Goal: Information Seeking & Learning: Learn about a topic

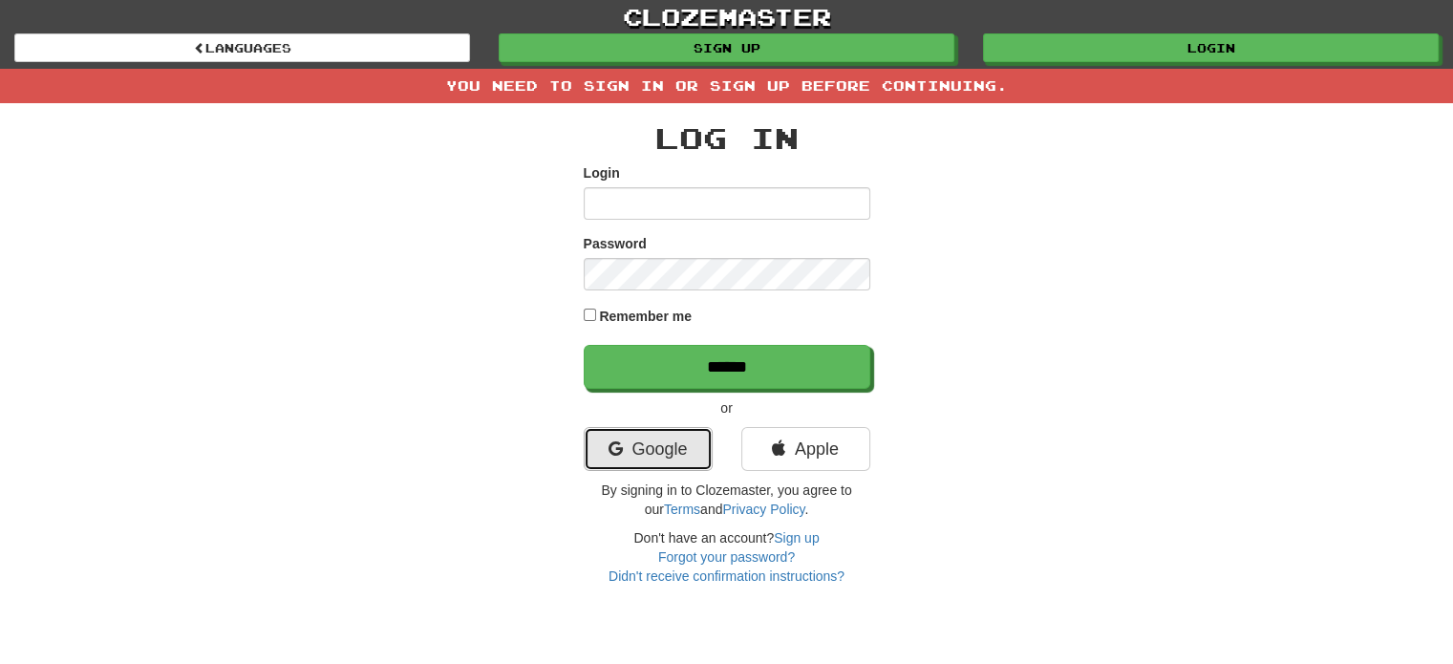
click at [621, 428] on link "Google" at bounding box center [648, 449] width 129 height 44
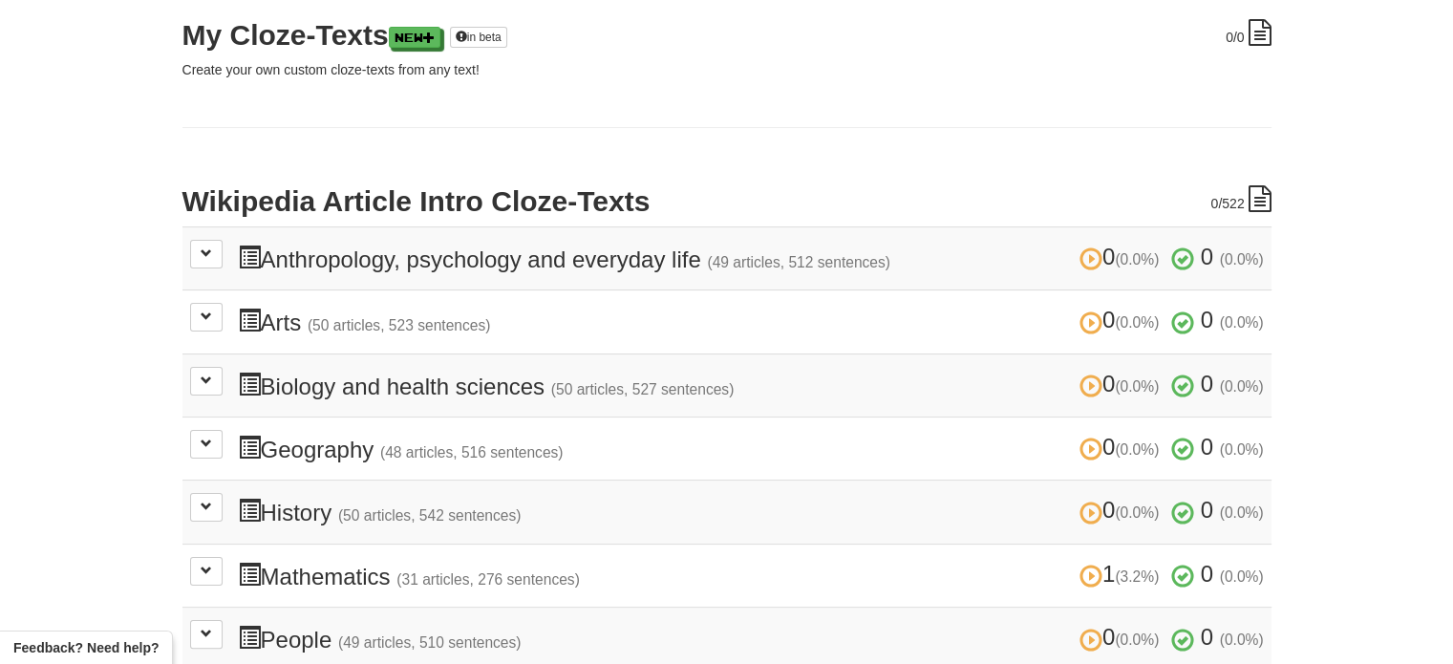
scroll to position [287, 0]
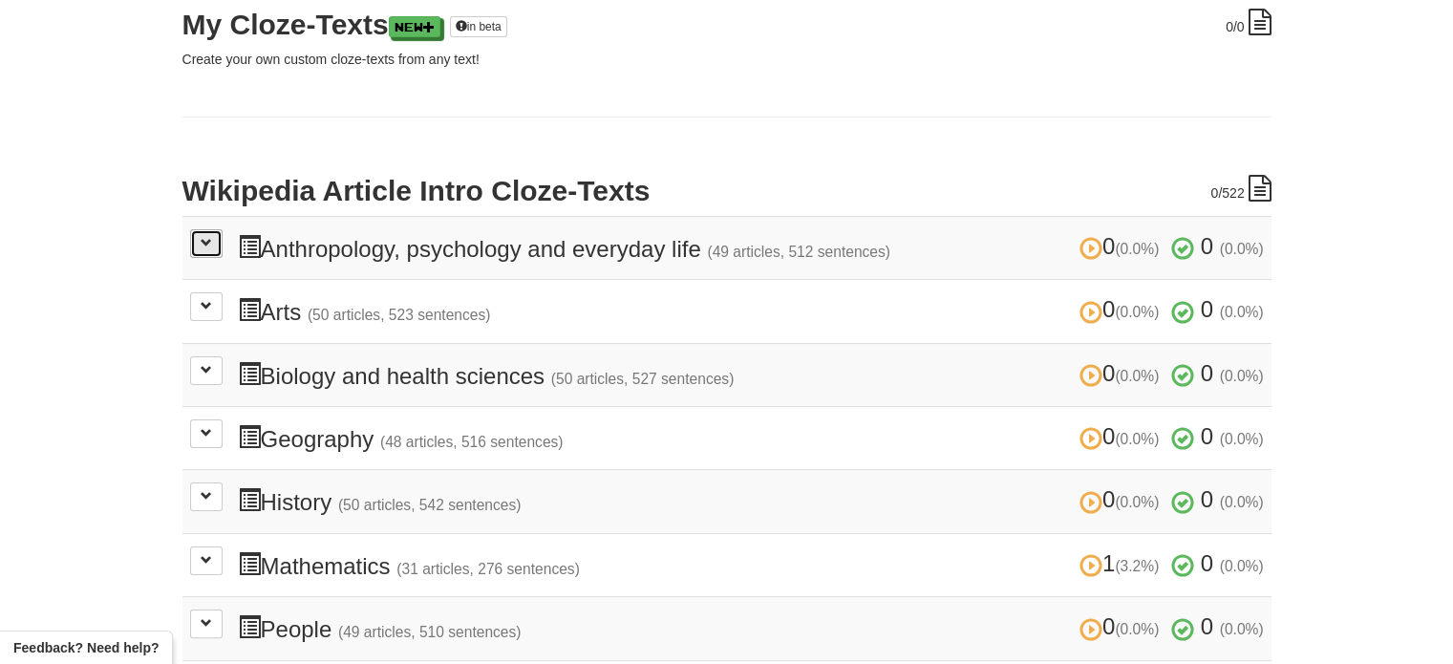
click at [201, 239] on span at bounding box center [206, 242] width 11 height 11
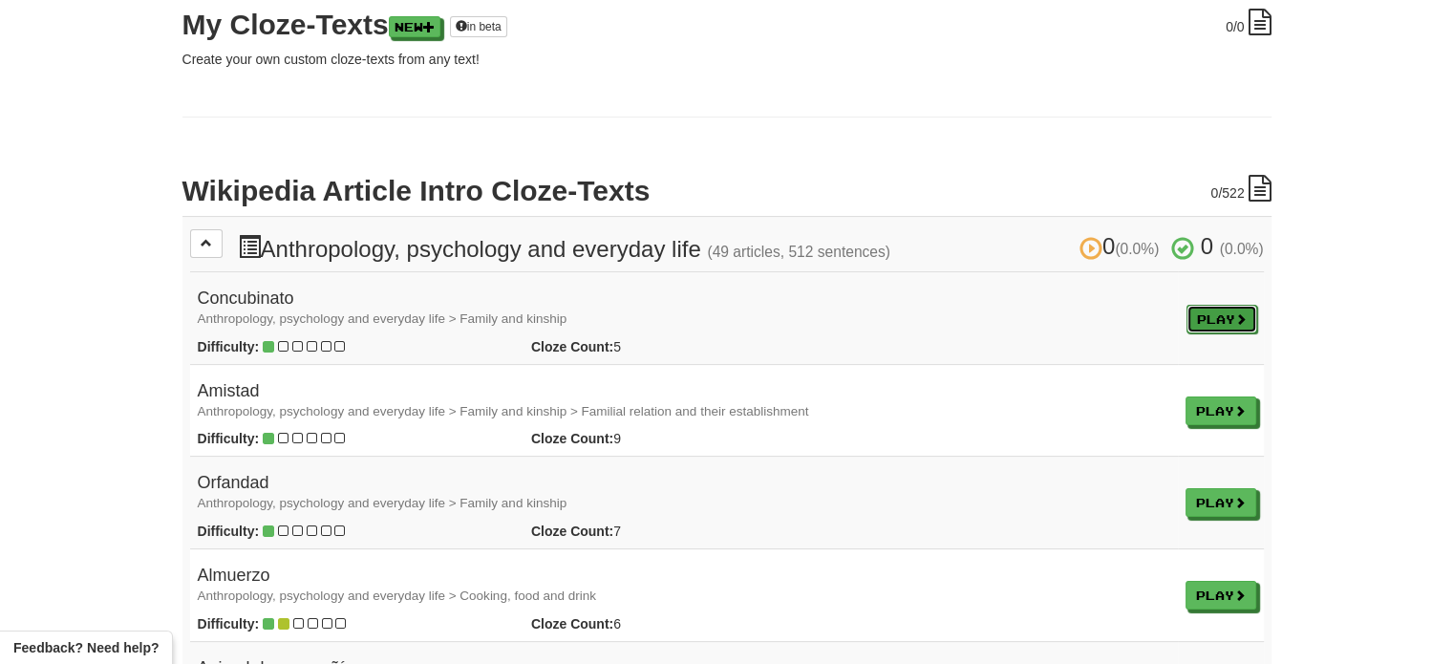
click at [1242, 308] on link "Play" at bounding box center [1221, 319] width 71 height 29
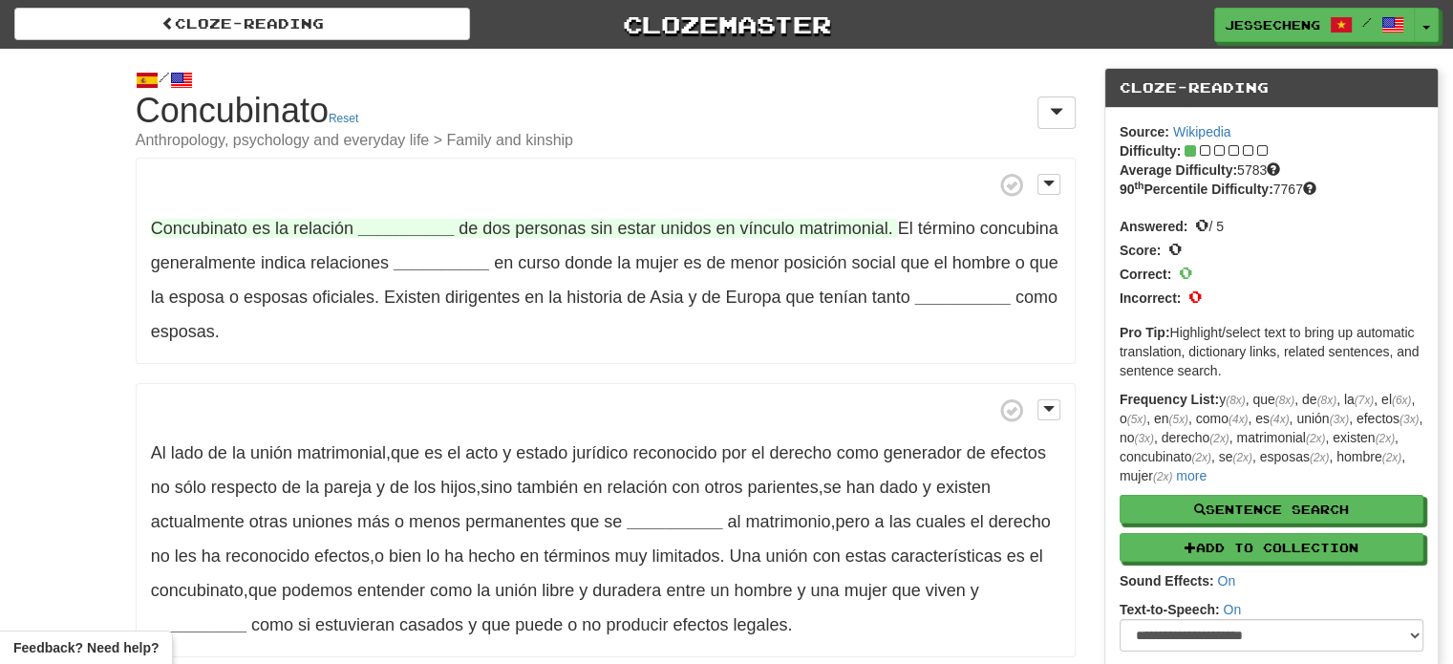
click at [392, 232] on strong "__________" at bounding box center [406, 228] width 96 height 19
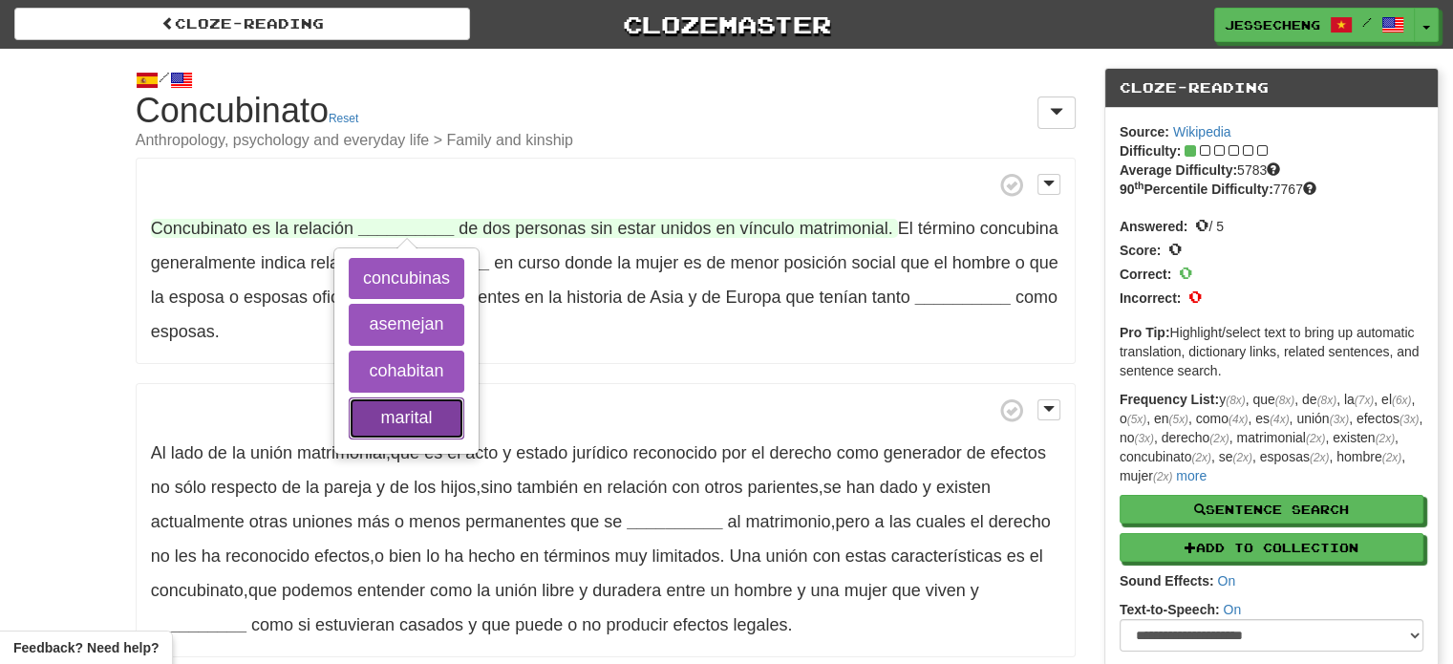
click at [421, 400] on button "marital" at bounding box center [407, 418] width 116 height 42
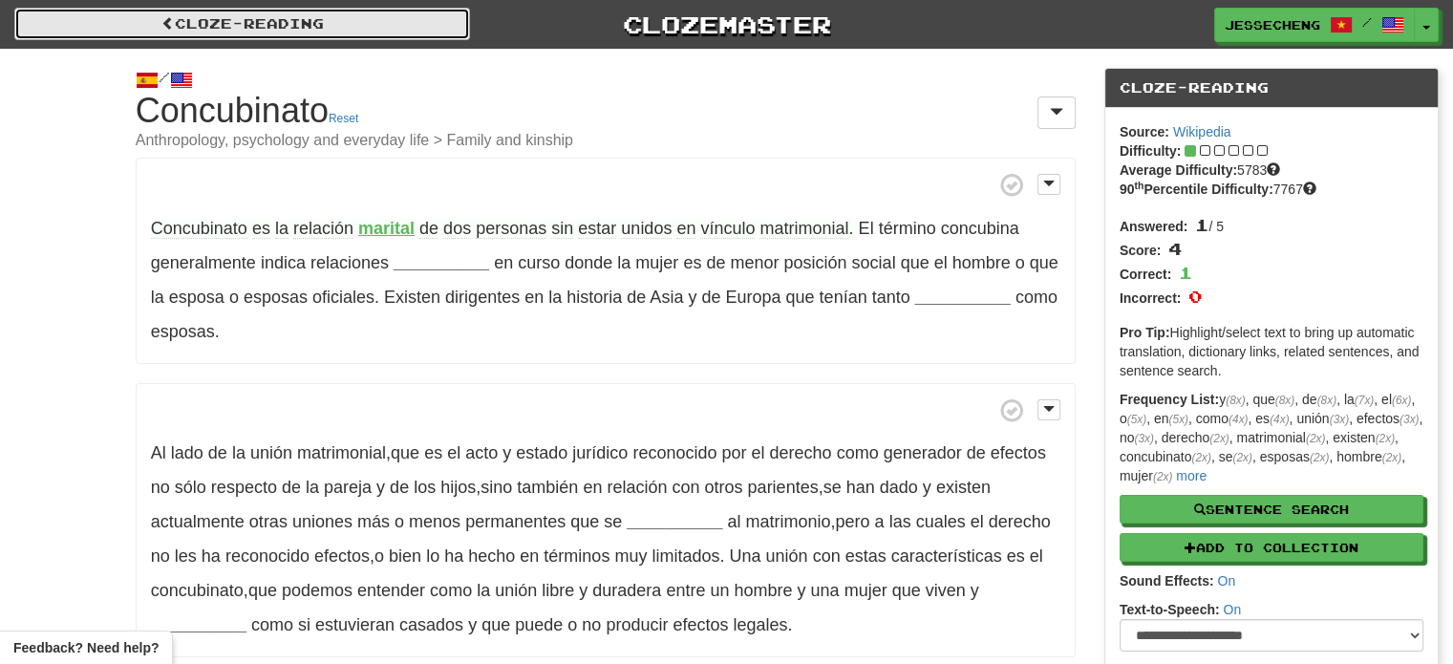
click at [196, 33] on link "Cloze-Reading" at bounding box center [242, 24] width 456 height 32
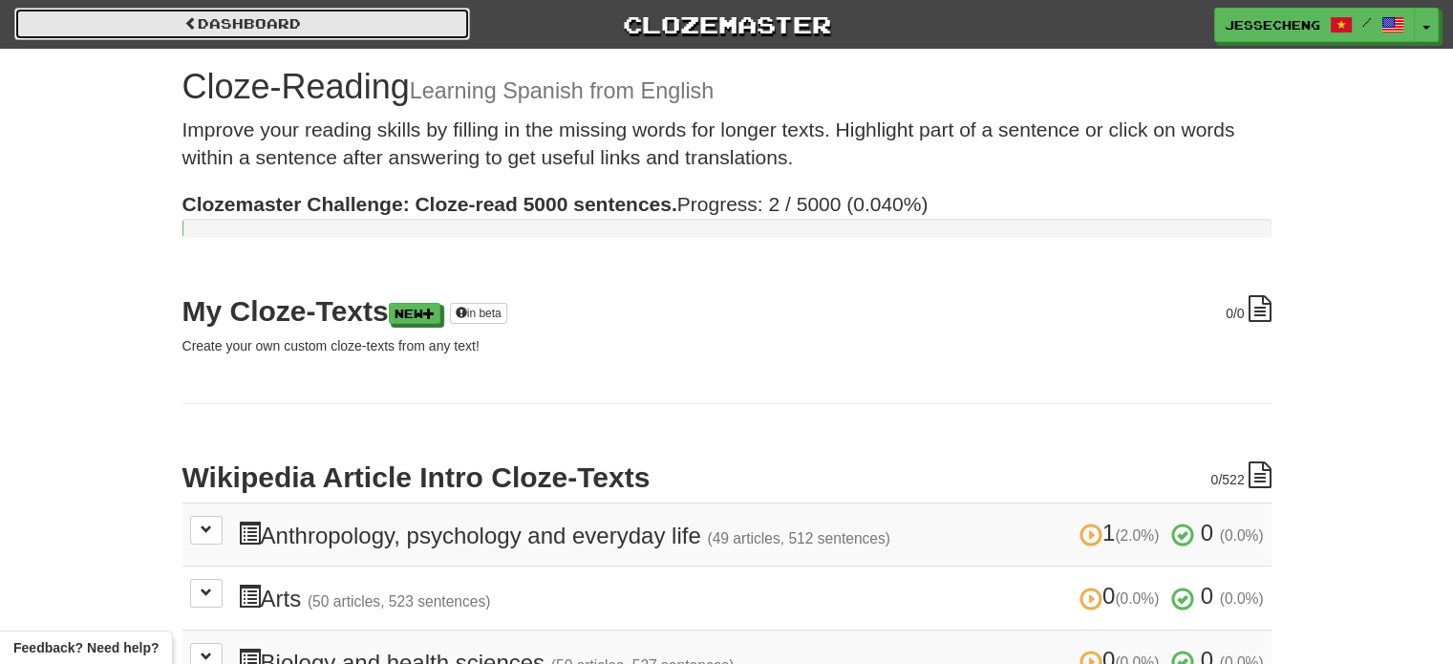
click at [133, 14] on link "Dashboard" at bounding box center [242, 24] width 456 height 32
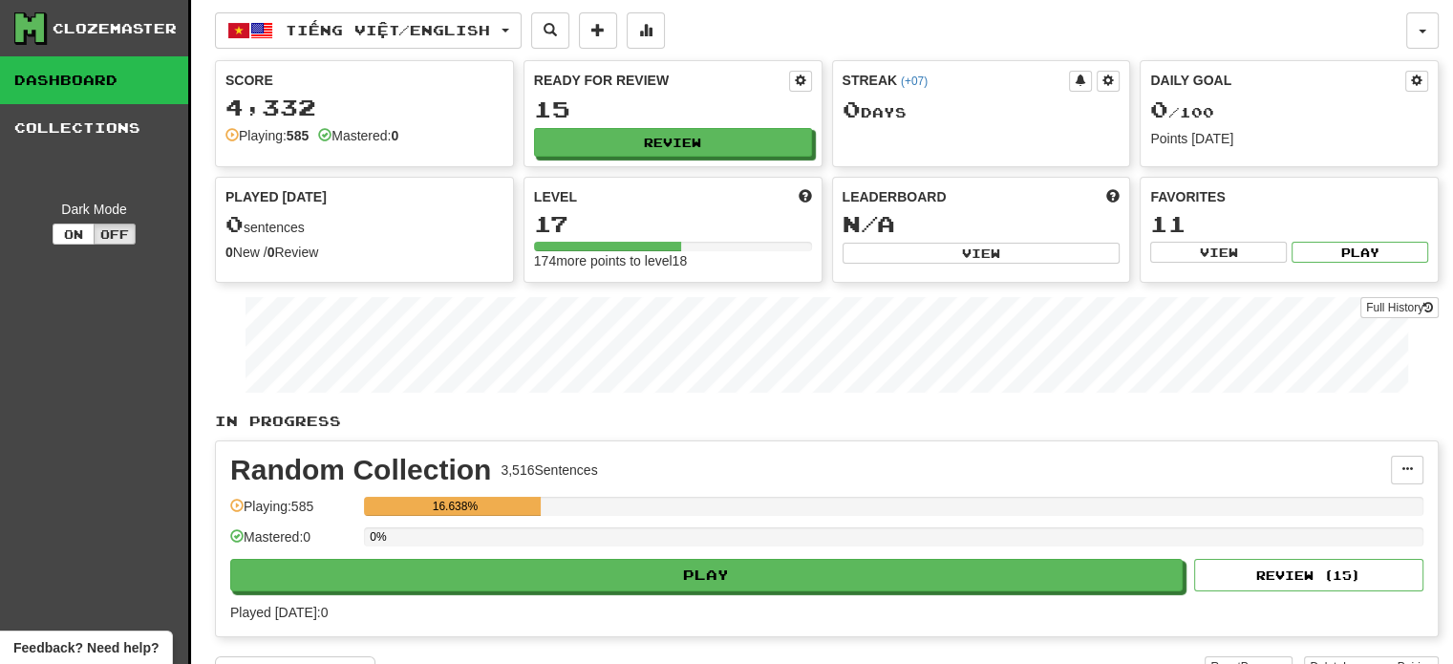
click at [541, 587] on div "Random Collection 3,516 Sentences Manage Sentences Unpin from Dashboard Playing…" at bounding box center [826, 538] width 1221 height 195
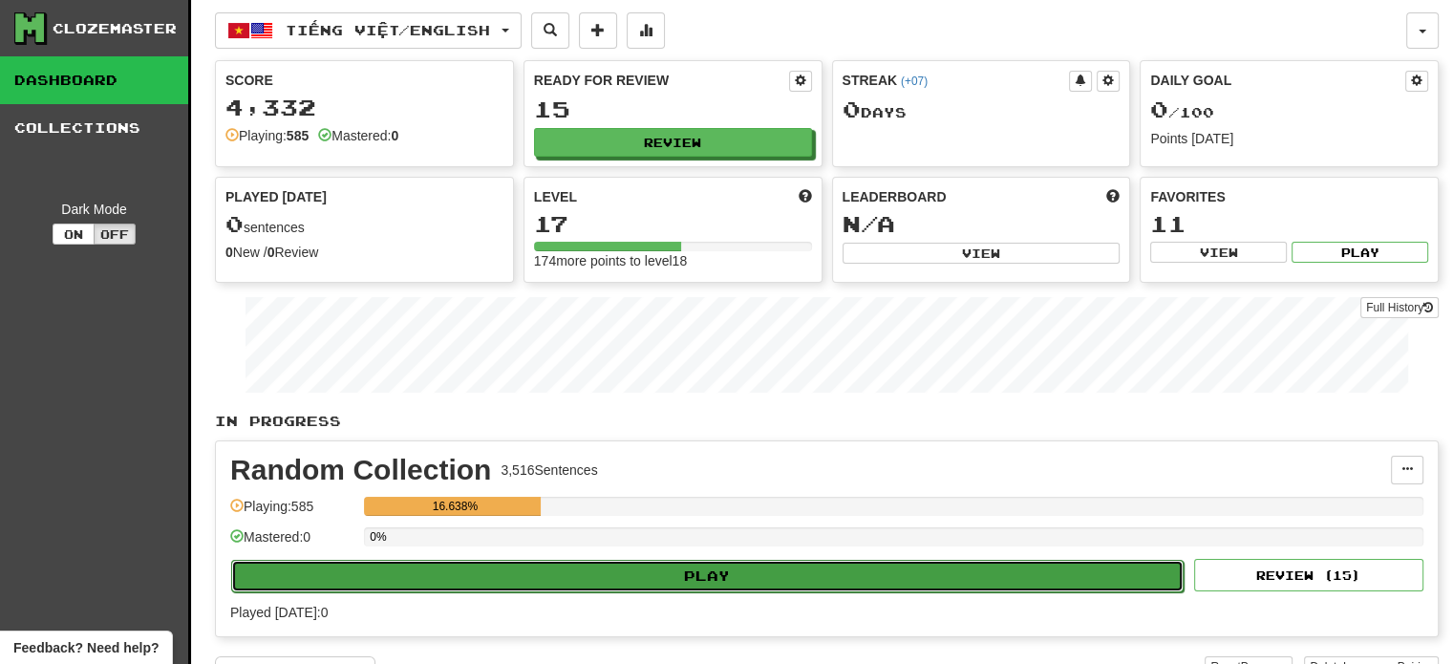
click at [542, 584] on button "Play" at bounding box center [707, 576] width 952 height 32
select select "**"
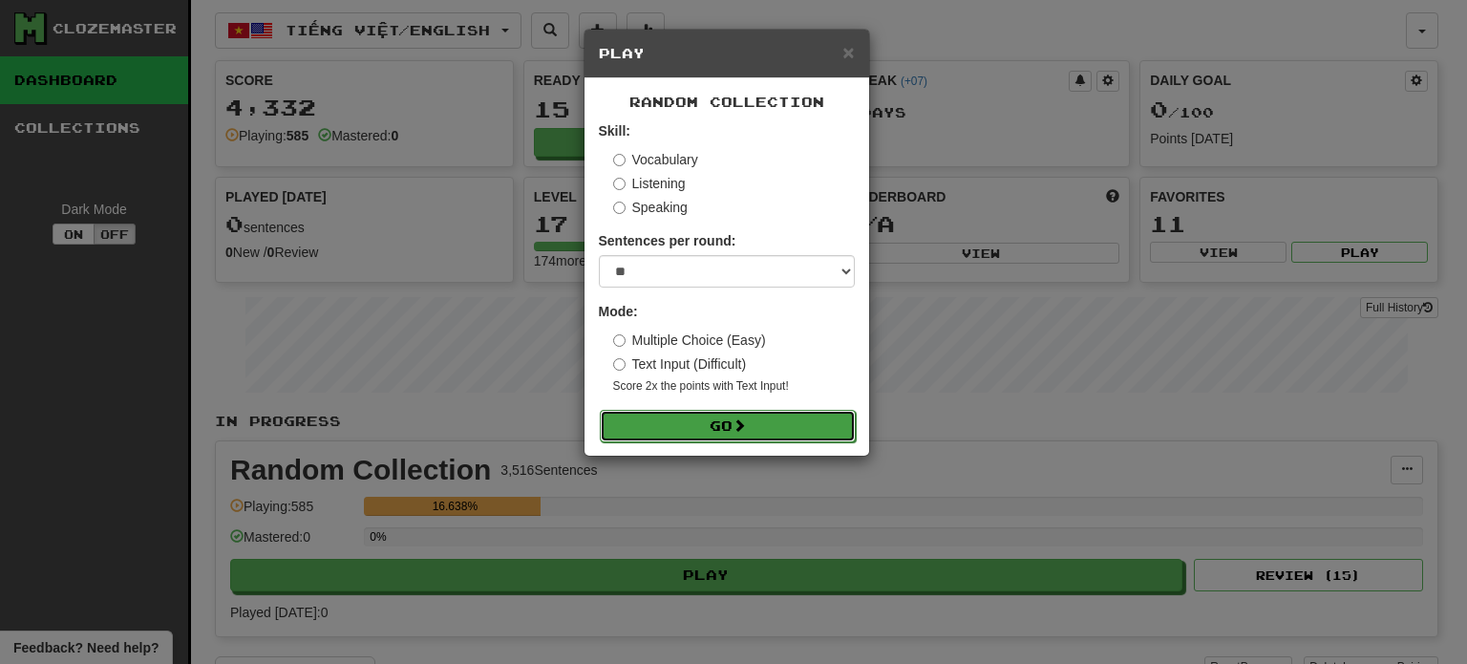
click at [661, 422] on button "Go" at bounding box center [728, 426] width 256 height 32
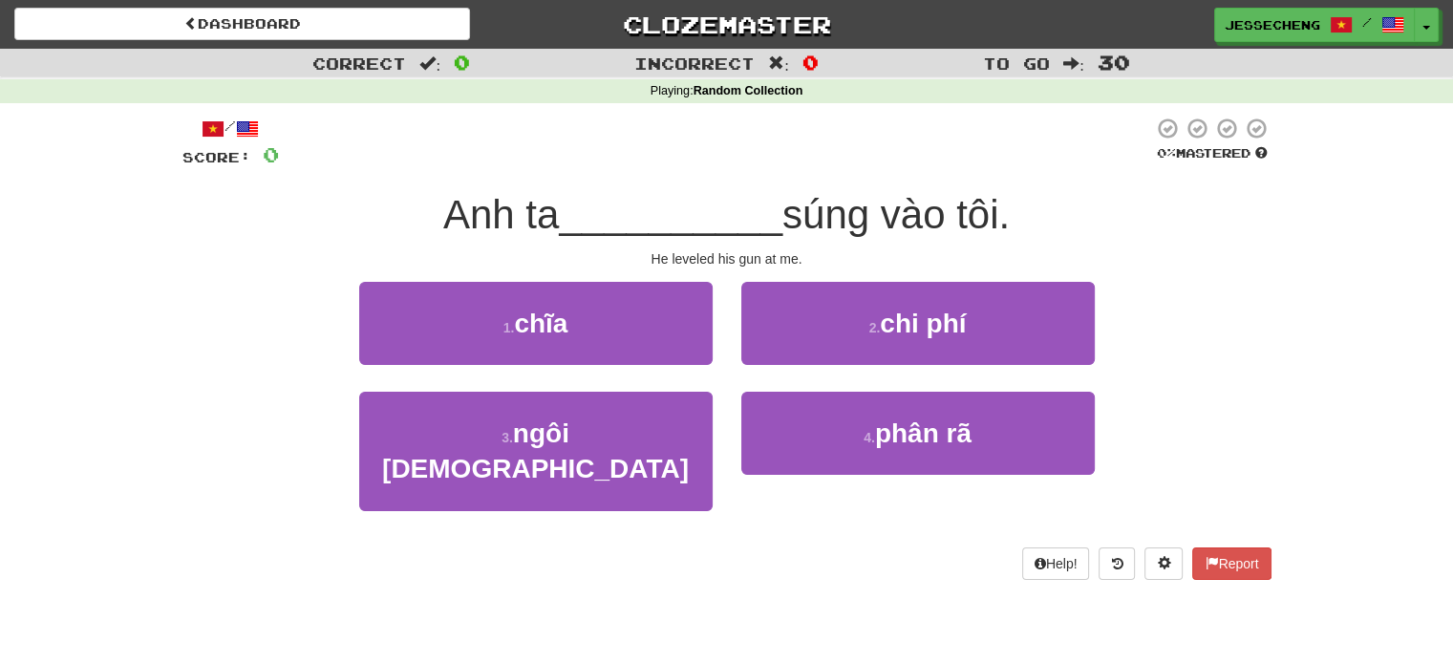
click at [645, 251] on div "He leveled his gun at me." at bounding box center [726, 258] width 1089 height 19
click at [702, 556] on div "/ Score: 0 0 % Mastered Anh ta __________ súng vào tôi. He leveled his gun at m…" at bounding box center [726, 354] width 1089 height 502
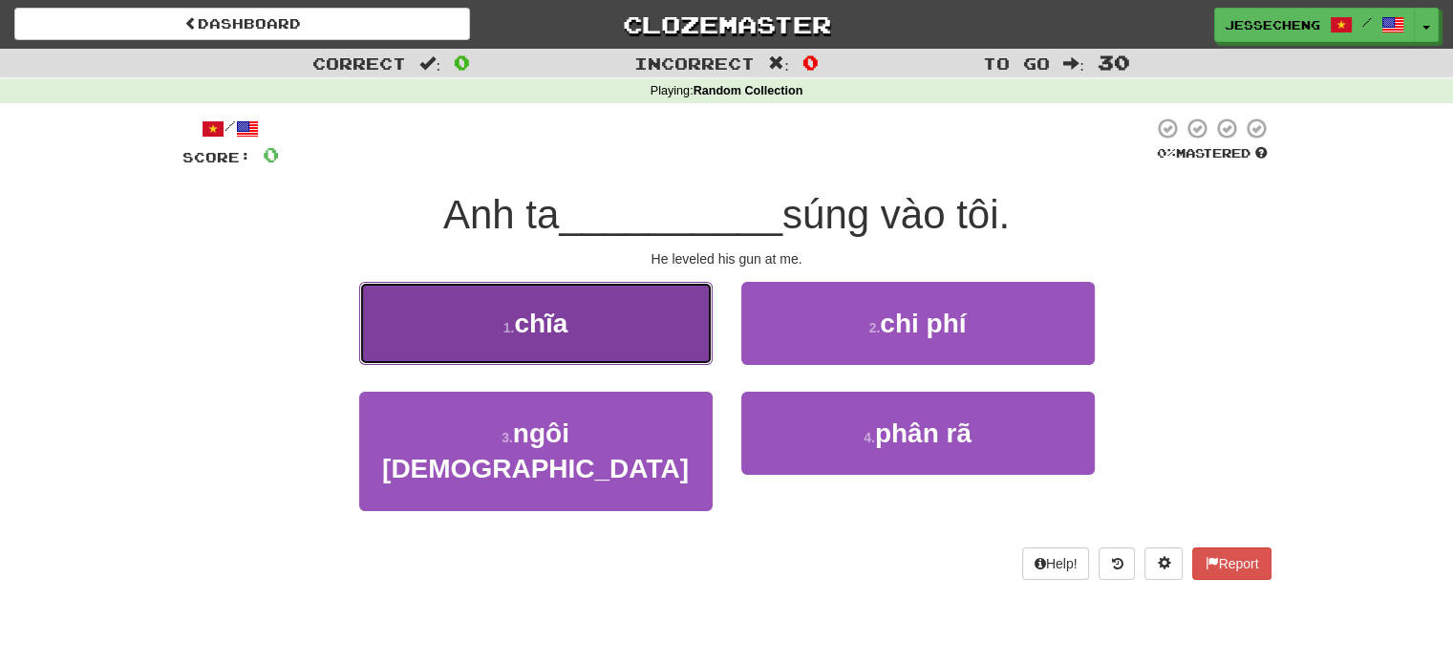
click at [624, 314] on button "1 . chĩa" at bounding box center [535, 323] width 353 height 83
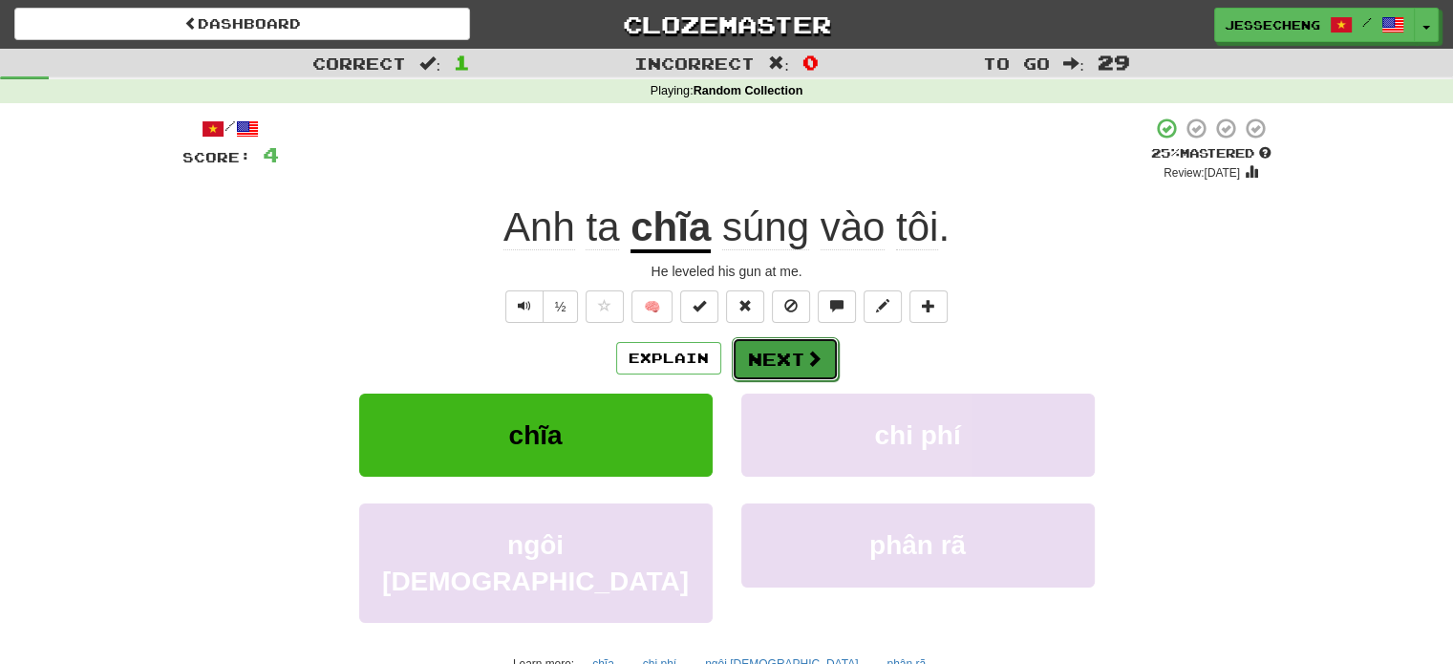
click at [795, 358] on button "Next" at bounding box center [785, 359] width 107 height 44
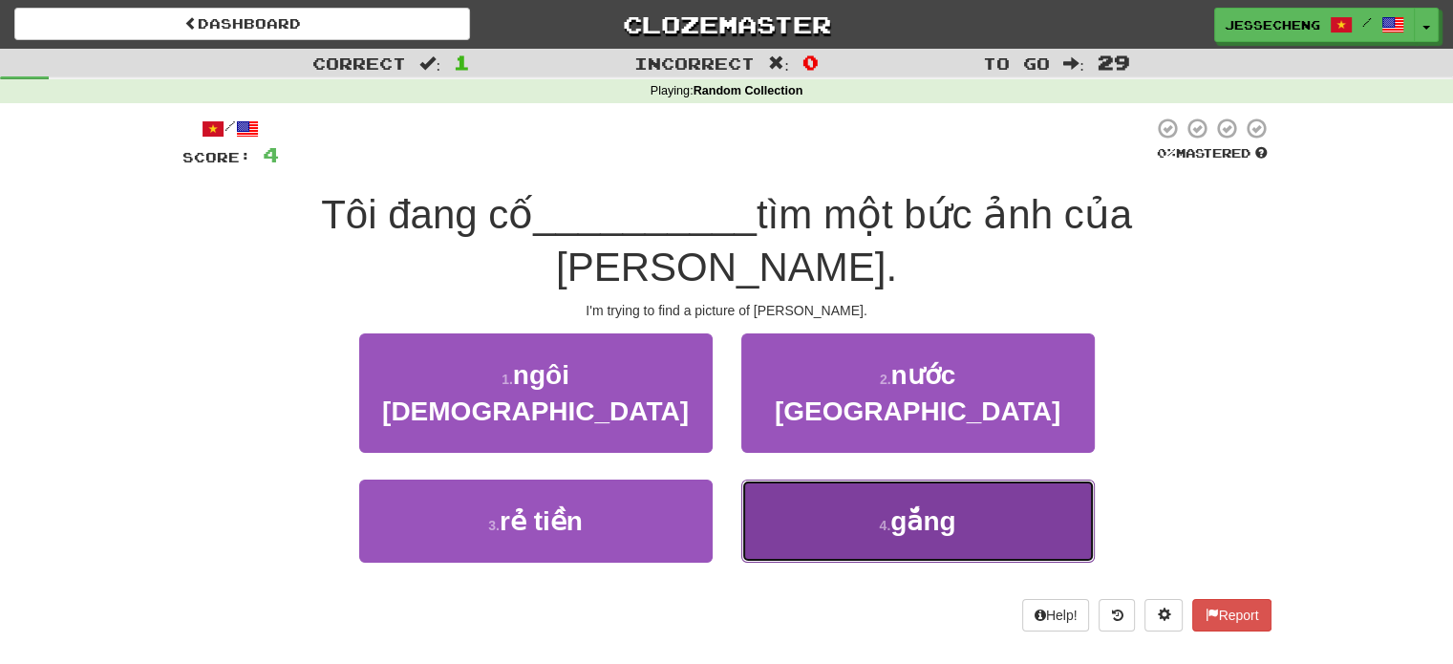
click at [809, 479] on button "4 . gắng" at bounding box center [917, 520] width 353 height 83
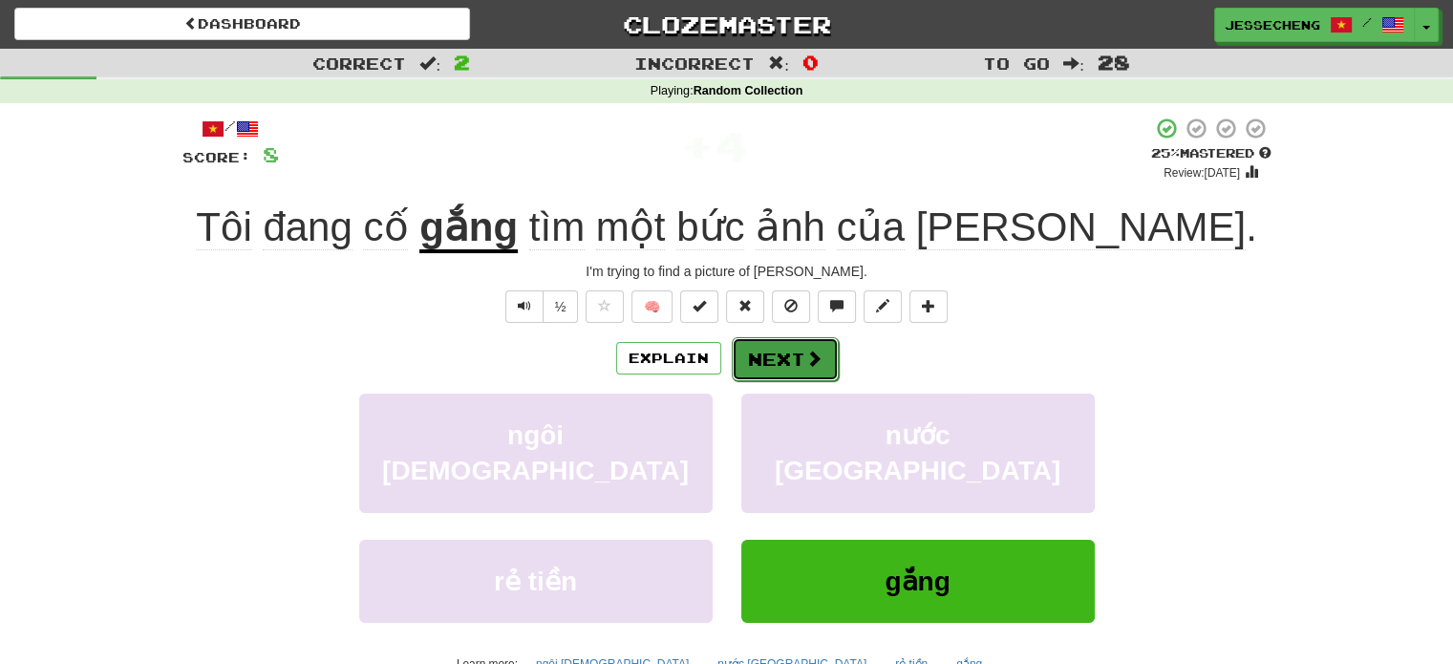
click at [772, 359] on button "Next" at bounding box center [785, 359] width 107 height 44
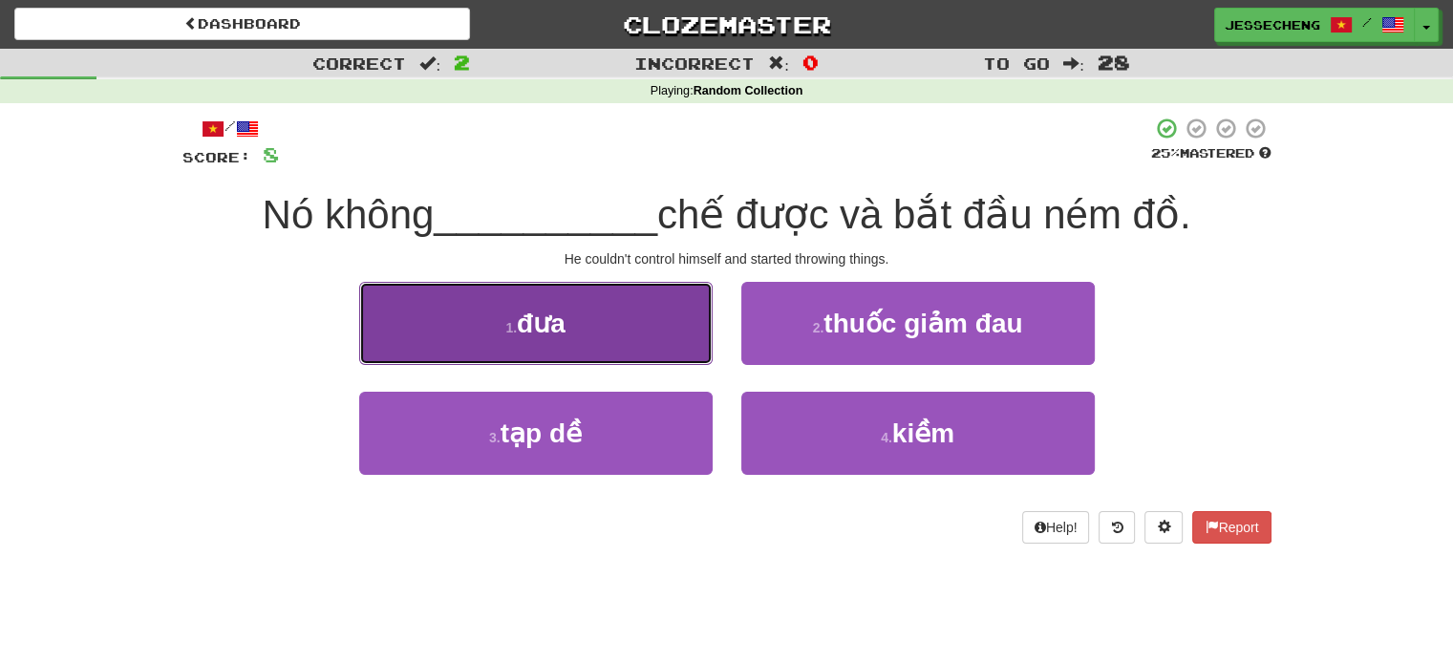
click at [633, 338] on button "1 . đưa" at bounding box center [535, 323] width 353 height 83
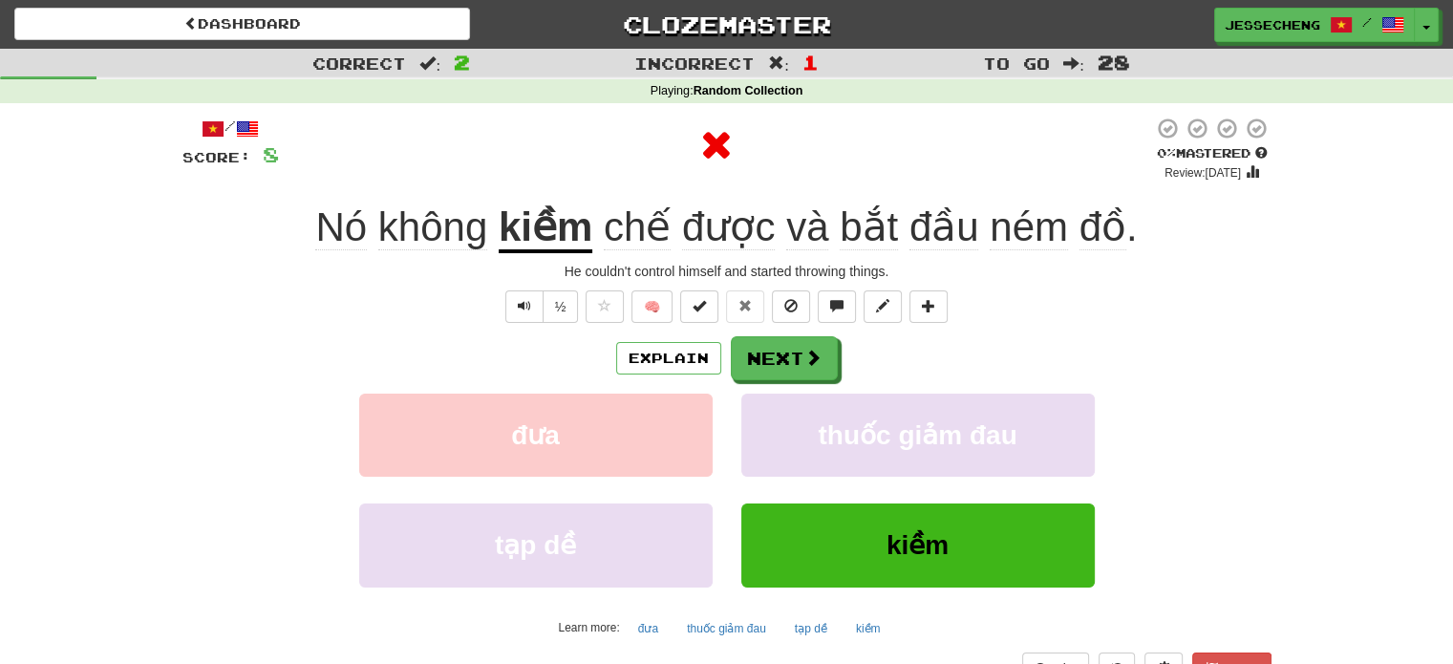
click at [512, 223] on u "kiềm" at bounding box center [546, 228] width 94 height 49
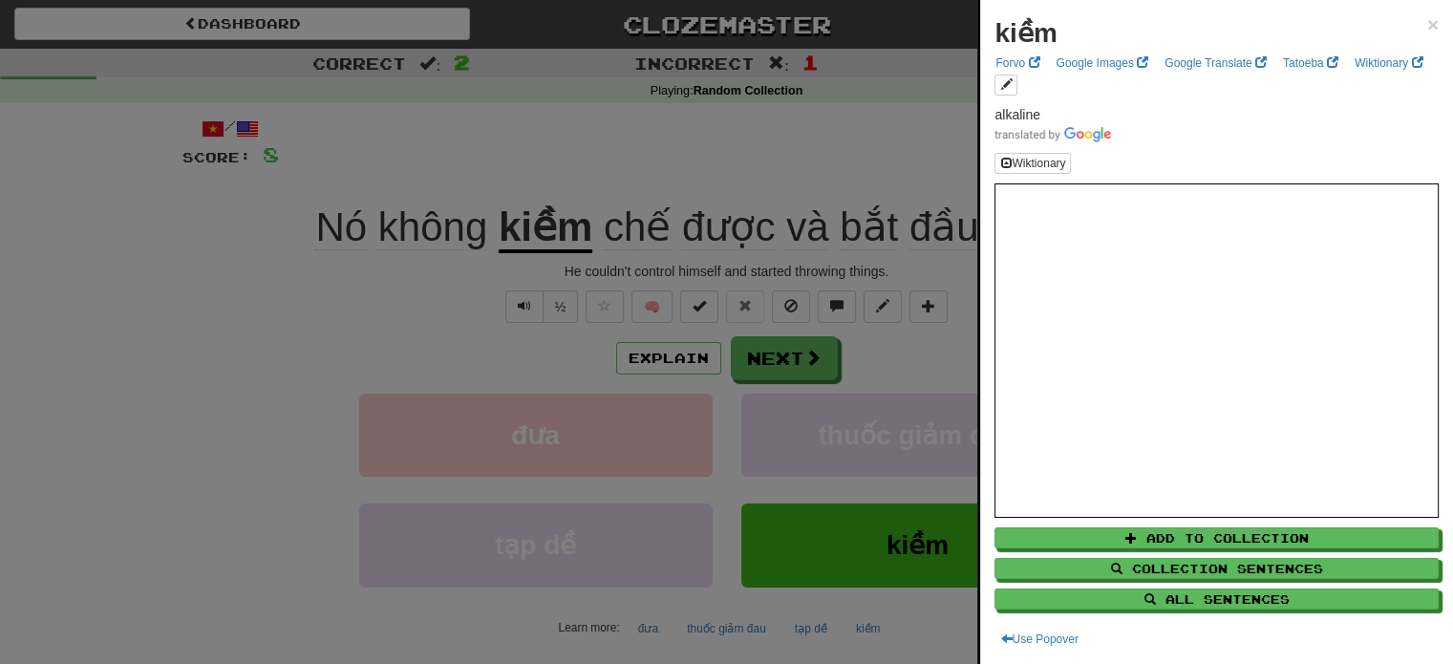
click at [472, 316] on div at bounding box center [726, 332] width 1453 height 664
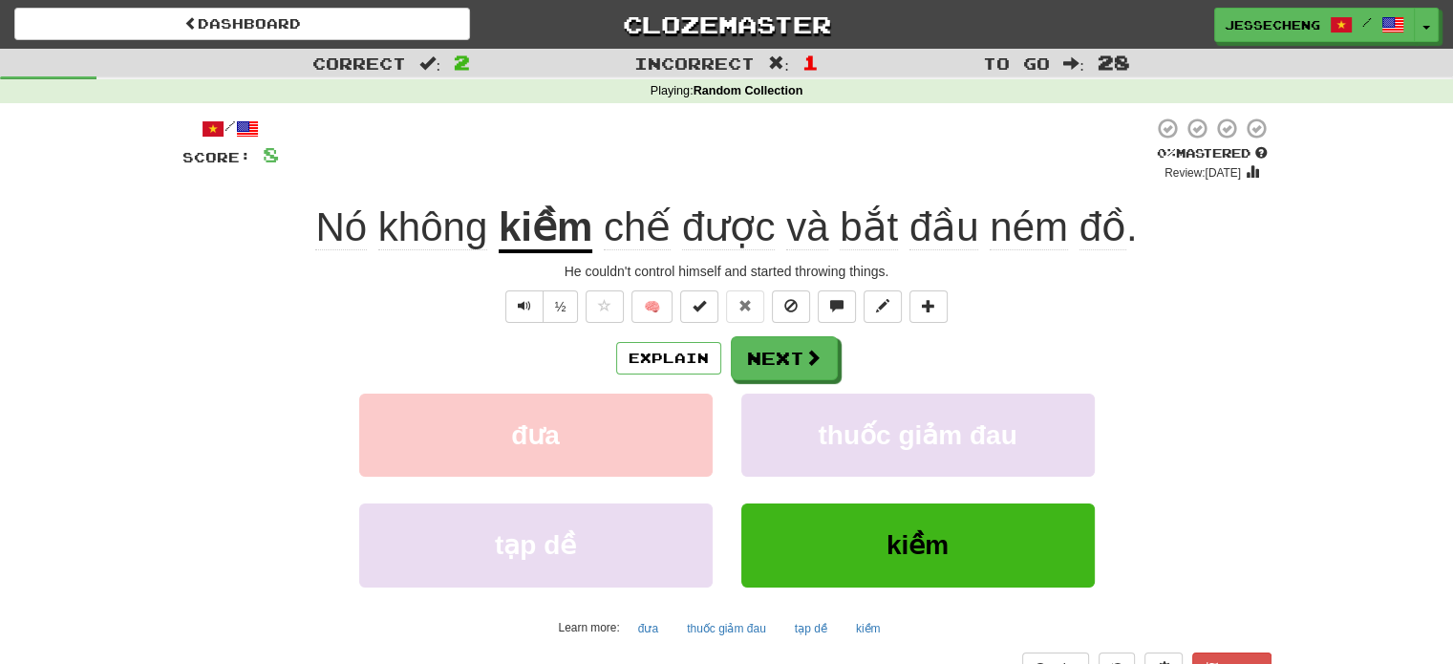
click at [193, 237] on div "Nó không kiềm chế được và bắt đầu ném đồ ." at bounding box center [726, 228] width 1089 height 53
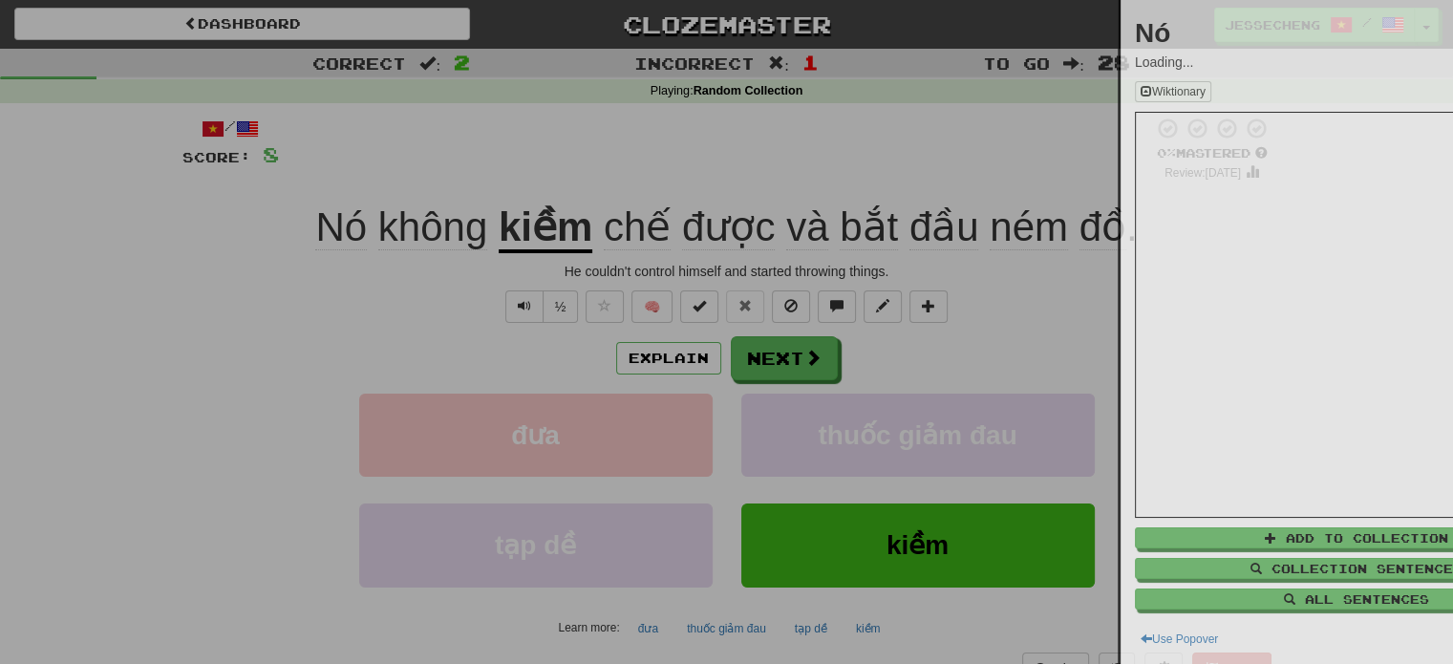
click at [194, 237] on div at bounding box center [726, 332] width 1453 height 664
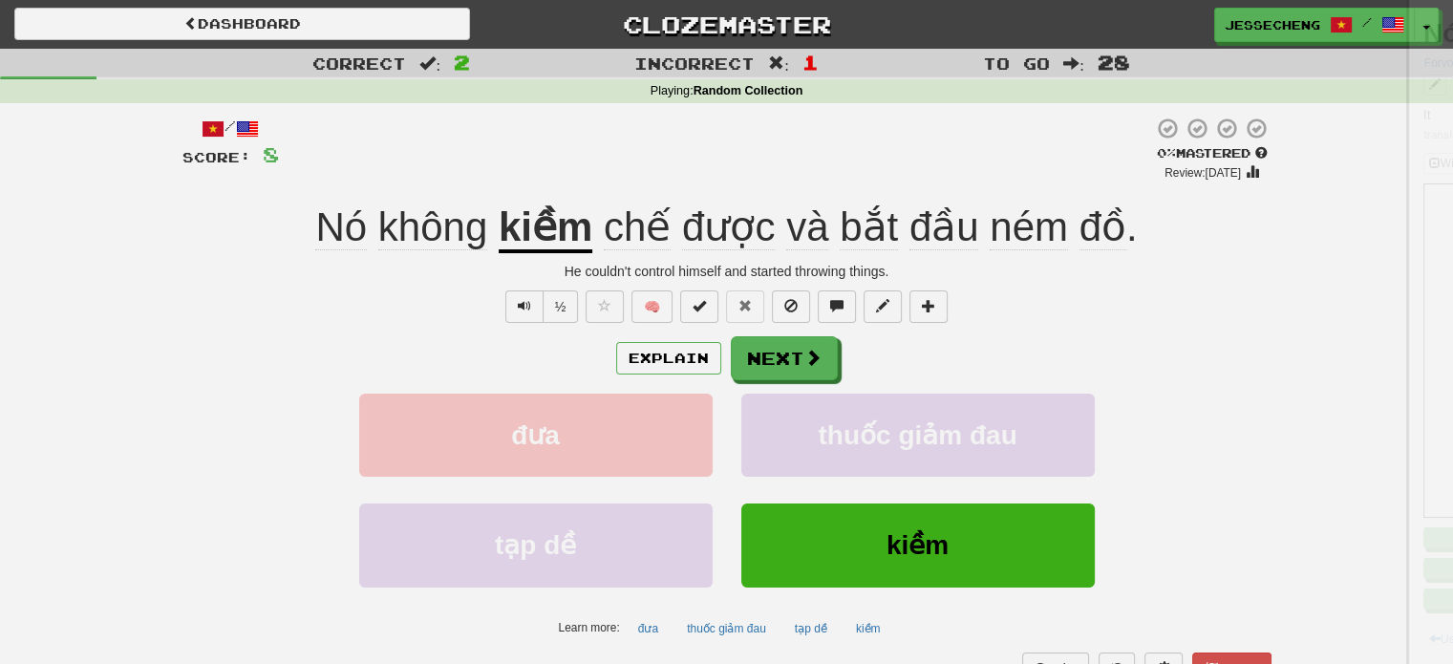
click at [213, 221] on div at bounding box center [726, 332] width 1453 height 664
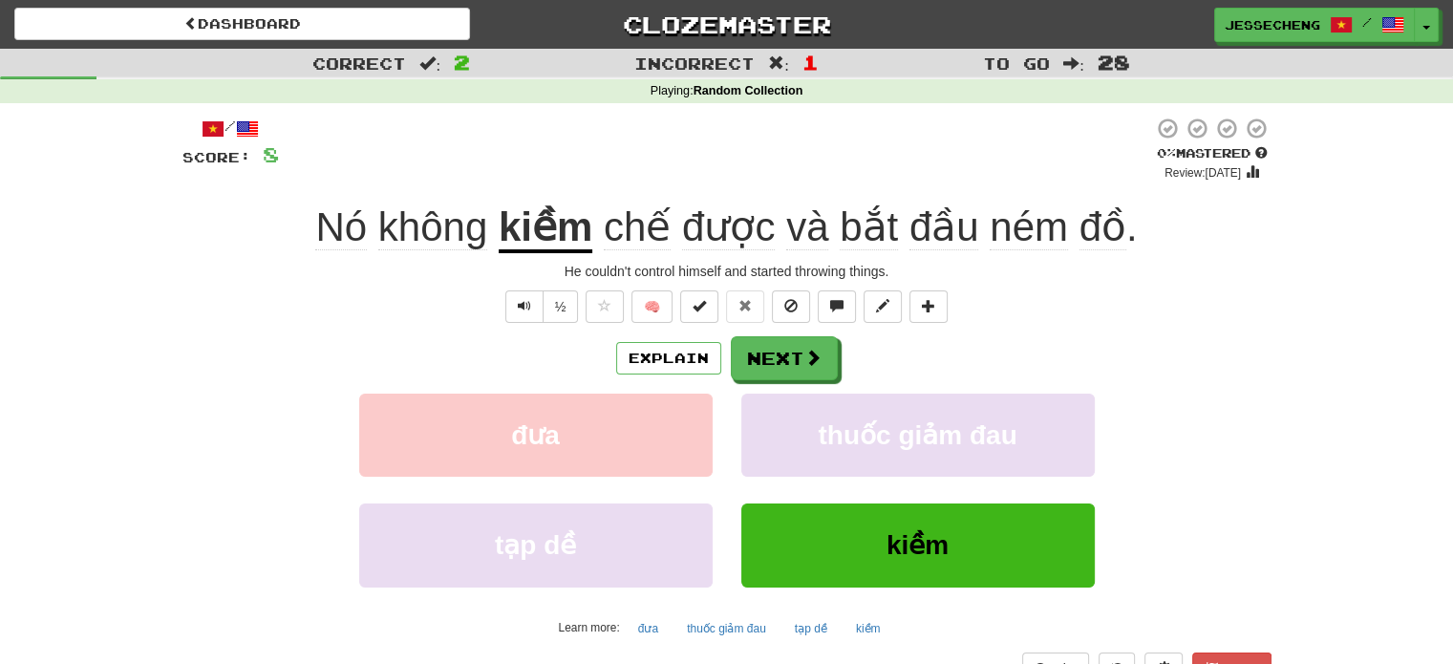
drag, startPoint x: 213, startPoint y: 221, endPoint x: 596, endPoint y: 238, distance: 383.3
click at [596, 238] on div "Nó không kiềm chế được và bắt đầu ném đồ ." at bounding box center [726, 228] width 1089 height 53
click at [1295, 231] on div "Correct : 2 Incorrect : 1 To go : 28 Playing : Random Collection / Score: 8 0 %…" at bounding box center [726, 395] width 1453 height 693
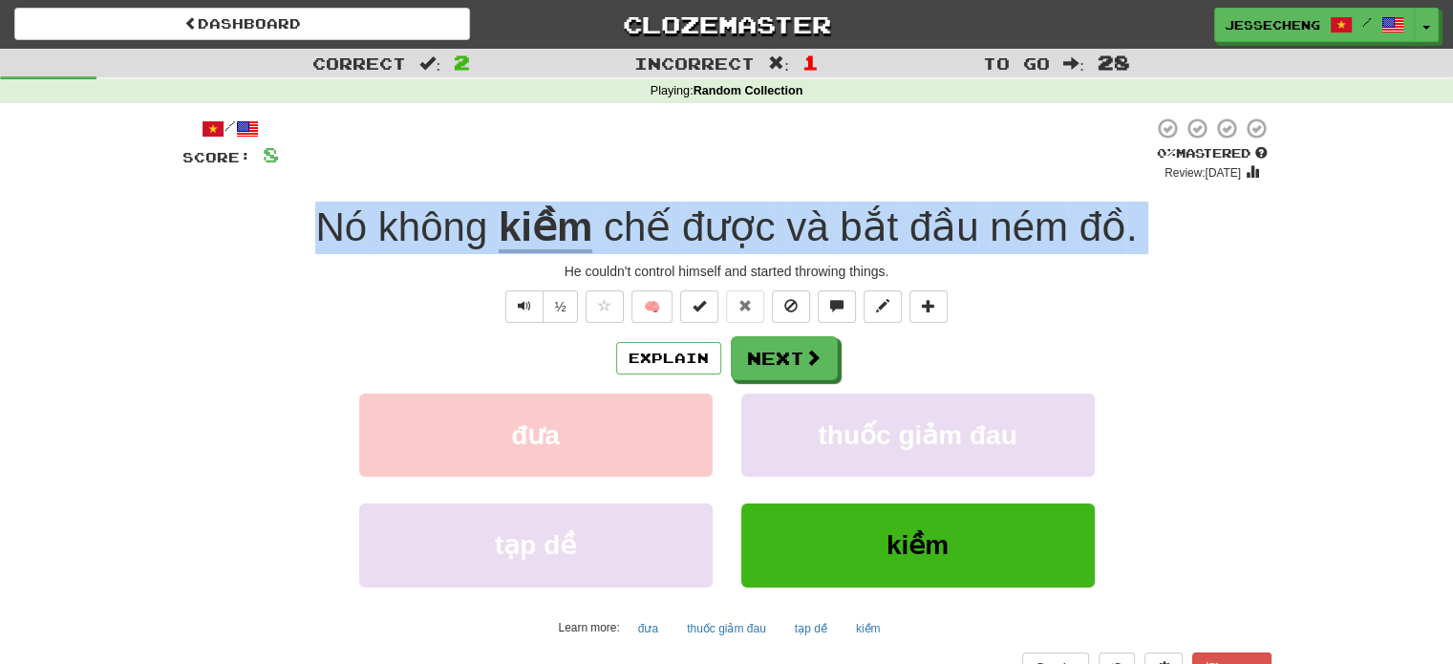
click at [1295, 231] on div "Correct : 2 Incorrect : 1 To go : 28 Playing : Random Collection / Score: 8 0 %…" at bounding box center [726, 395] width 1453 height 693
click at [807, 366] on span at bounding box center [813, 358] width 17 height 17
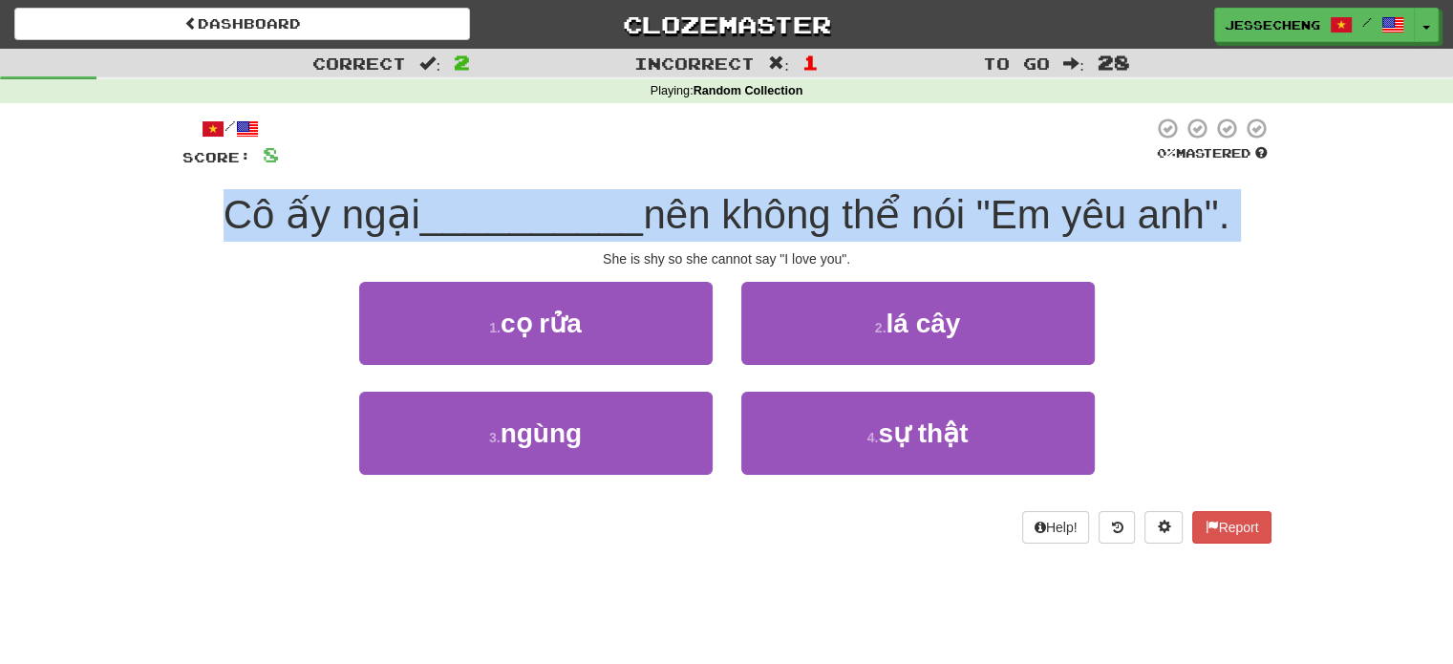
click at [1248, 209] on div "Cô ấy ngại __________ nên không thể nói "Em yêu anh"." at bounding box center [726, 215] width 1089 height 53
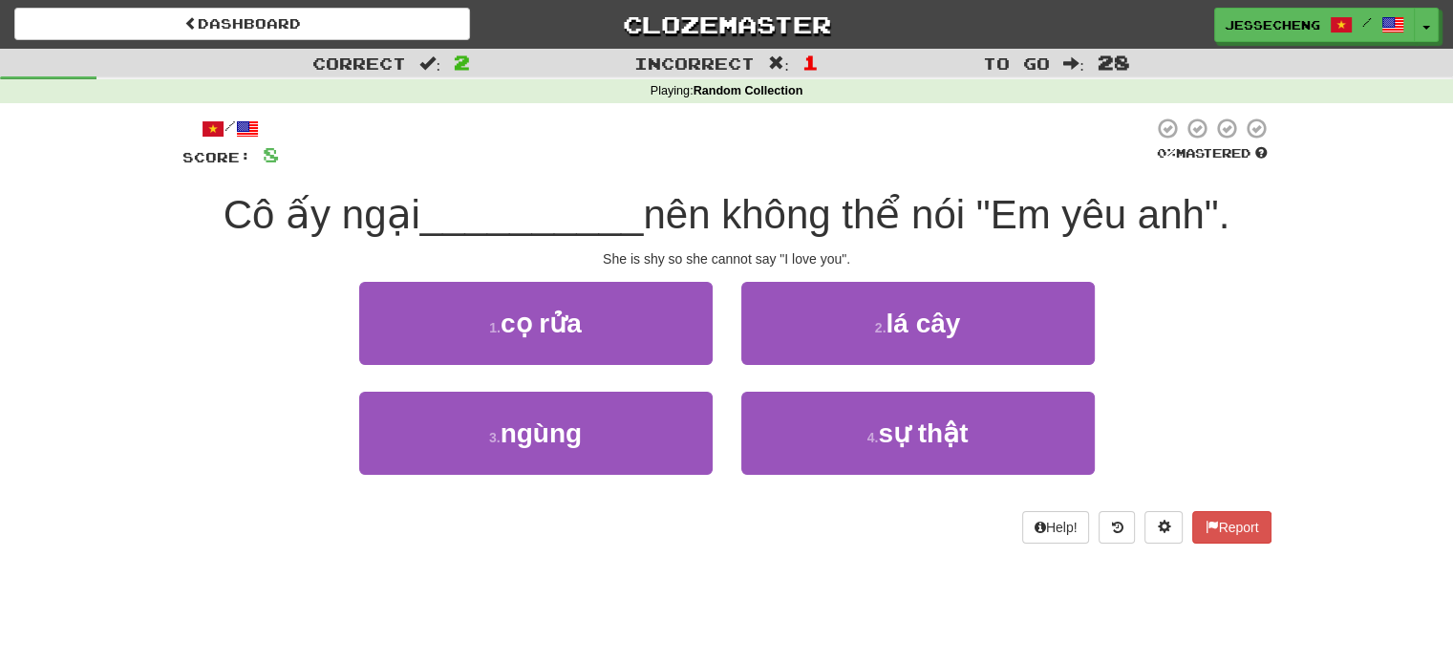
click at [531, 369] on div "1 . cọ rửa" at bounding box center [536, 337] width 382 height 110
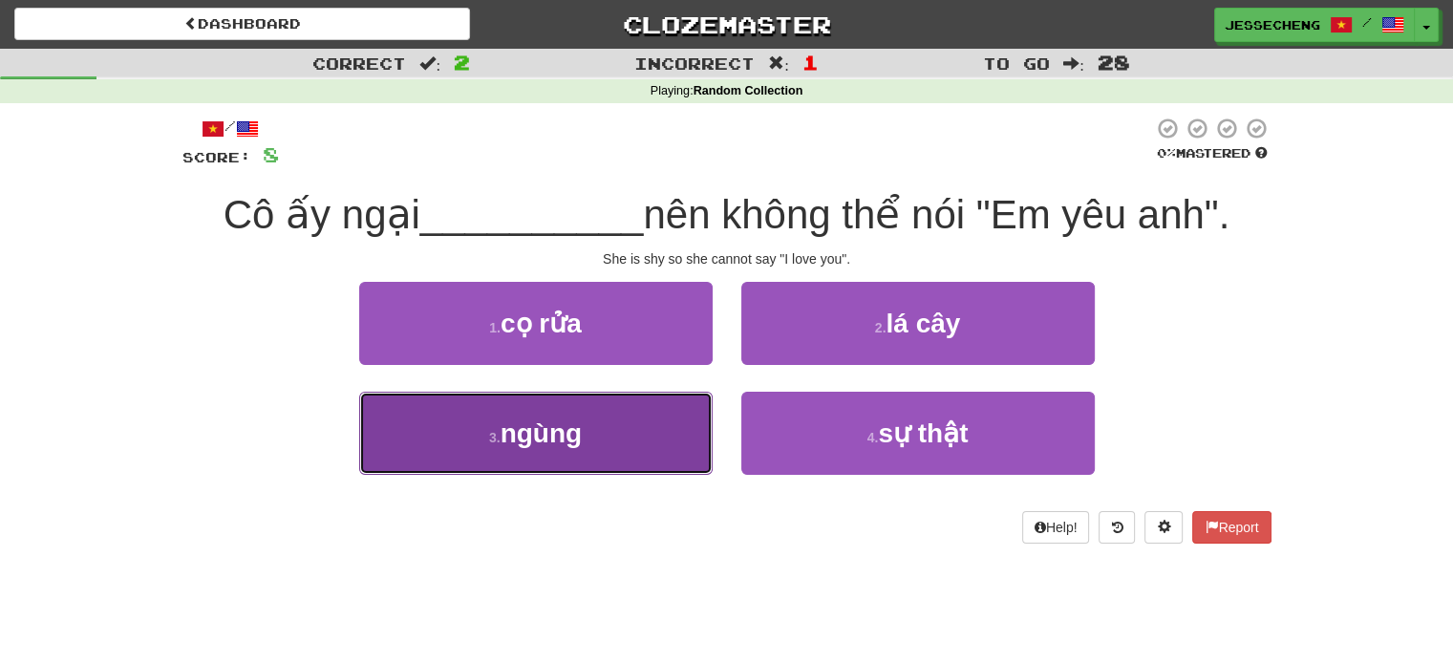
click at [544, 440] on span "ngùng" at bounding box center [541, 433] width 82 height 30
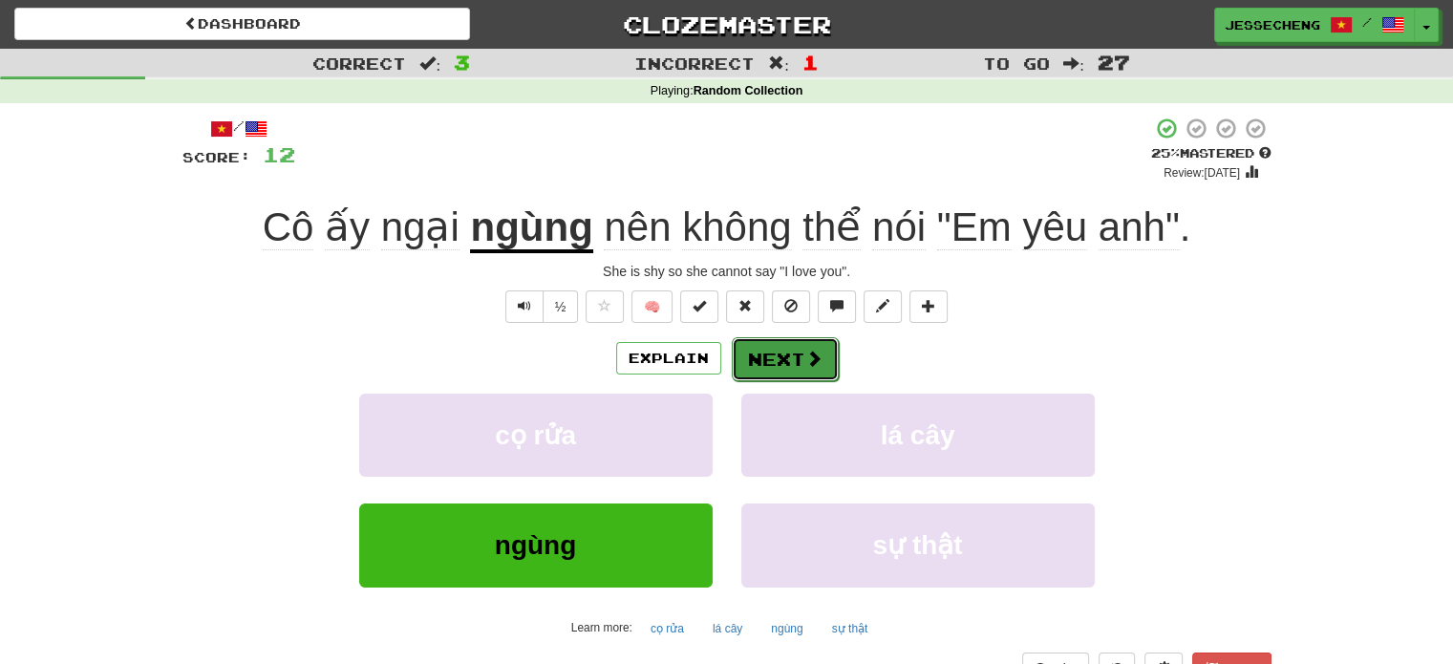
click at [798, 351] on button "Next" at bounding box center [785, 359] width 107 height 44
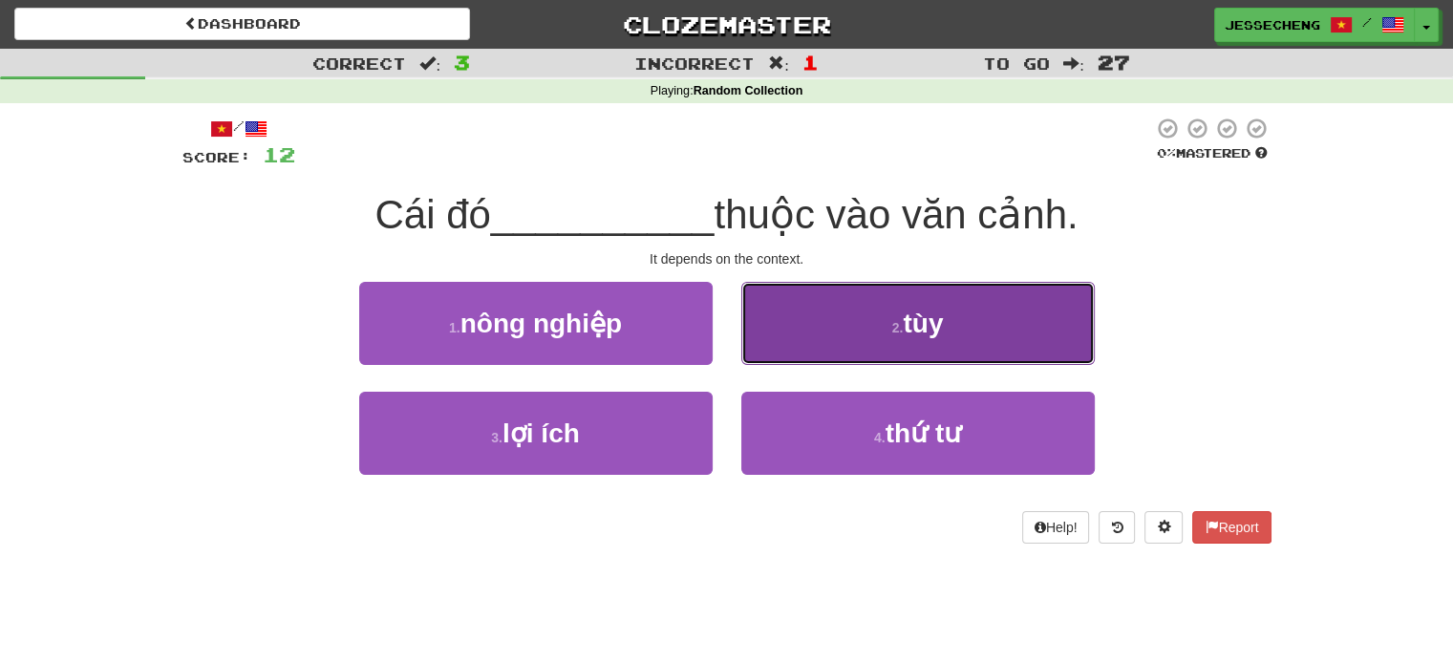
click at [862, 348] on button "2 . tùy" at bounding box center [917, 323] width 353 height 83
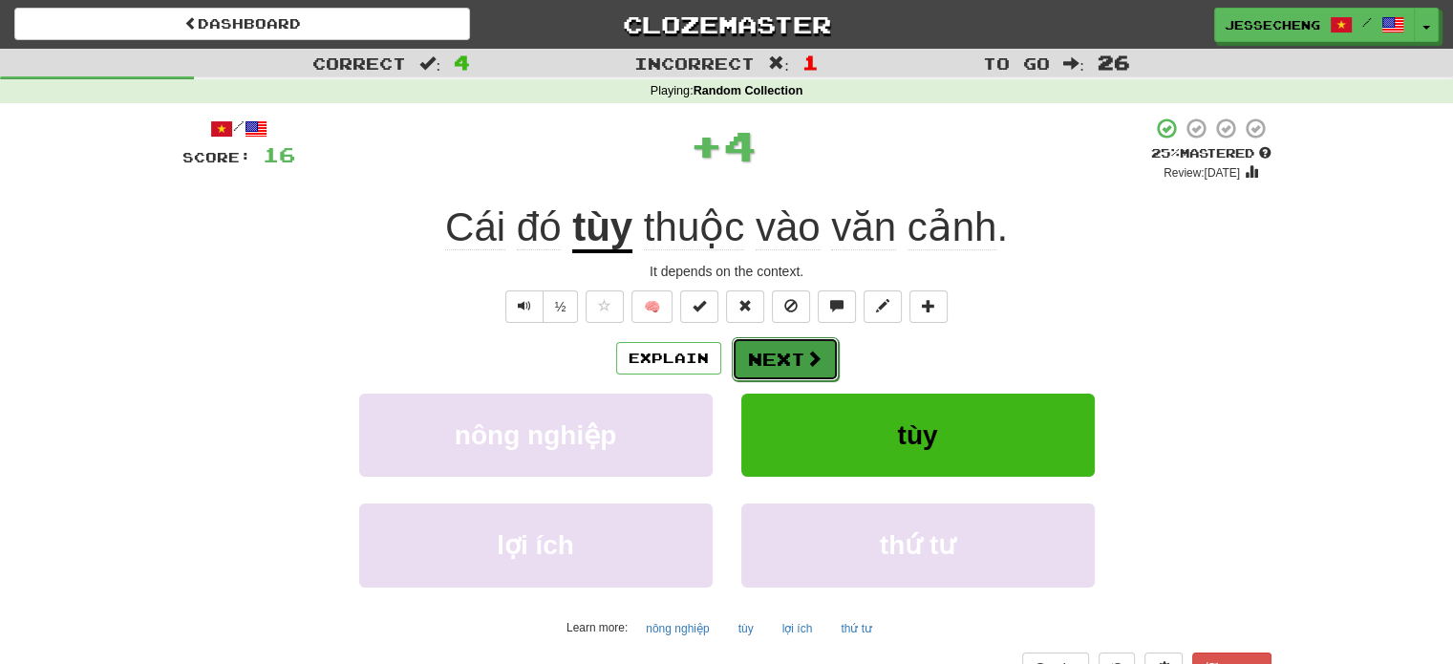
click at [770, 344] on button "Next" at bounding box center [785, 359] width 107 height 44
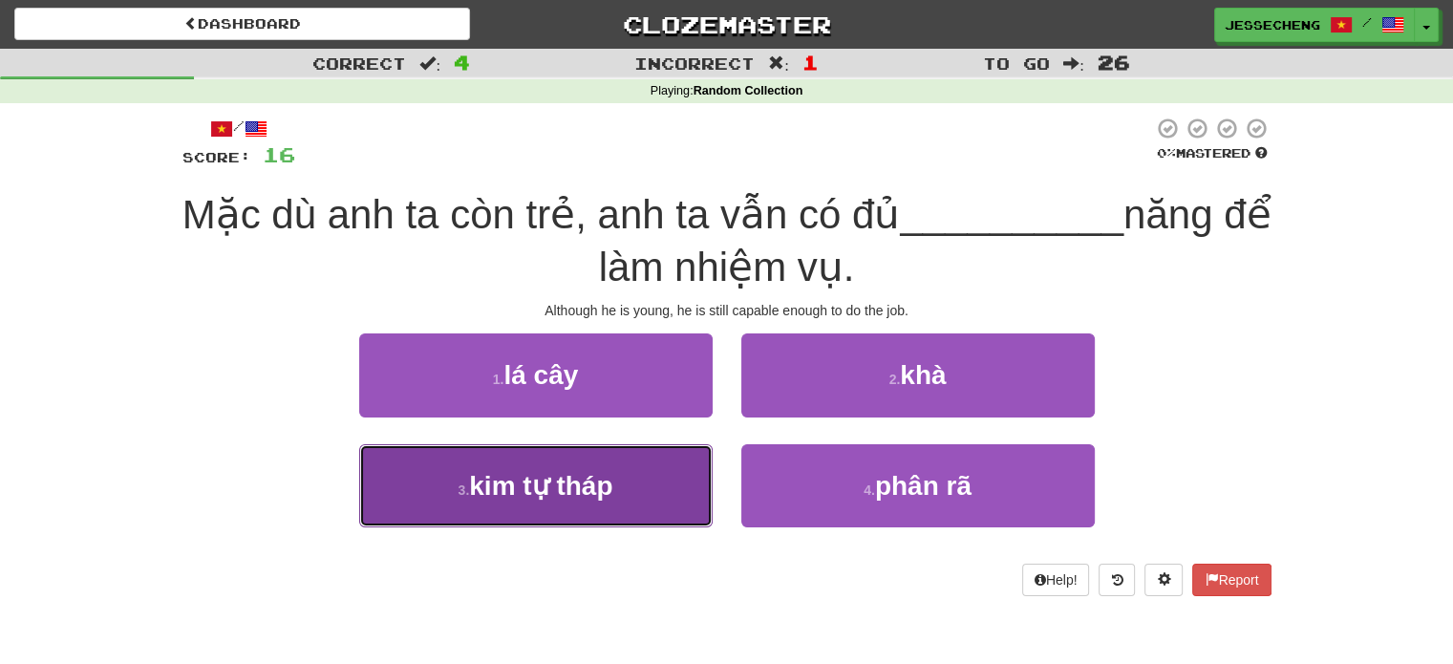
click at [638, 482] on button "3 . kim tự tháp" at bounding box center [535, 485] width 353 height 83
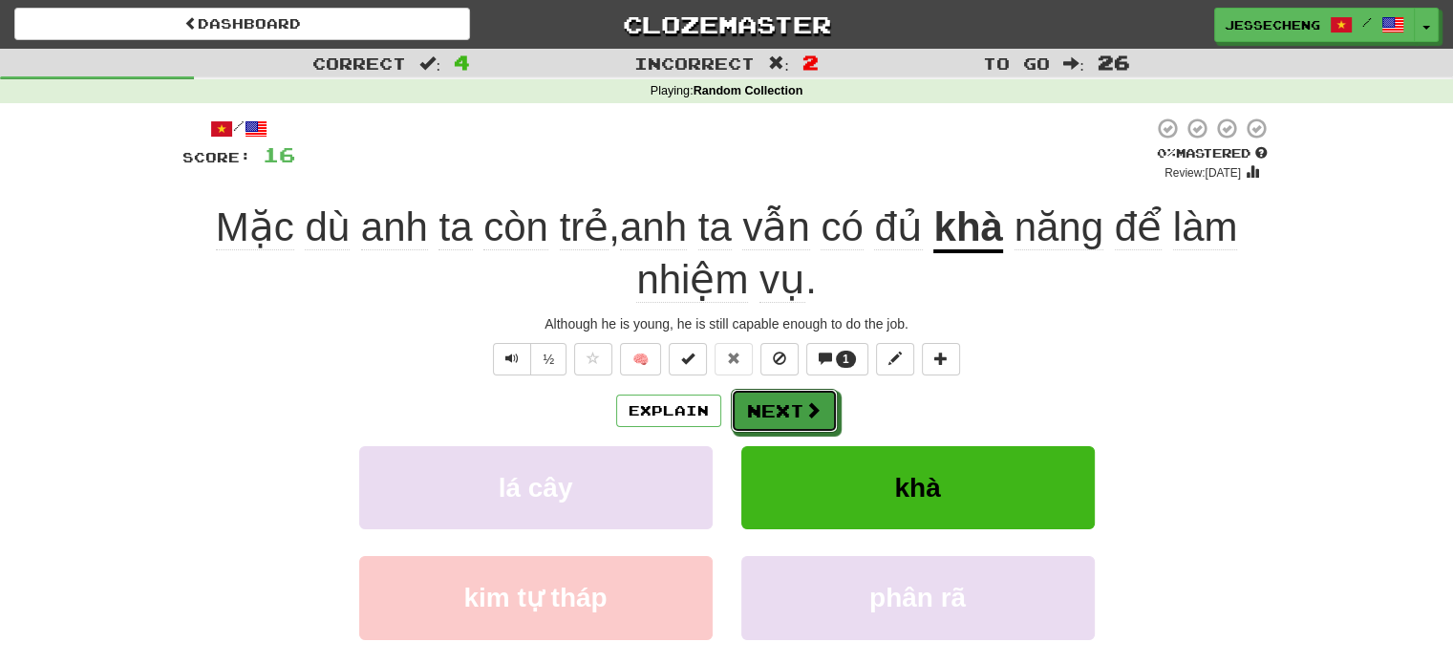
drag, startPoint x: 793, startPoint y: 403, endPoint x: 736, endPoint y: 381, distance: 60.5
click at [744, 386] on div "/ Score: 16 0 % Mastered Review: 2025-08-18 Mặc dù anh ta còn trẻ , anh ta vẫn …" at bounding box center [726, 442] width 1089 height 650
click at [520, 364] on button "Text-to-speech controls" at bounding box center [512, 359] width 38 height 32
click at [817, 416] on span at bounding box center [813, 410] width 17 height 17
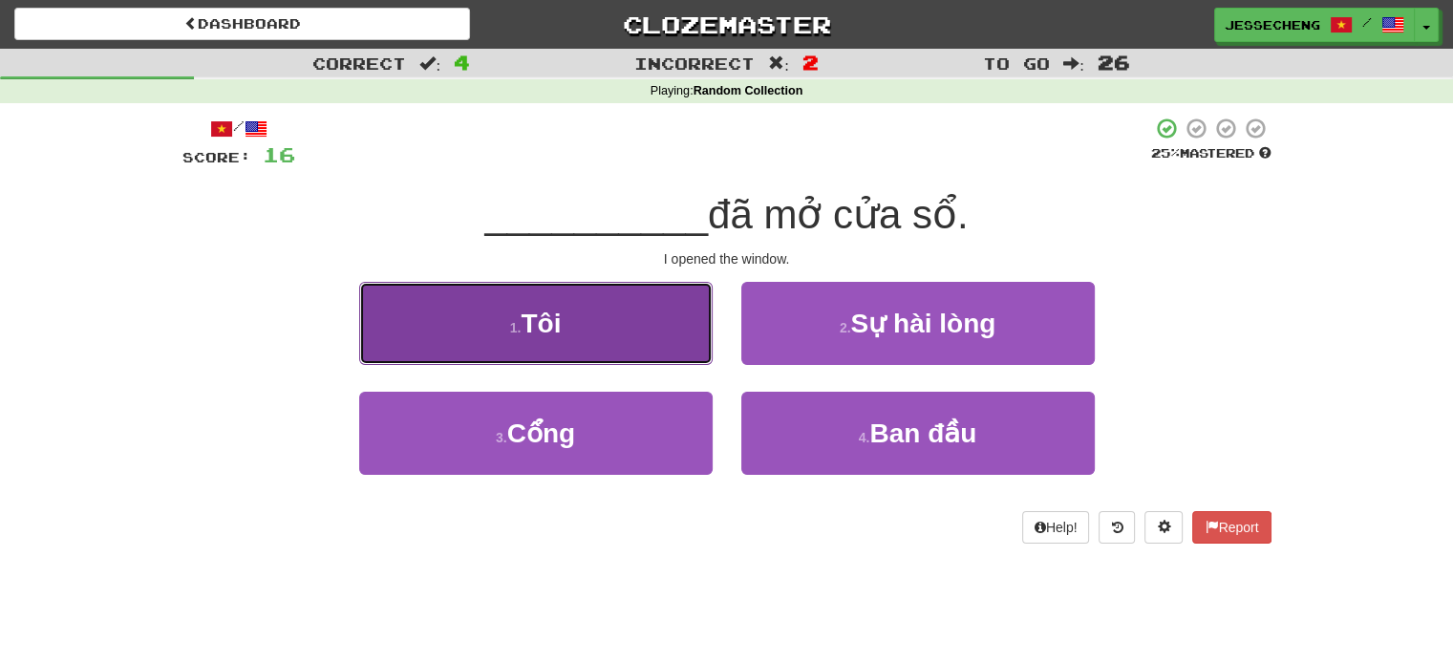
click at [690, 354] on button "1 . Tôi" at bounding box center [535, 323] width 353 height 83
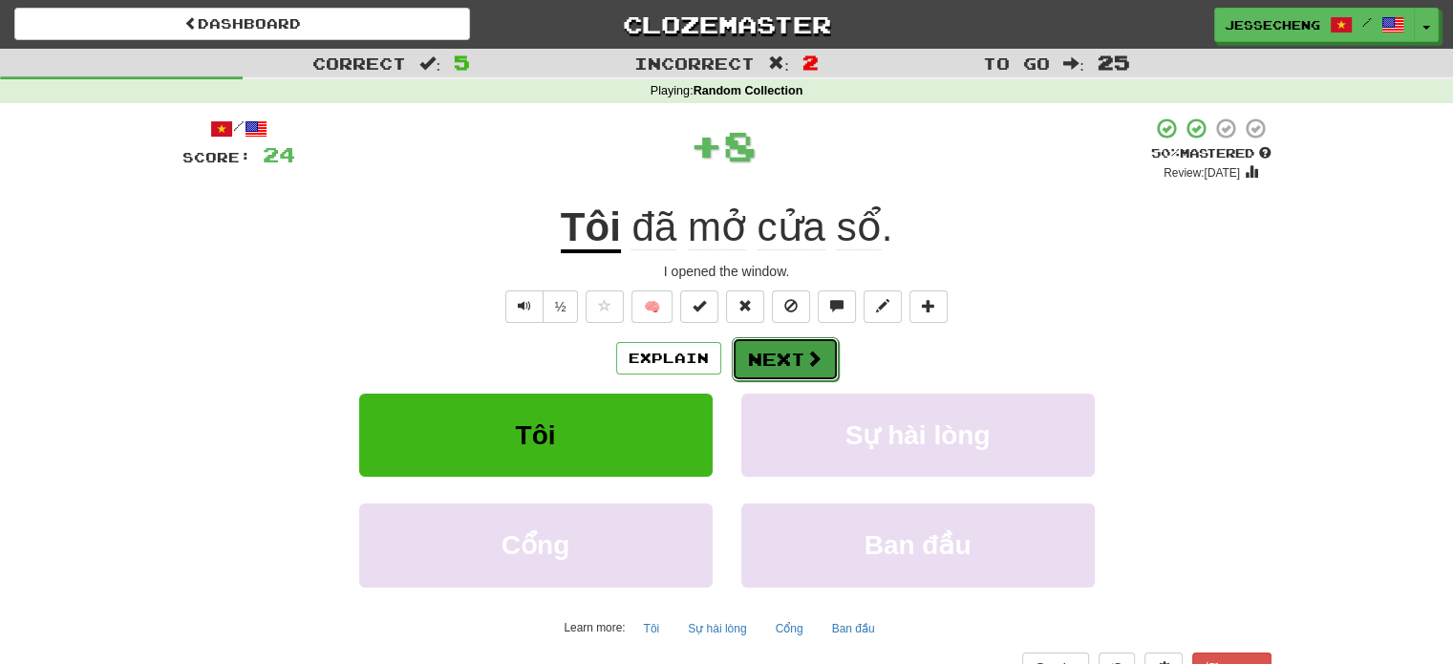
click at [770, 352] on button "Next" at bounding box center [785, 359] width 107 height 44
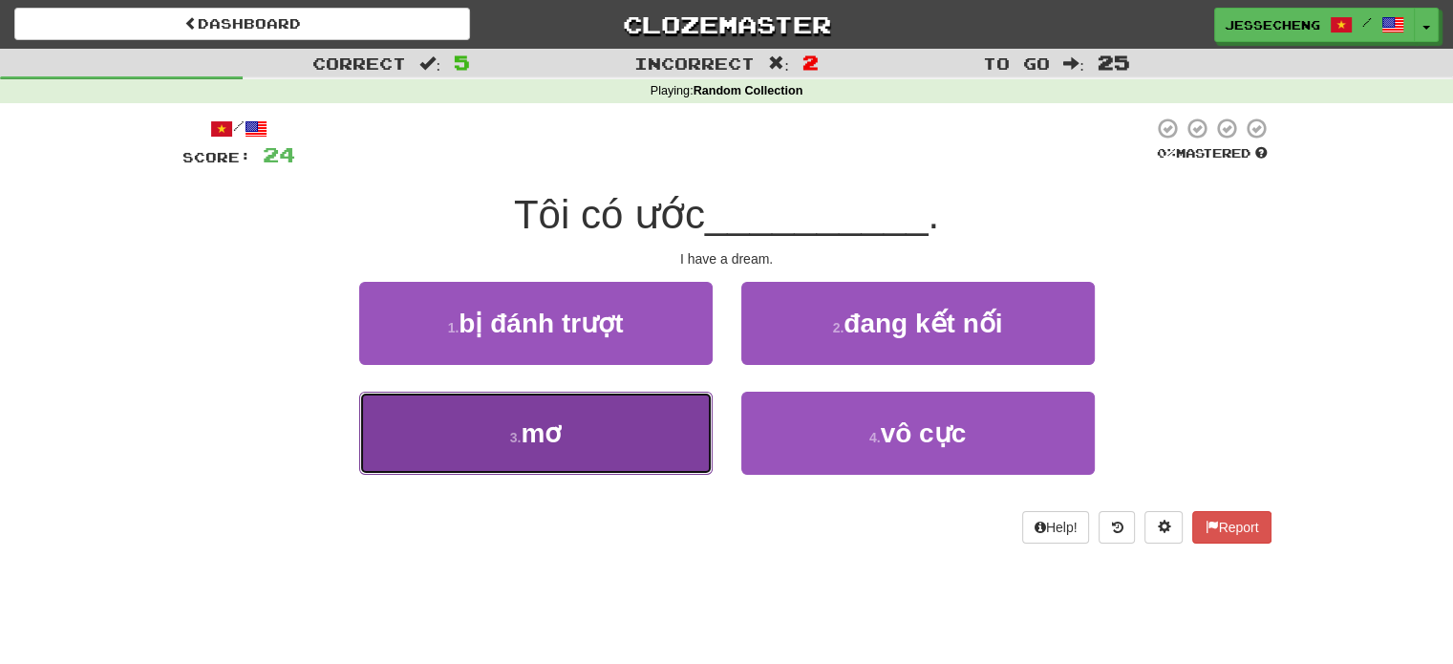
click at [616, 433] on button "3 . mơ" at bounding box center [535, 433] width 353 height 83
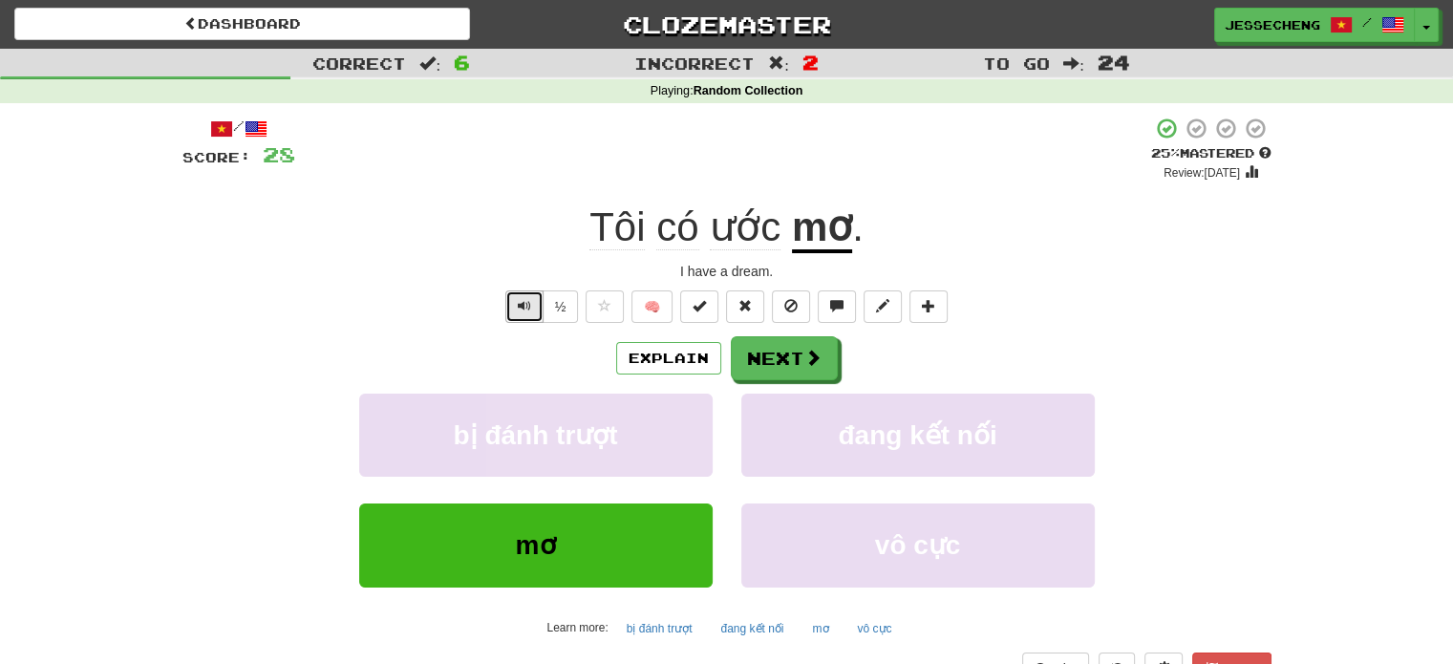
click at [506, 296] on button "Text-to-speech controls" at bounding box center [524, 306] width 38 height 32
click at [787, 354] on button "Next" at bounding box center [785, 359] width 107 height 44
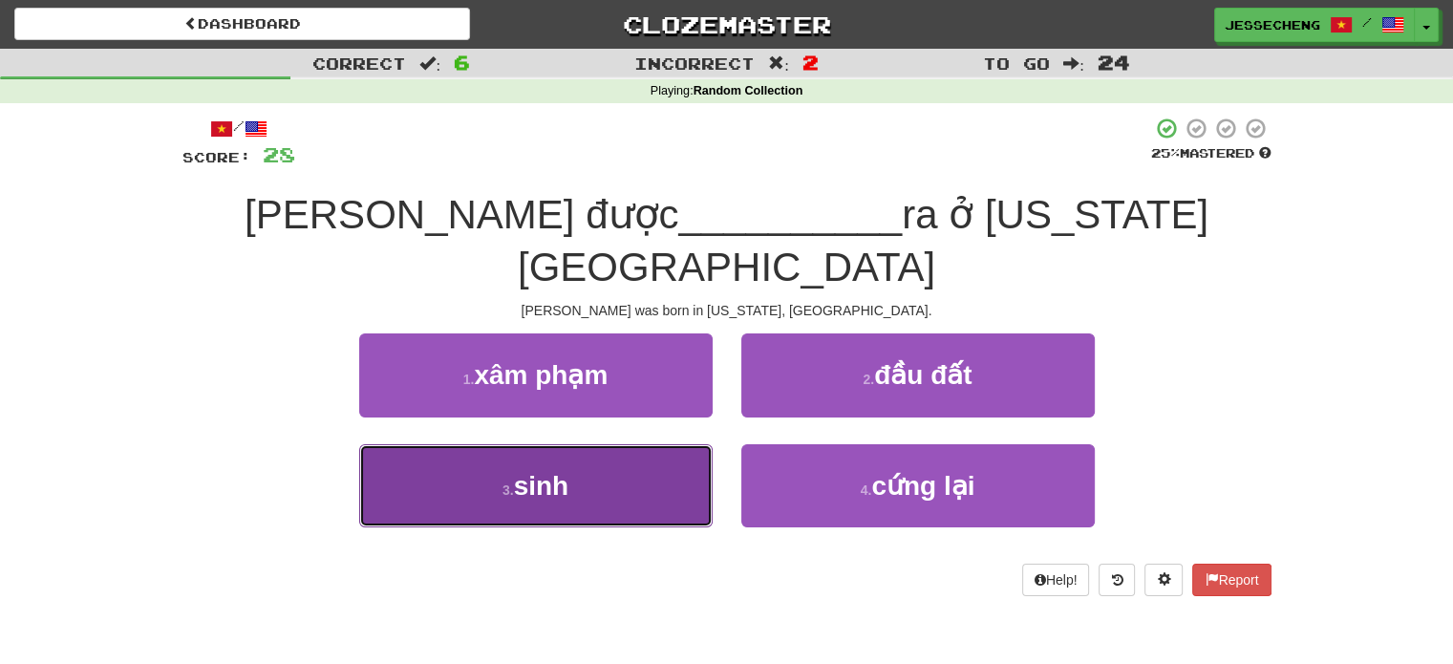
click at [641, 444] on button "3 . sinh" at bounding box center [535, 485] width 353 height 83
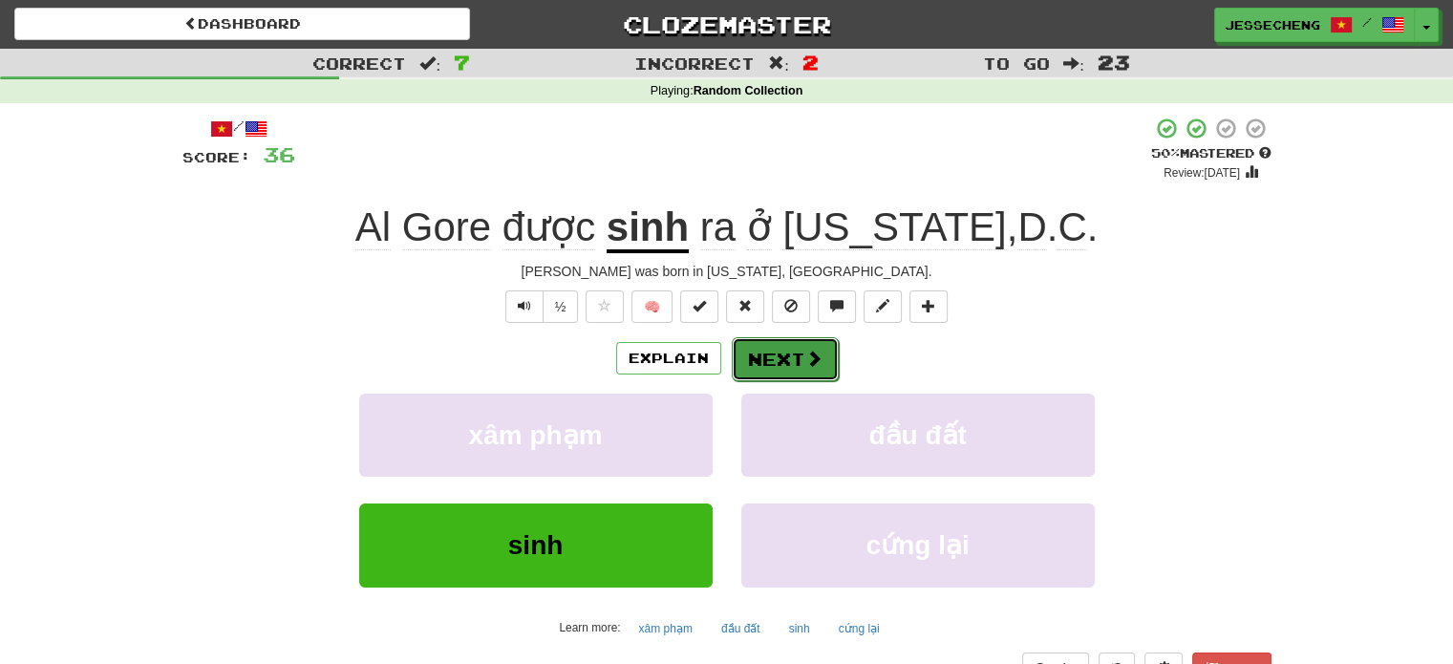
click at [785, 369] on button "Next" at bounding box center [785, 359] width 107 height 44
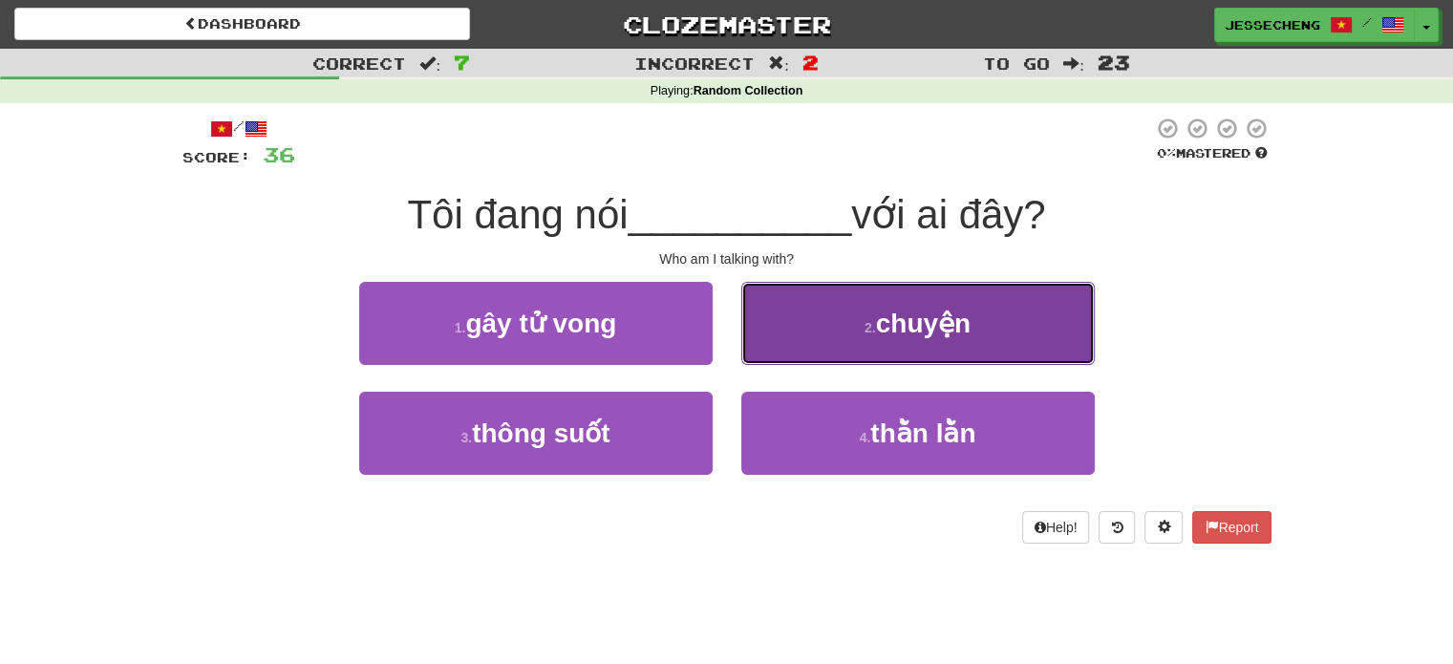
click at [829, 343] on button "2 . chuyện" at bounding box center [917, 323] width 353 height 83
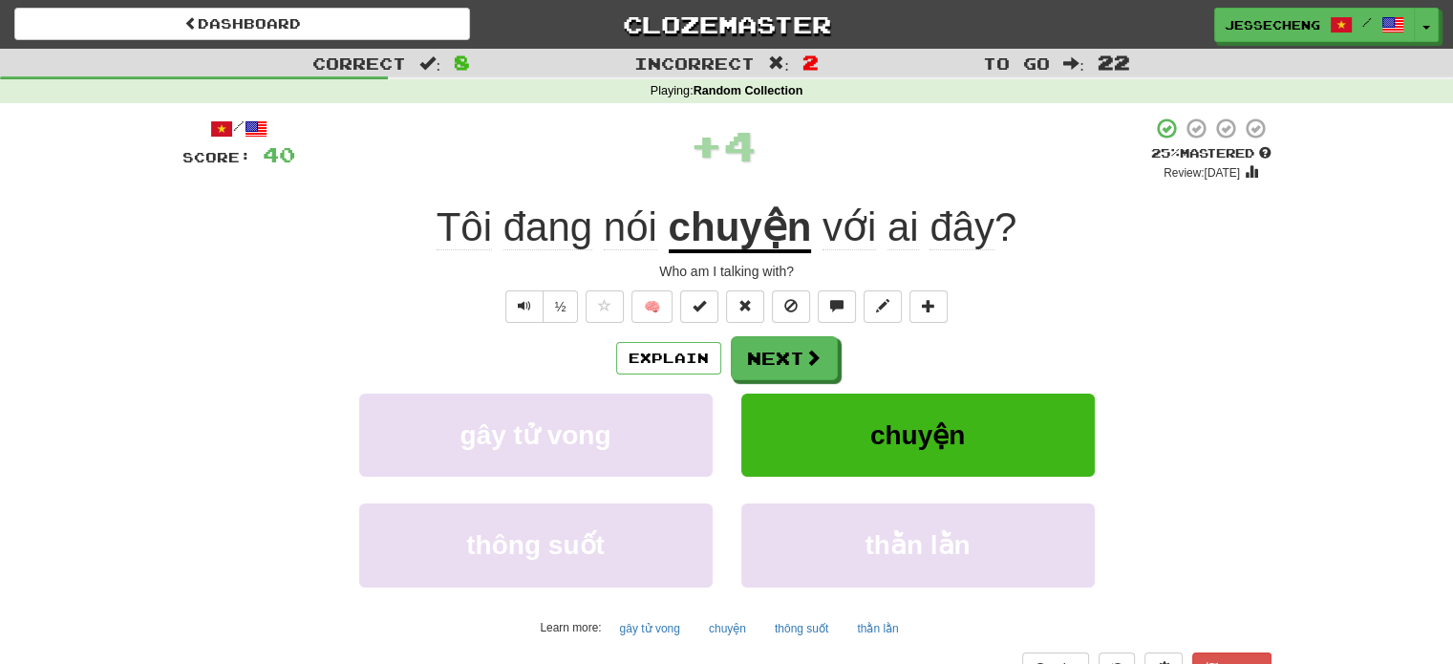
click at [371, 244] on div "Tôi đang nói chuyện với ai đây ?" at bounding box center [726, 228] width 1089 height 53
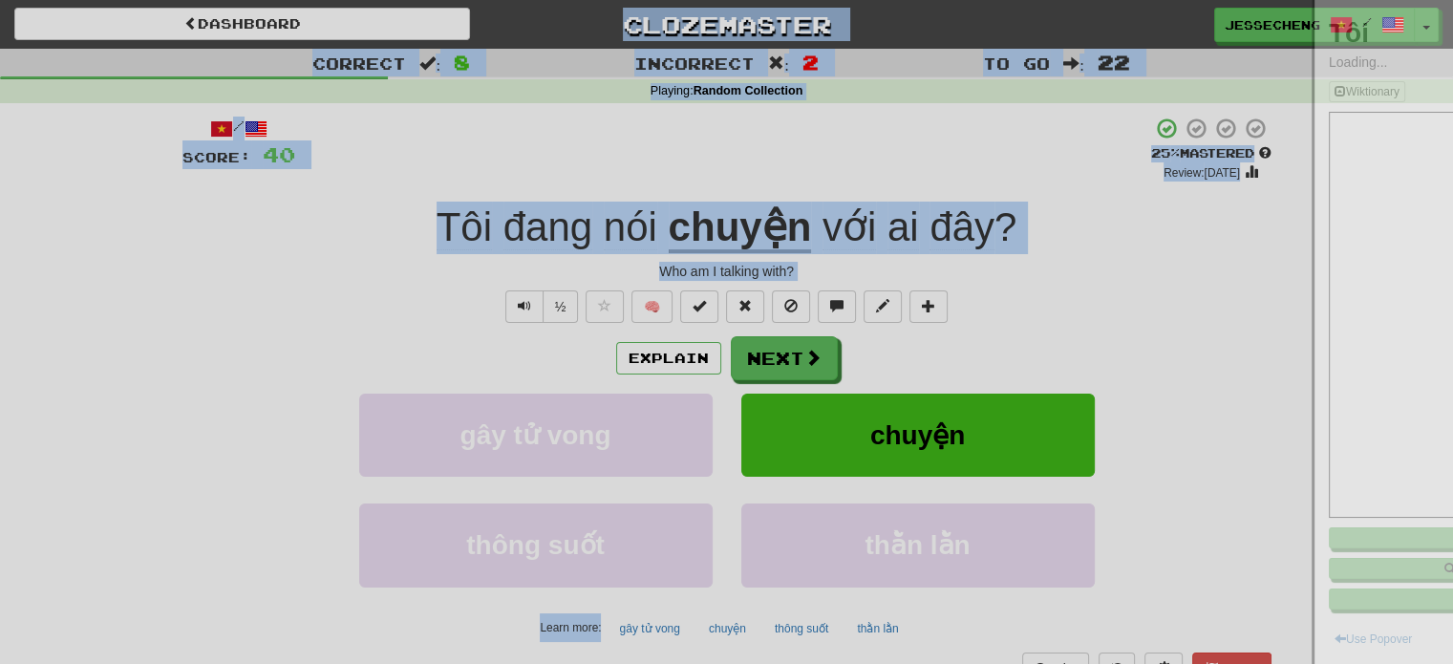
click at [371, 244] on div at bounding box center [726, 332] width 1453 height 664
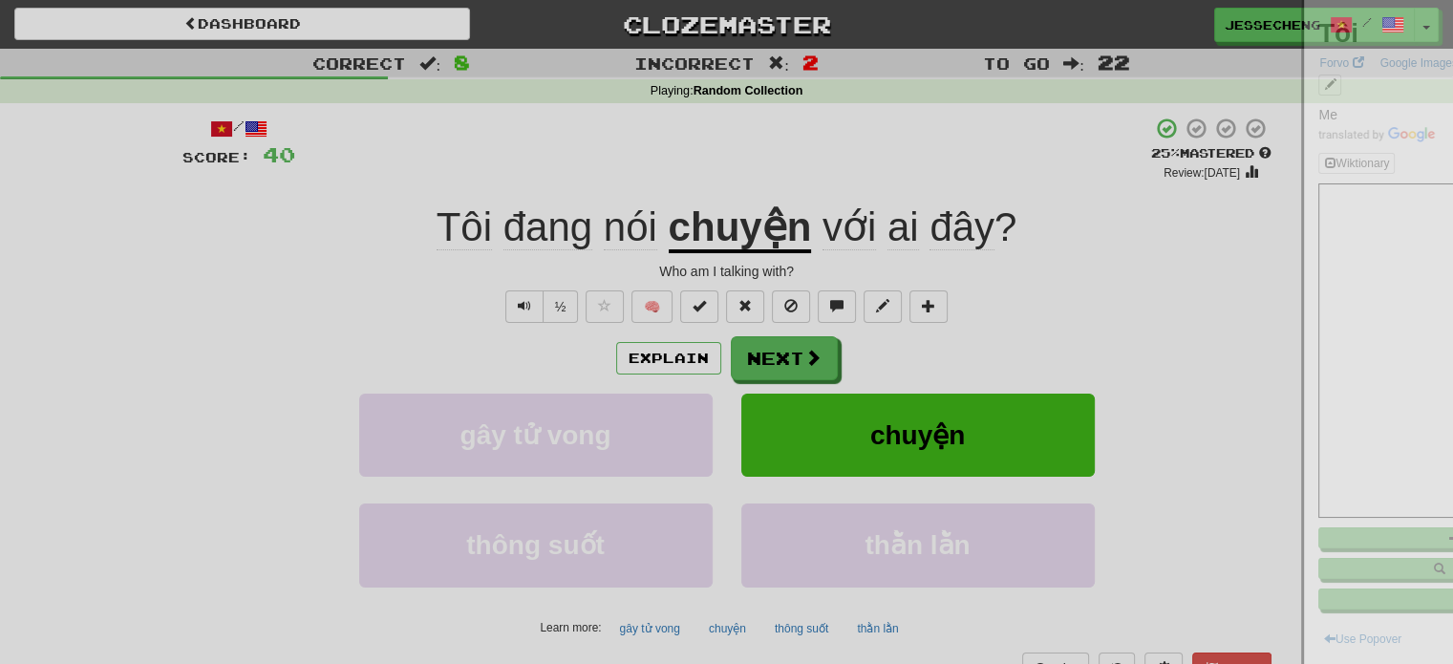
click at [371, 244] on div at bounding box center [726, 332] width 1453 height 664
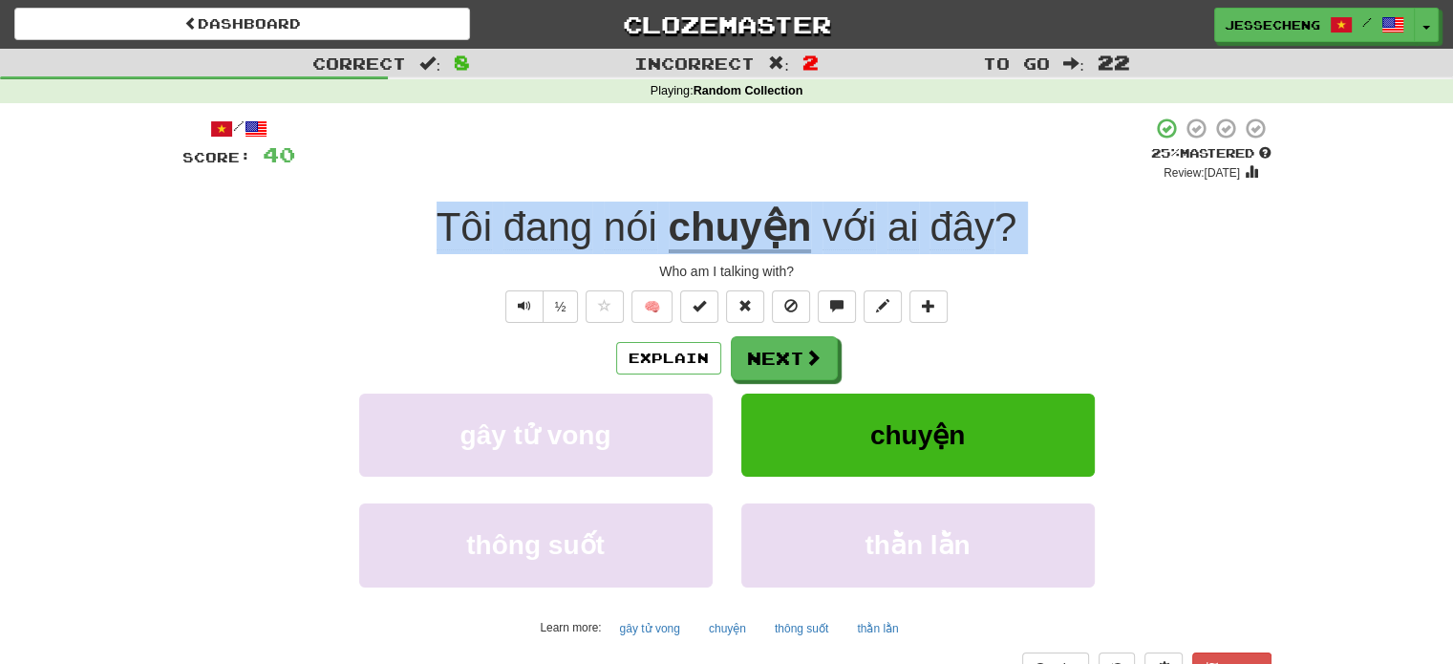
click at [371, 244] on div "Tôi đang nói chuyện với ai đây ?" at bounding box center [726, 228] width 1089 height 53
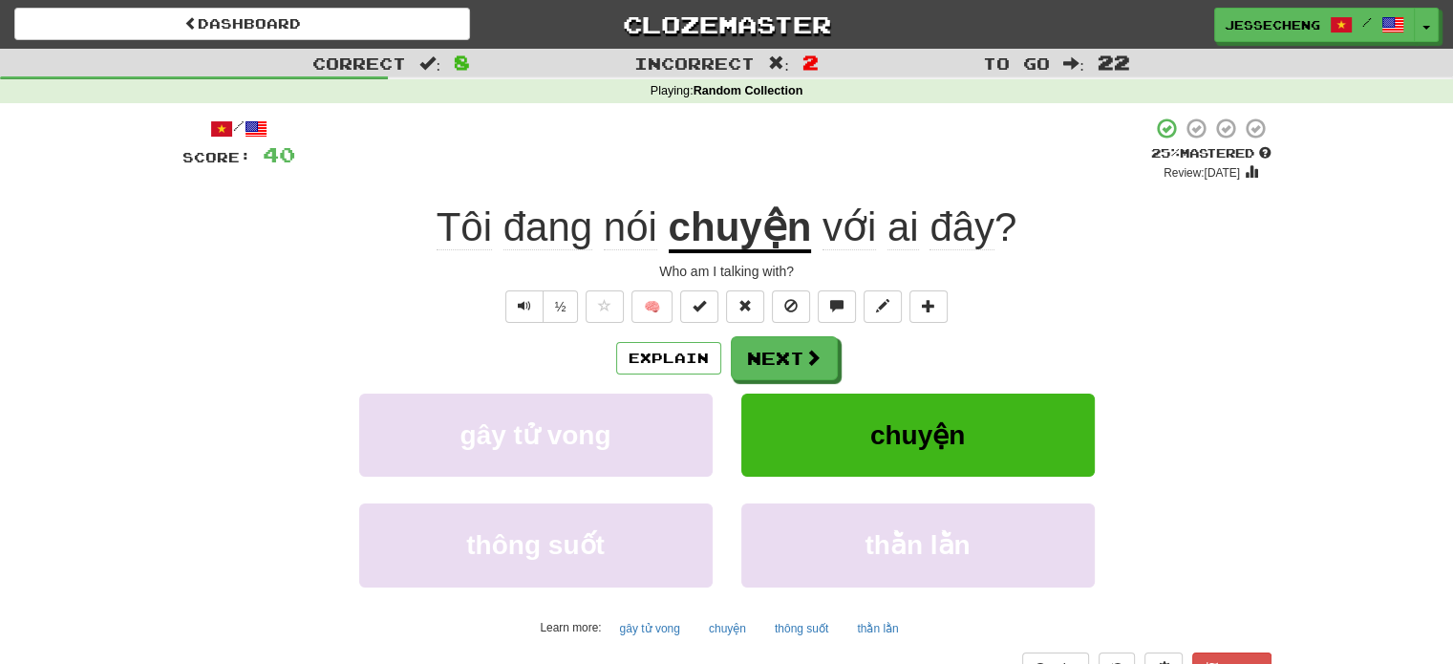
click at [371, 244] on div "Tôi đang nói chuyện với ai đây ?" at bounding box center [726, 228] width 1089 height 53
click at [795, 359] on button "Next" at bounding box center [785, 359] width 107 height 44
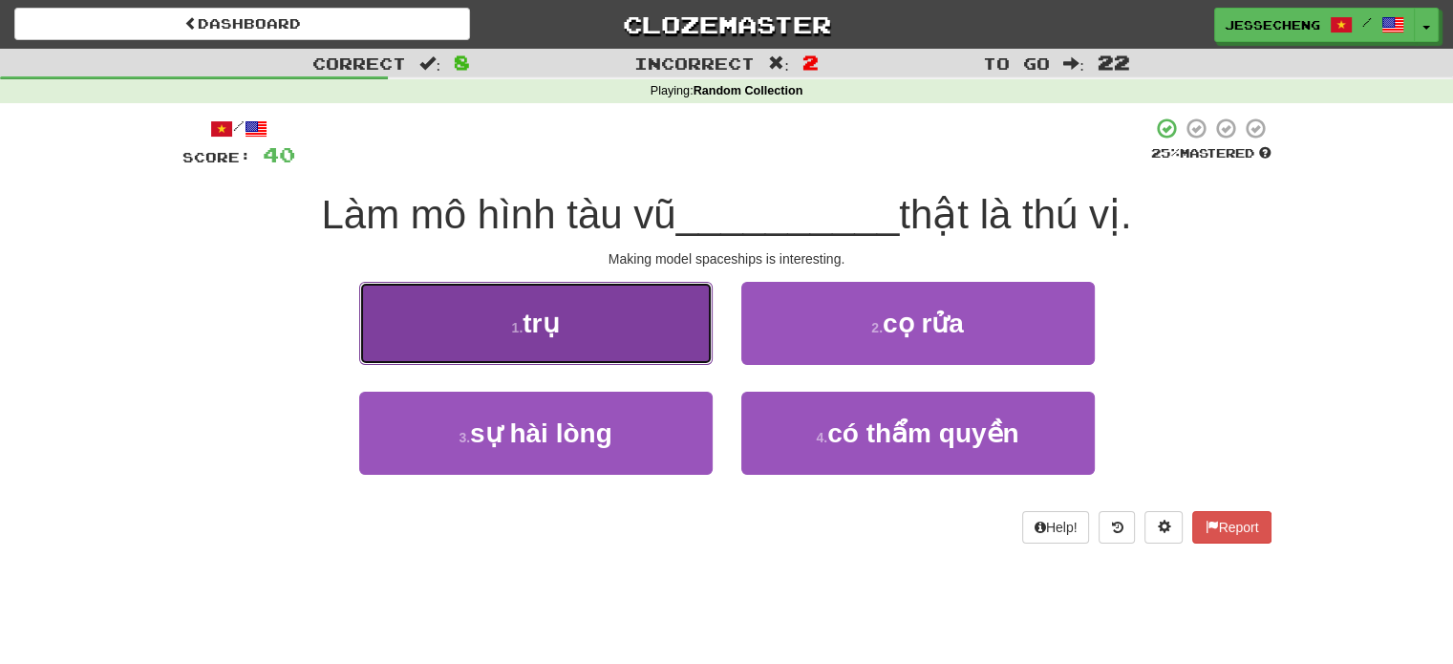
click at [565, 353] on button "1 . trụ" at bounding box center [535, 323] width 353 height 83
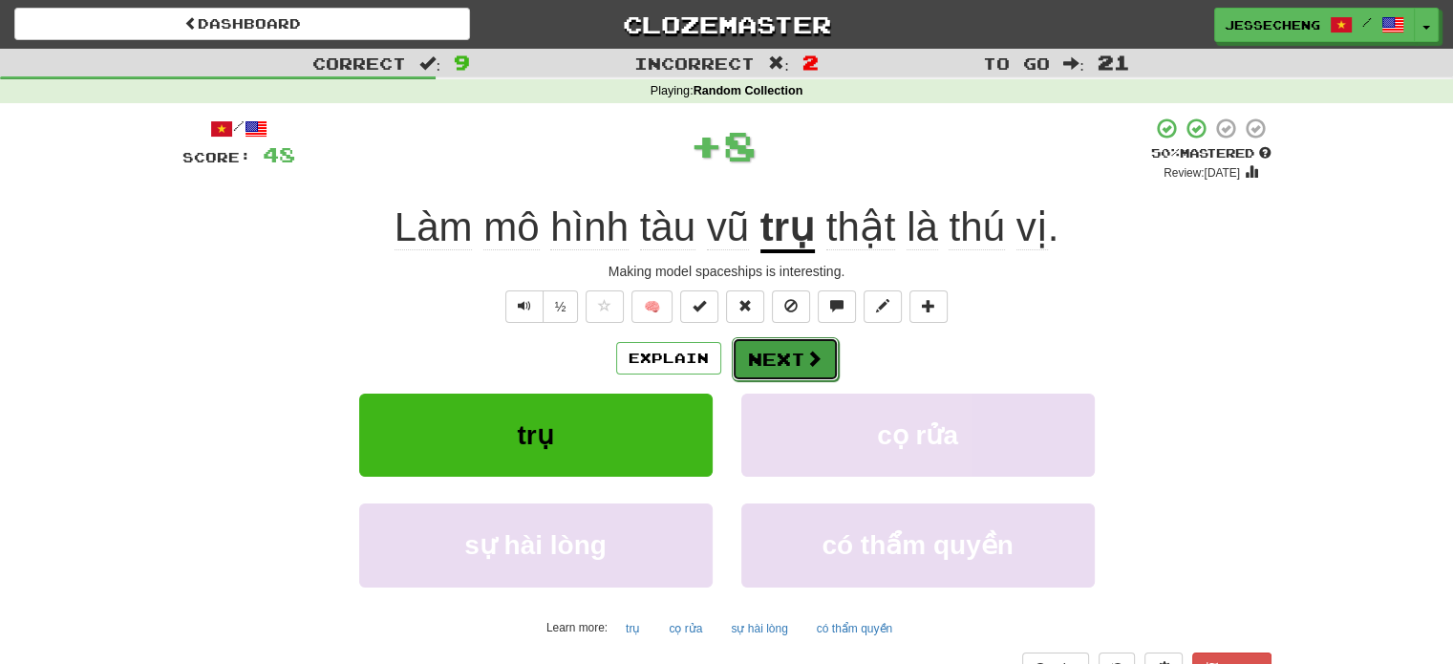
click at [770, 360] on button "Next" at bounding box center [785, 359] width 107 height 44
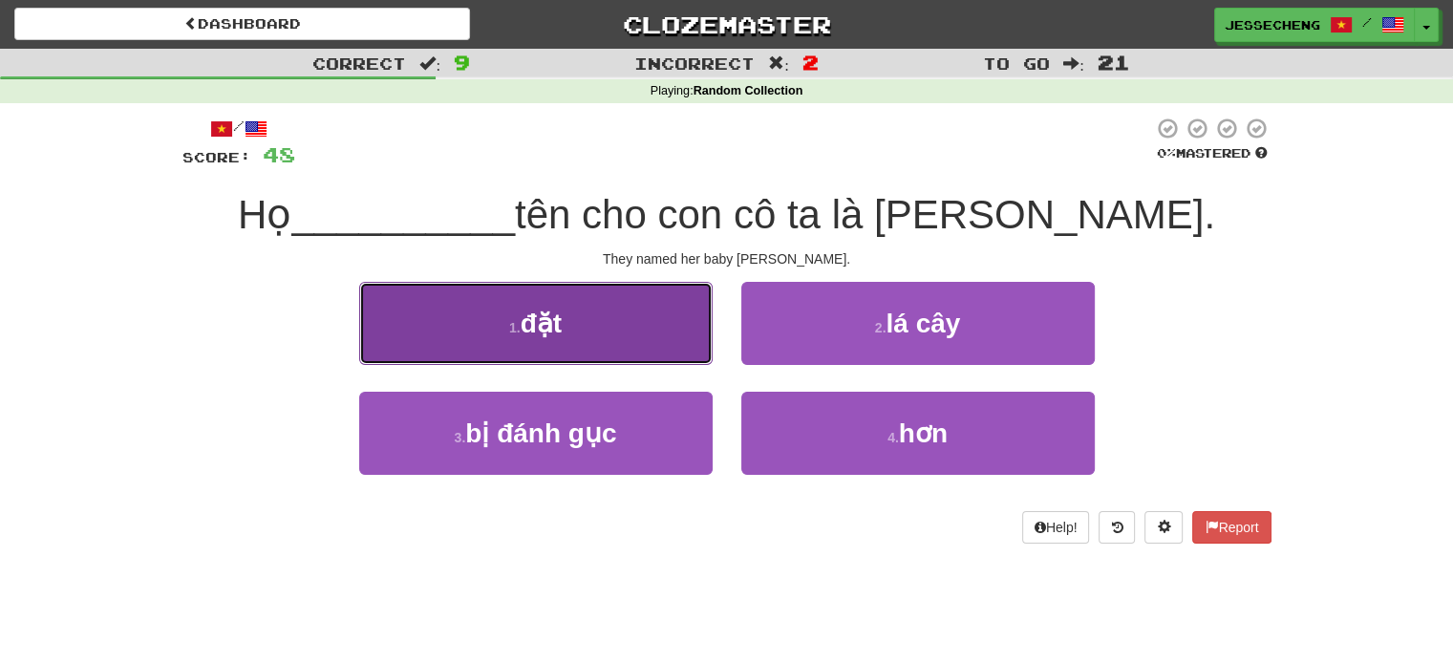
click at [633, 310] on button "1 . đặt" at bounding box center [535, 323] width 353 height 83
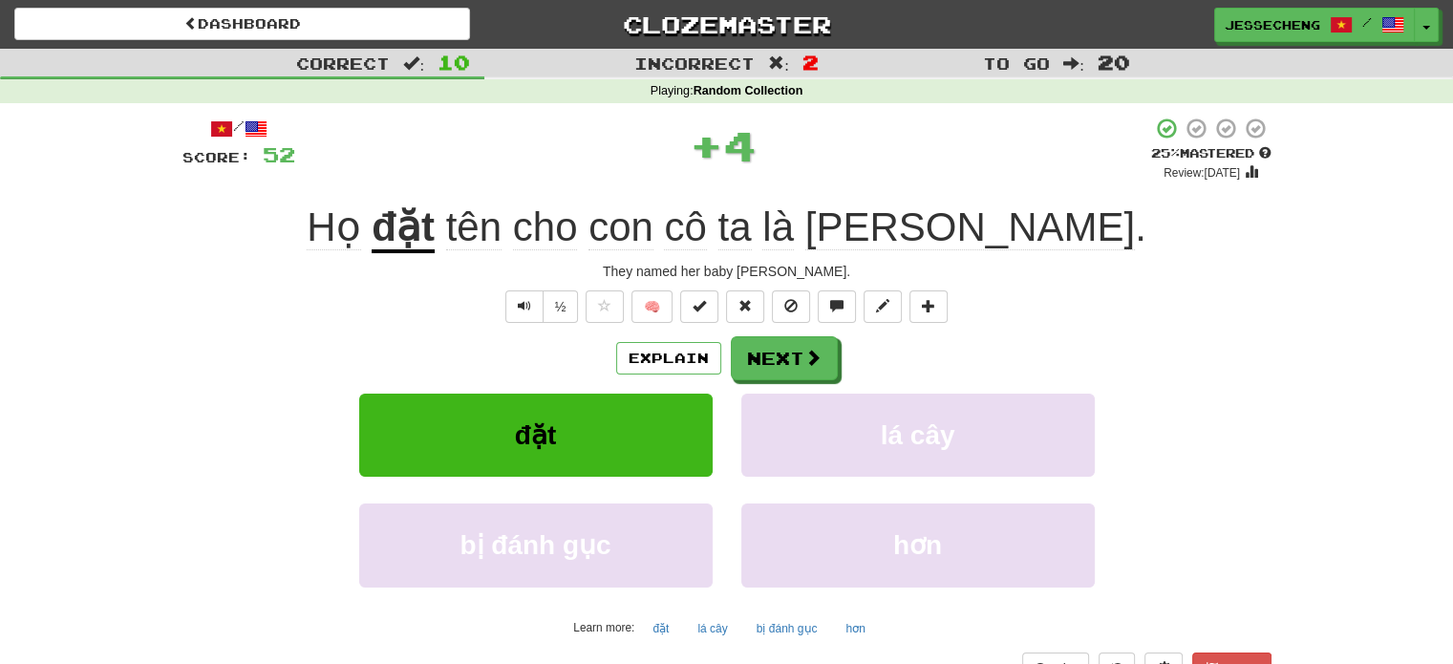
click at [435, 220] on u "đặt" at bounding box center [403, 228] width 63 height 49
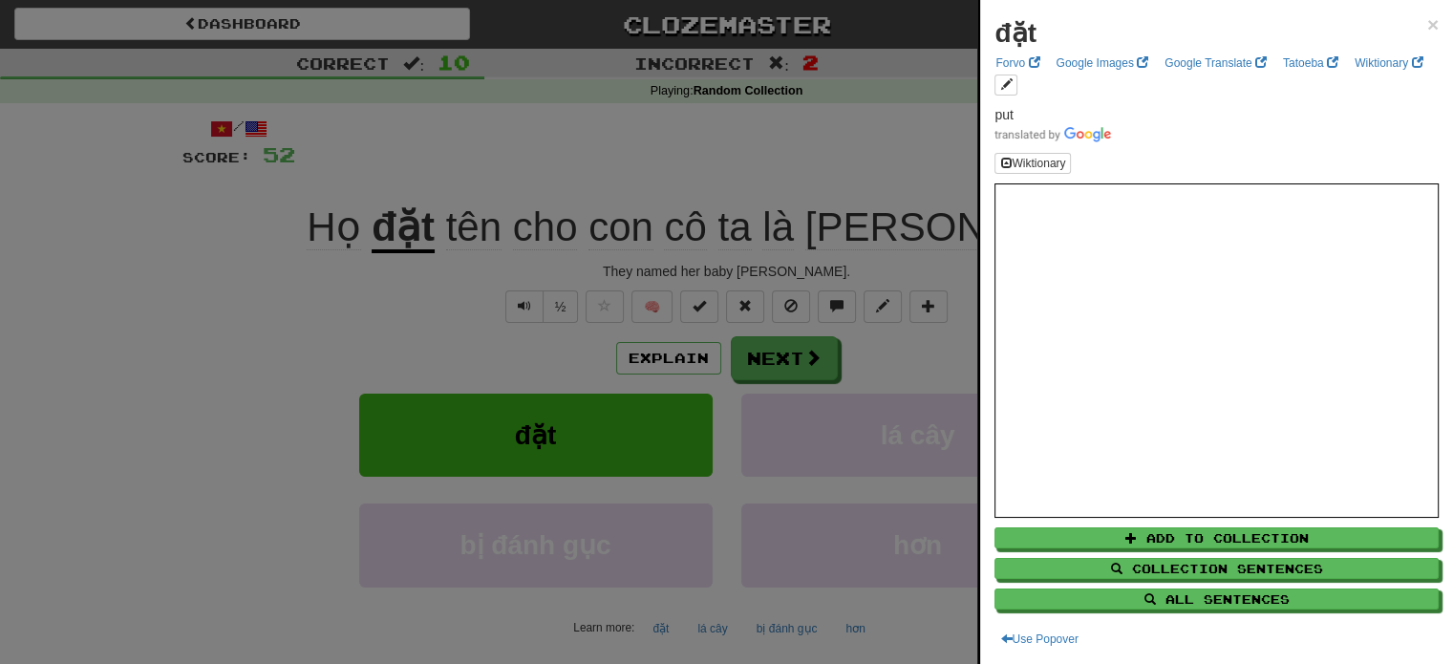
click at [645, 270] on div at bounding box center [726, 332] width 1453 height 664
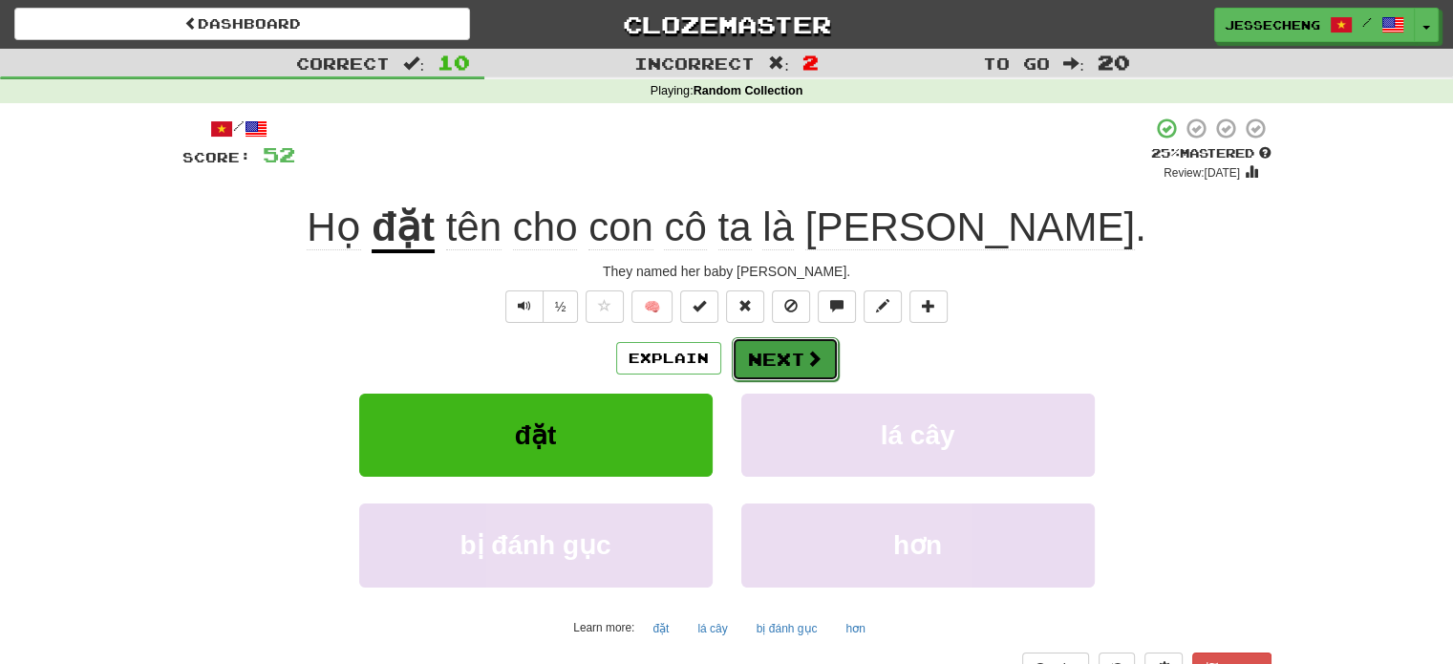
click at [829, 370] on button "Next" at bounding box center [785, 359] width 107 height 44
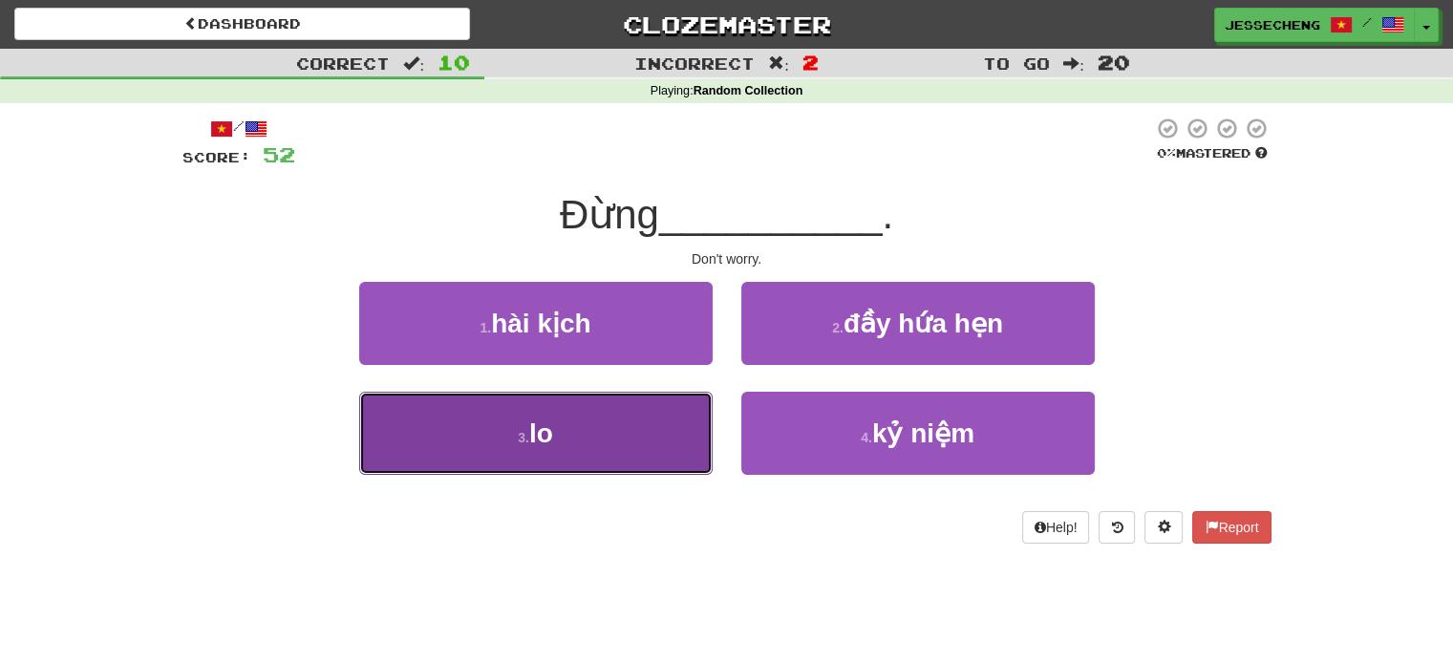
click at [661, 434] on button "3 . lo" at bounding box center [535, 433] width 353 height 83
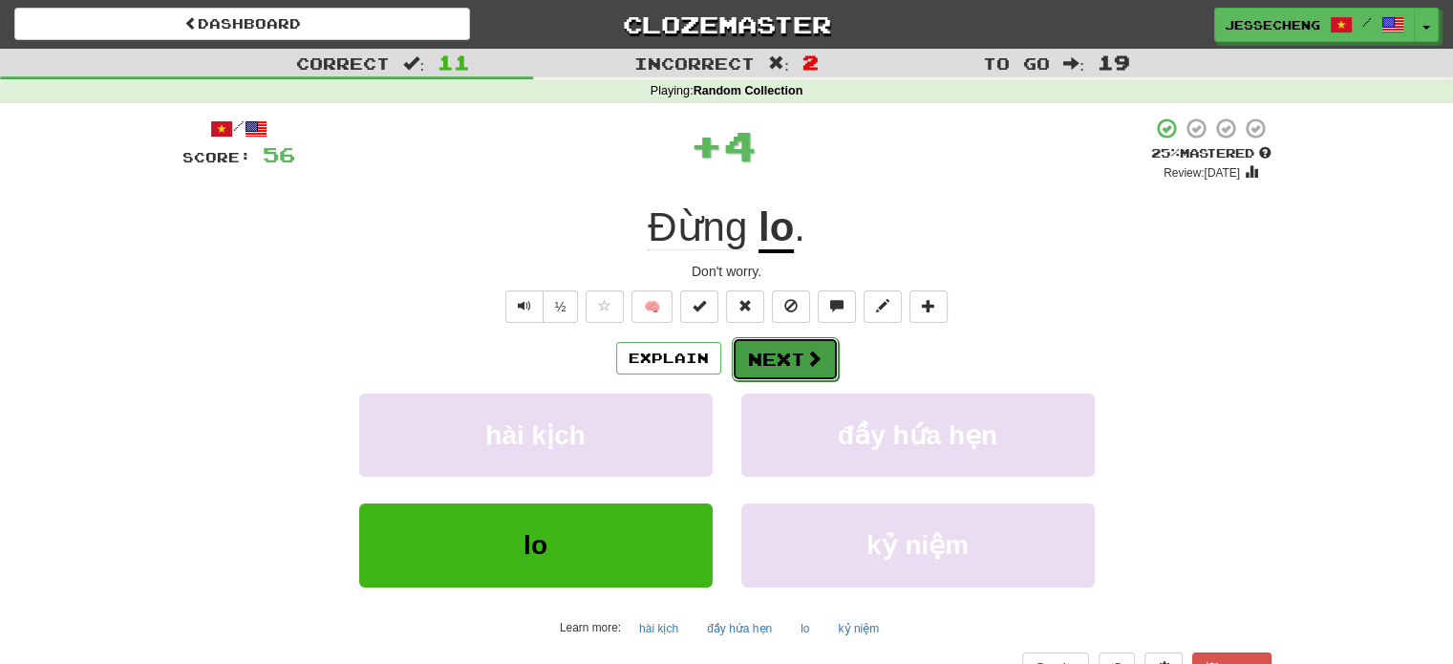
click at [790, 365] on button "Next" at bounding box center [785, 359] width 107 height 44
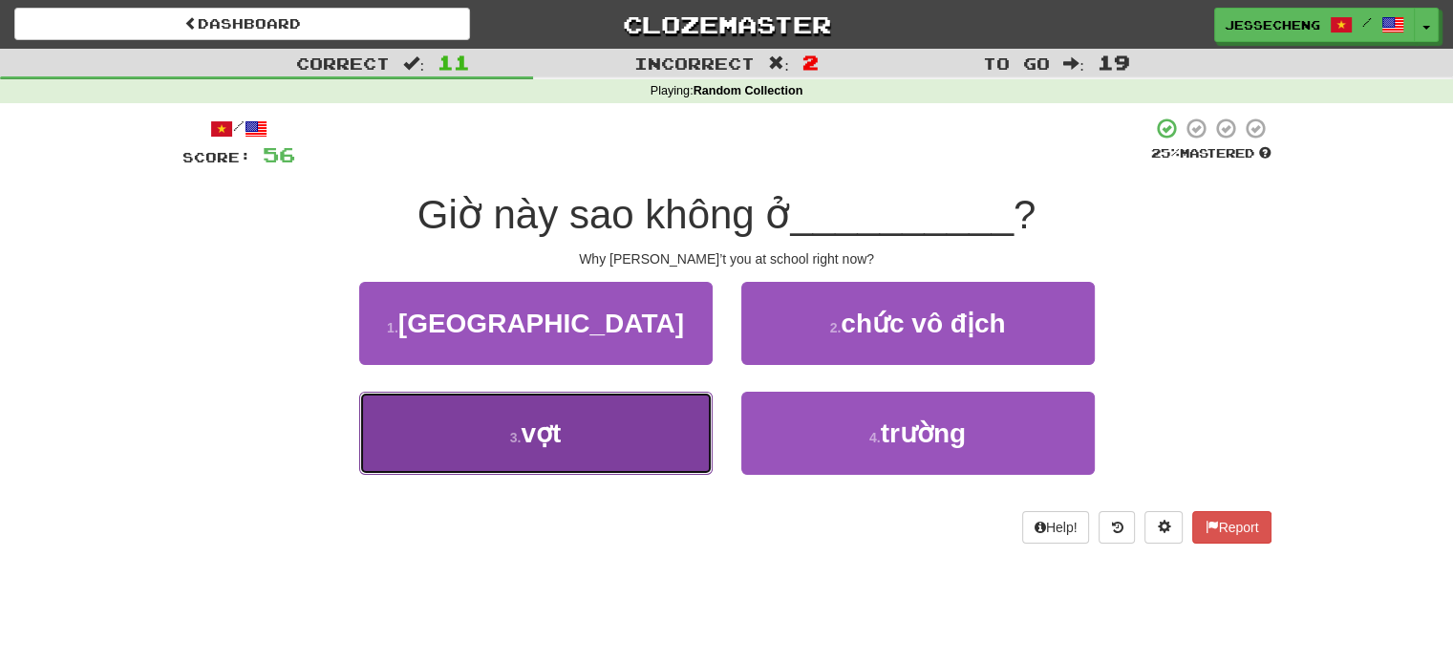
click at [630, 449] on button "3 . vợt" at bounding box center [535, 433] width 353 height 83
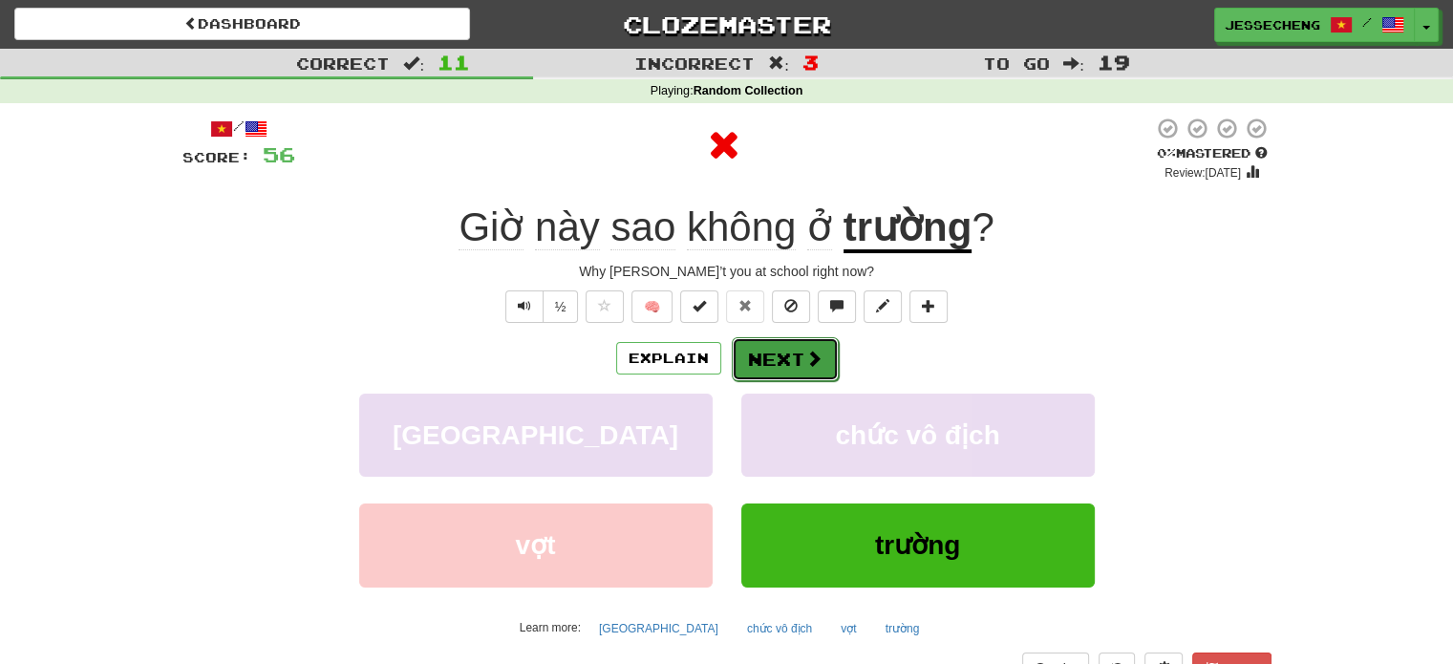
click at [817, 371] on button "Next" at bounding box center [785, 359] width 107 height 44
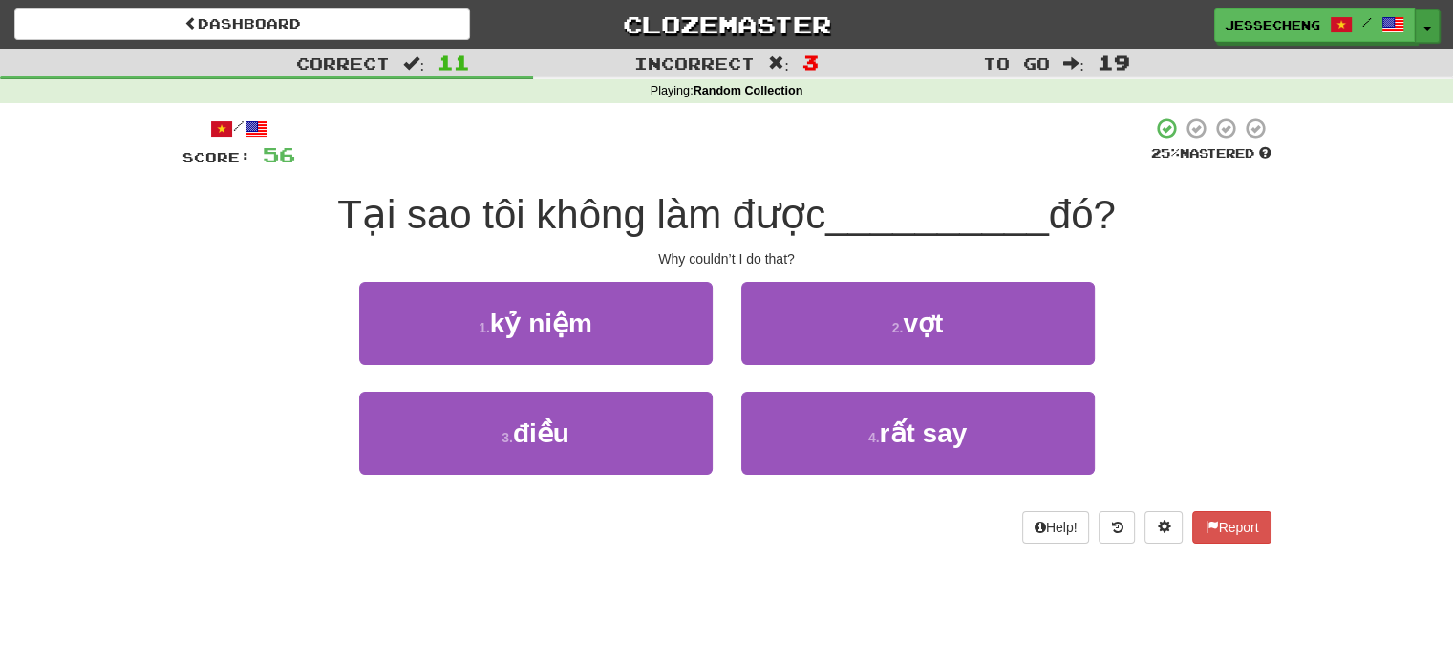
click at [1421, 20] on button "Toggle Dropdown" at bounding box center [1426, 26] width 25 height 34
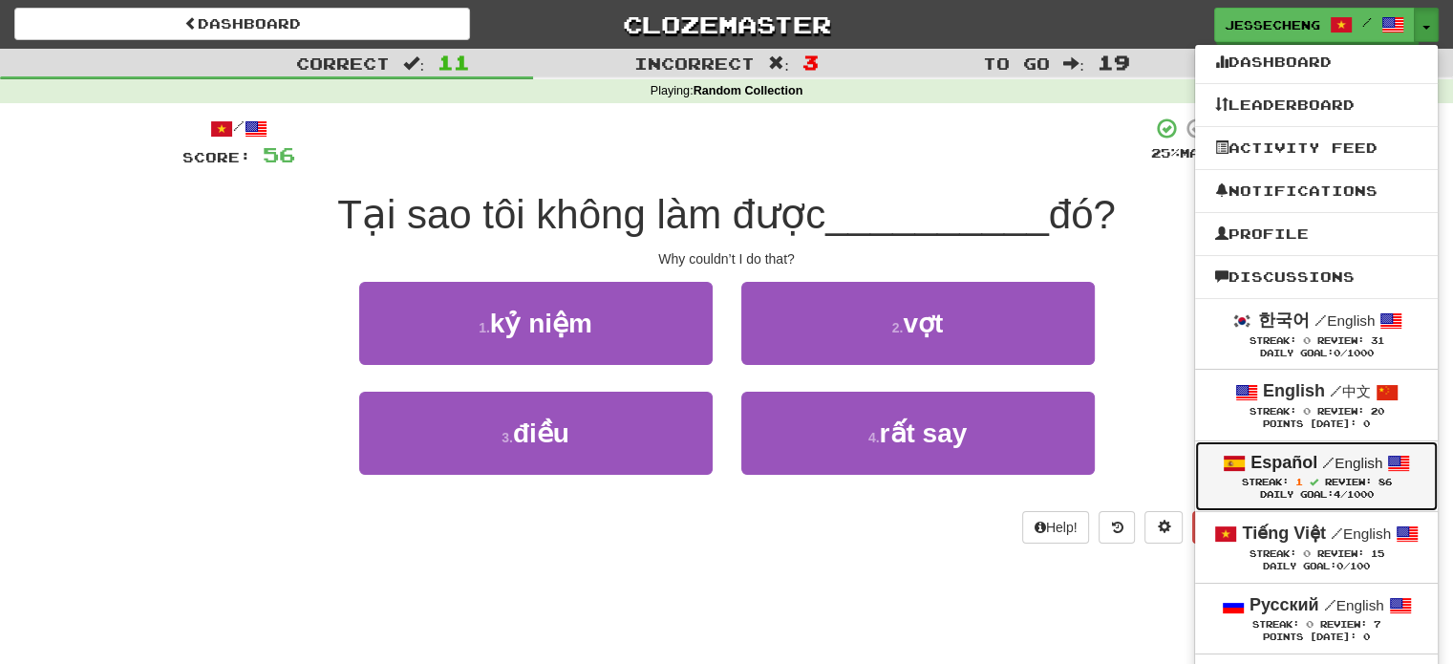
click at [1310, 481] on span at bounding box center [1313, 482] width 9 height 9
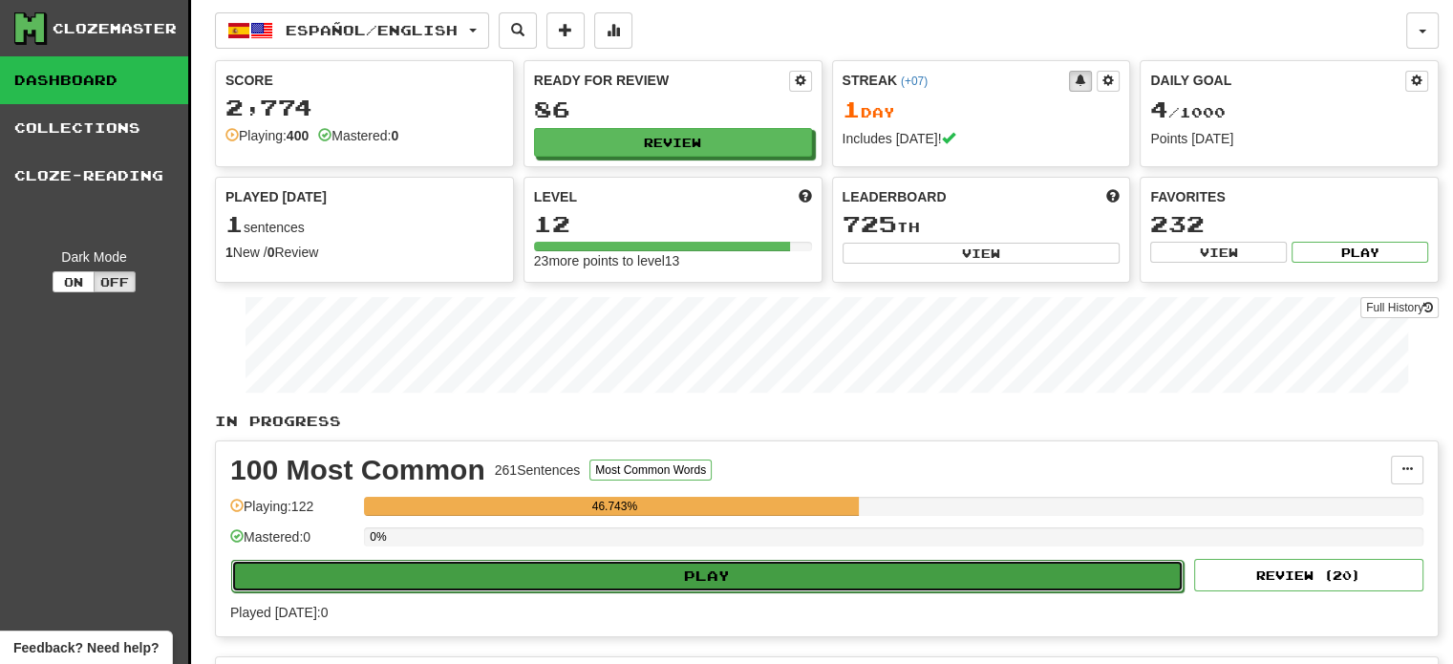
click at [705, 560] on button "Play" at bounding box center [707, 576] width 952 height 32
select select "**"
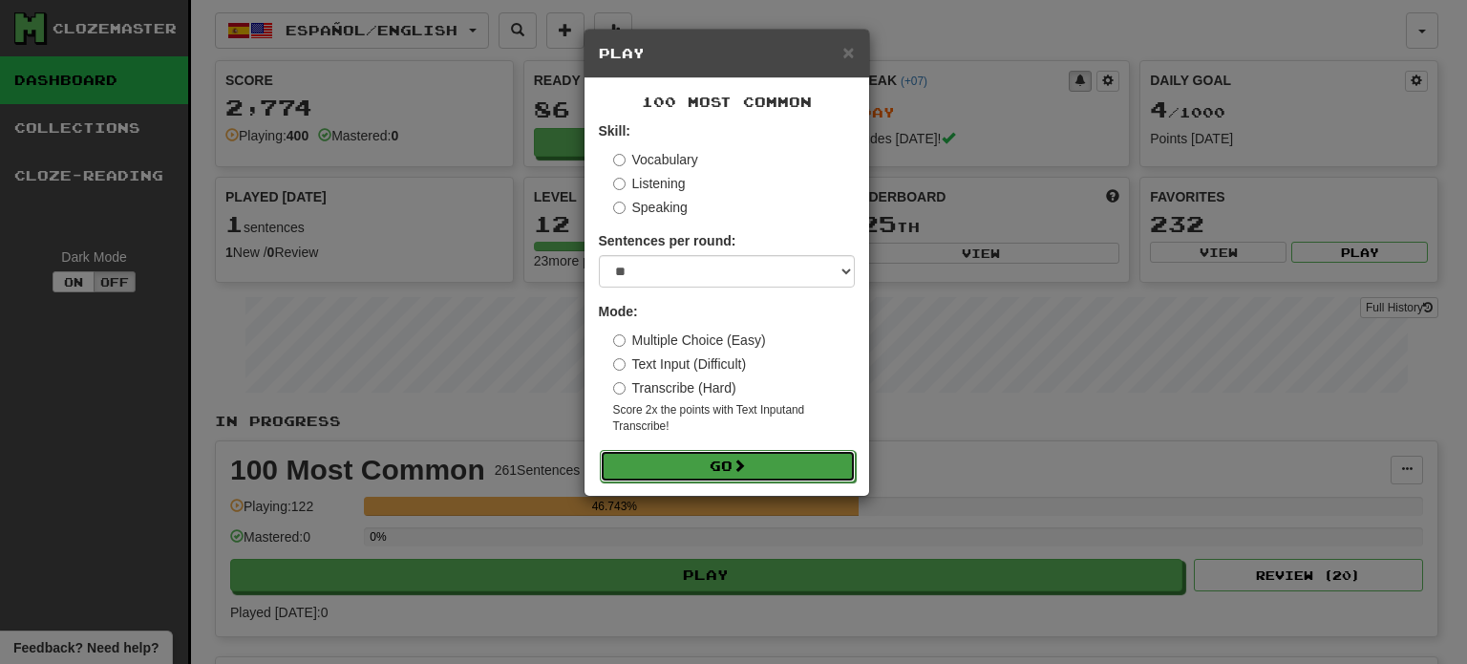
click at [767, 464] on button "Go" at bounding box center [728, 466] width 256 height 32
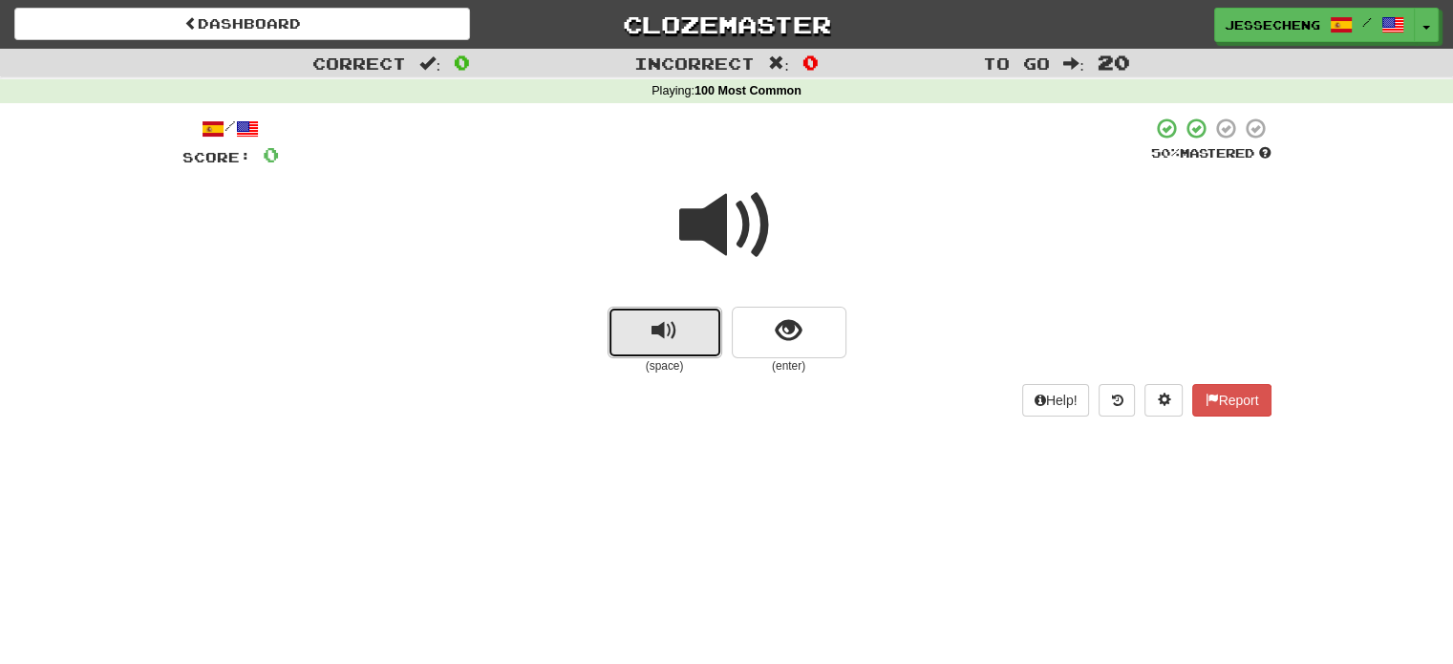
click at [721, 339] on button "replay audio" at bounding box center [664, 333] width 115 height 52
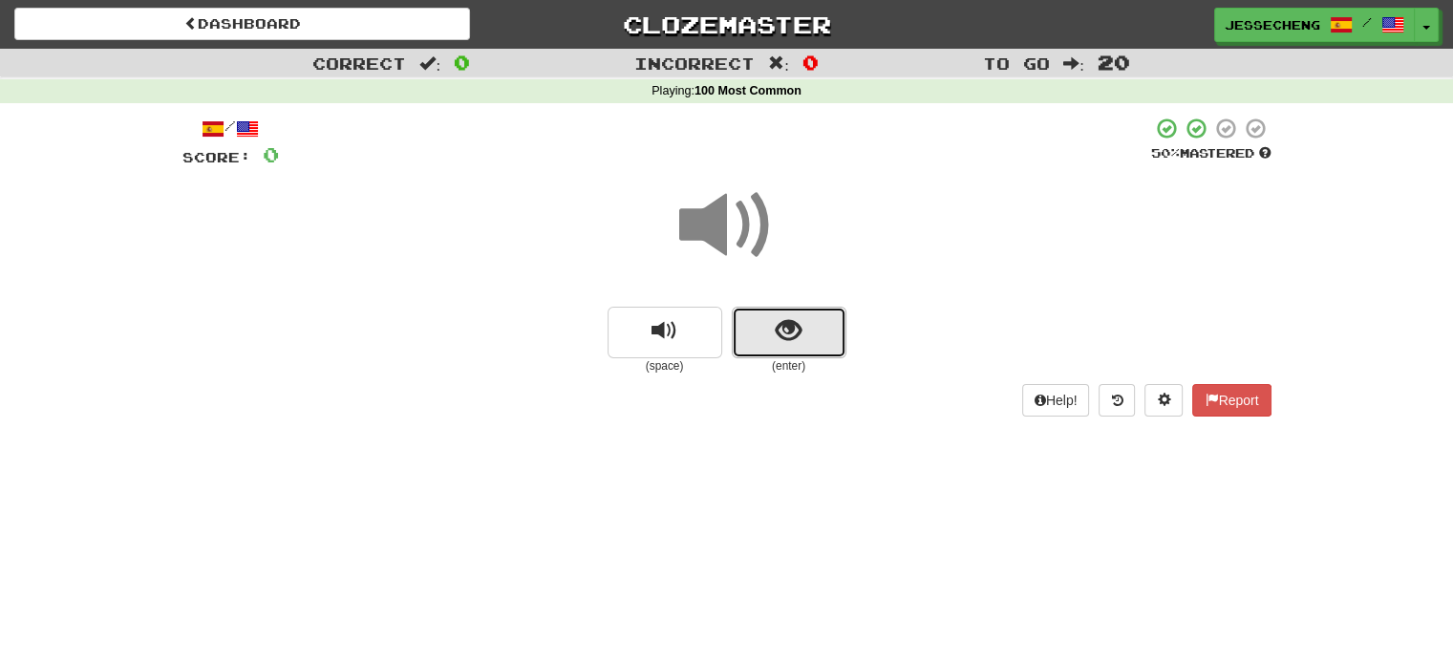
click at [817, 354] on button "show sentence" at bounding box center [789, 333] width 115 height 52
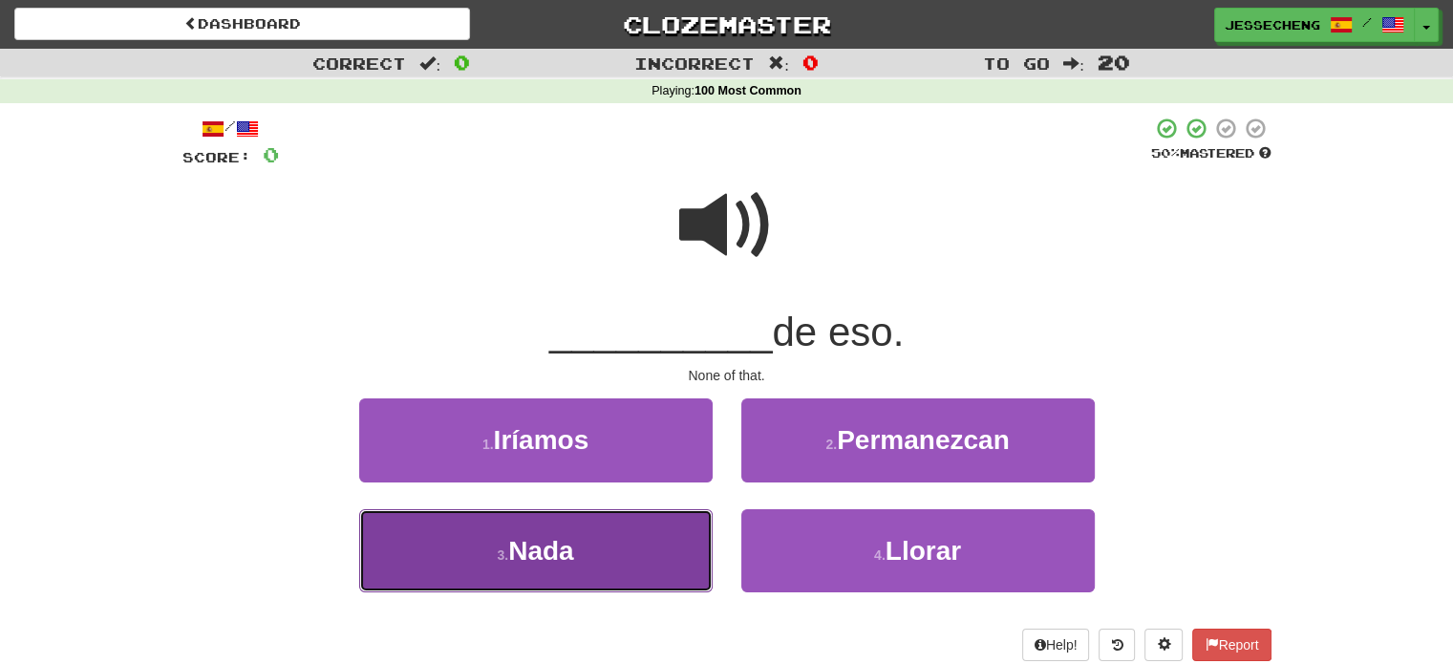
click at [600, 552] on button "3 . Nada" at bounding box center [535, 550] width 353 height 83
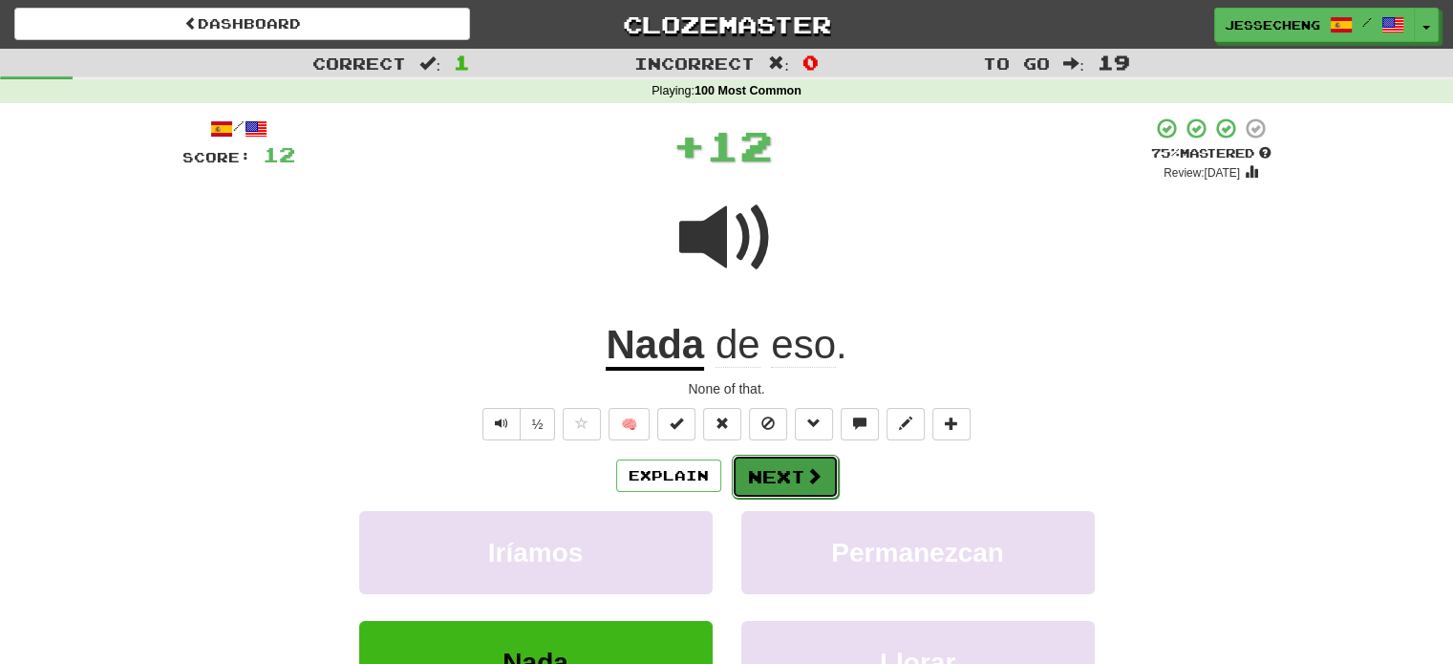
click at [777, 475] on button "Next" at bounding box center [785, 477] width 107 height 44
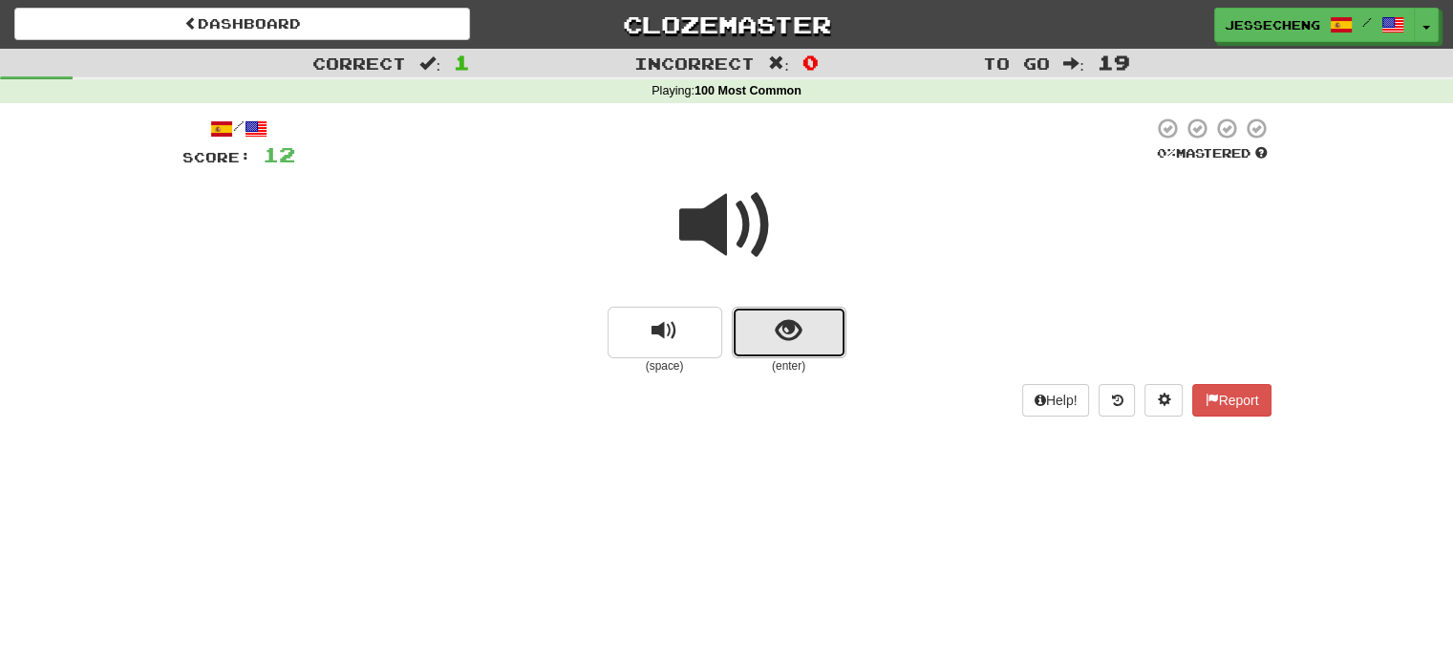
click at [772, 344] on button "show sentence" at bounding box center [789, 333] width 115 height 52
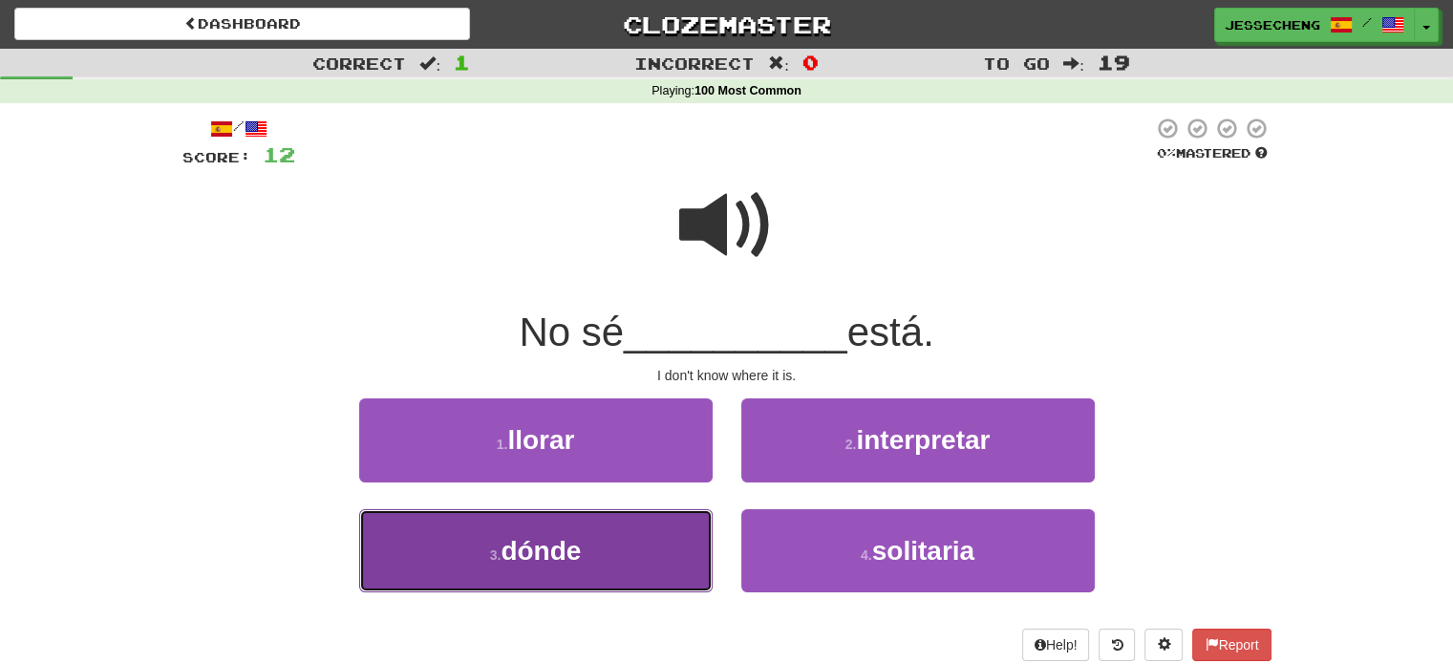
click at [645, 563] on button "3 . dónde" at bounding box center [535, 550] width 353 height 83
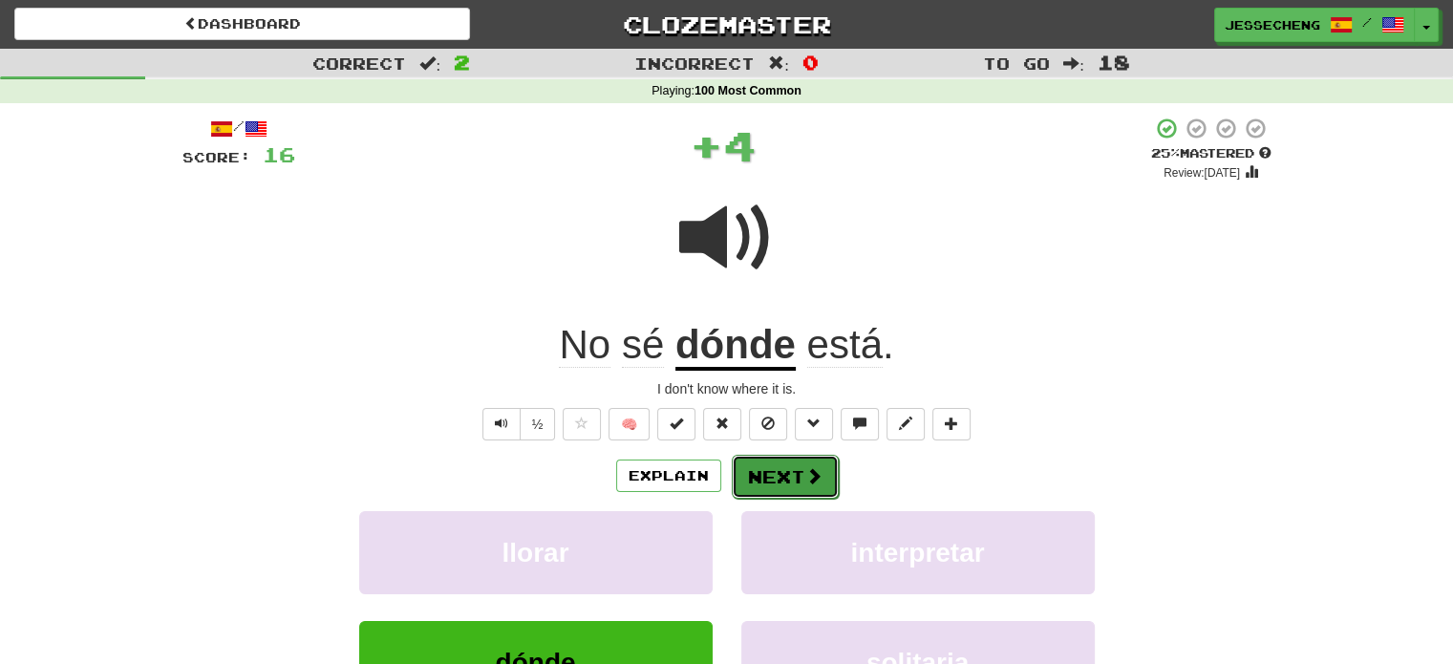
click at [814, 469] on span at bounding box center [813, 475] width 17 height 17
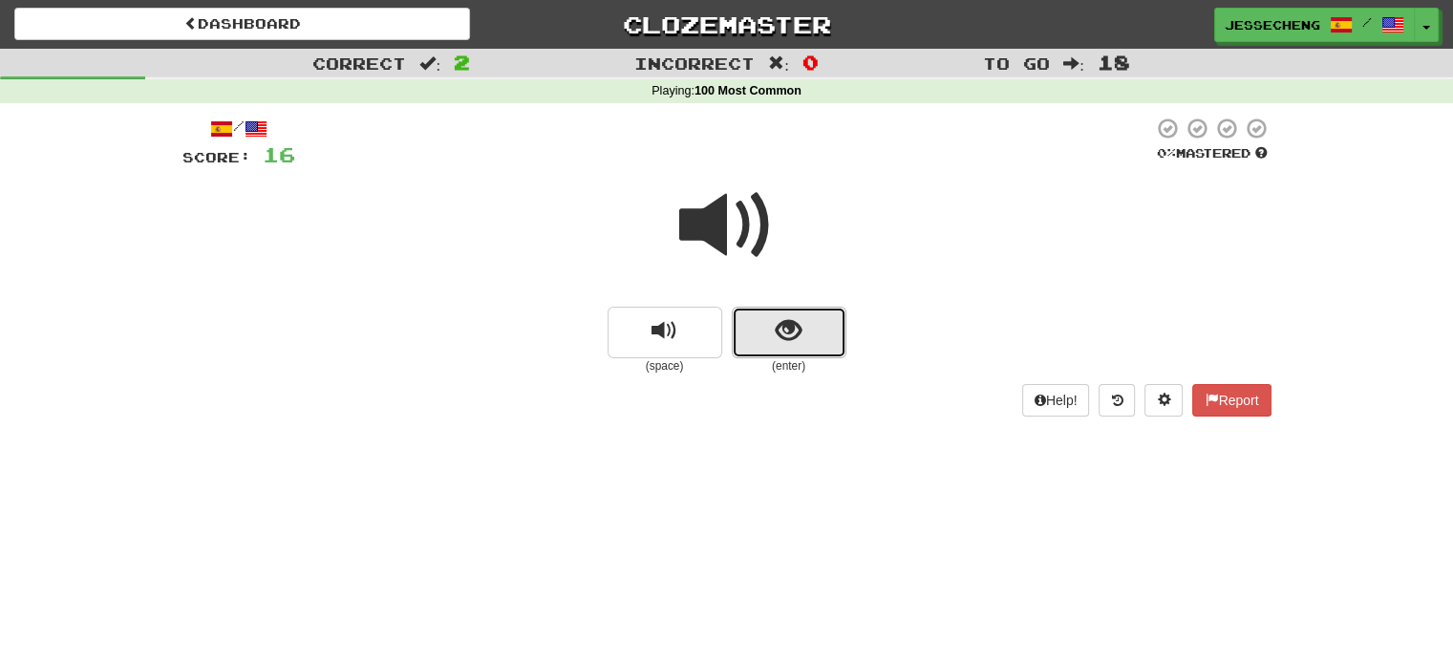
click at [796, 348] on button "show sentence" at bounding box center [789, 333] width 115 height 52
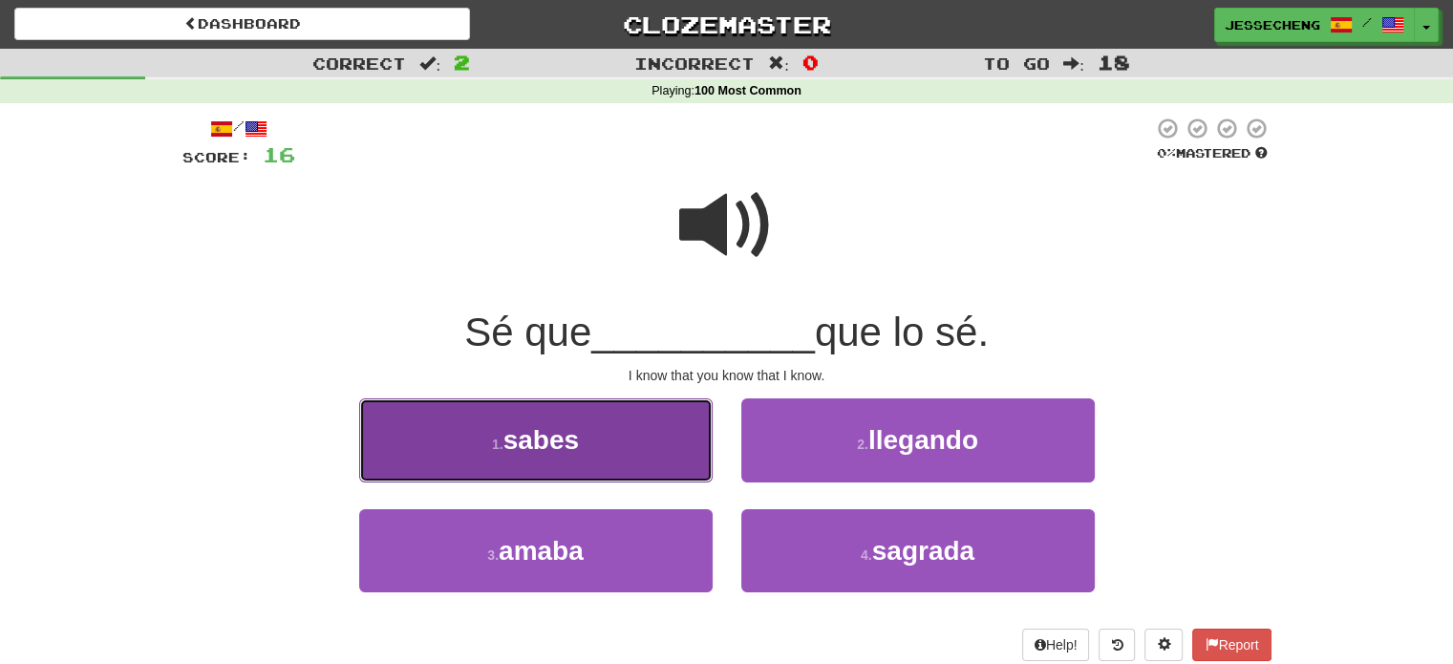
click at [634, 412] on button "1 . sabes" at bounding box center [535, 439] width 353 height 83
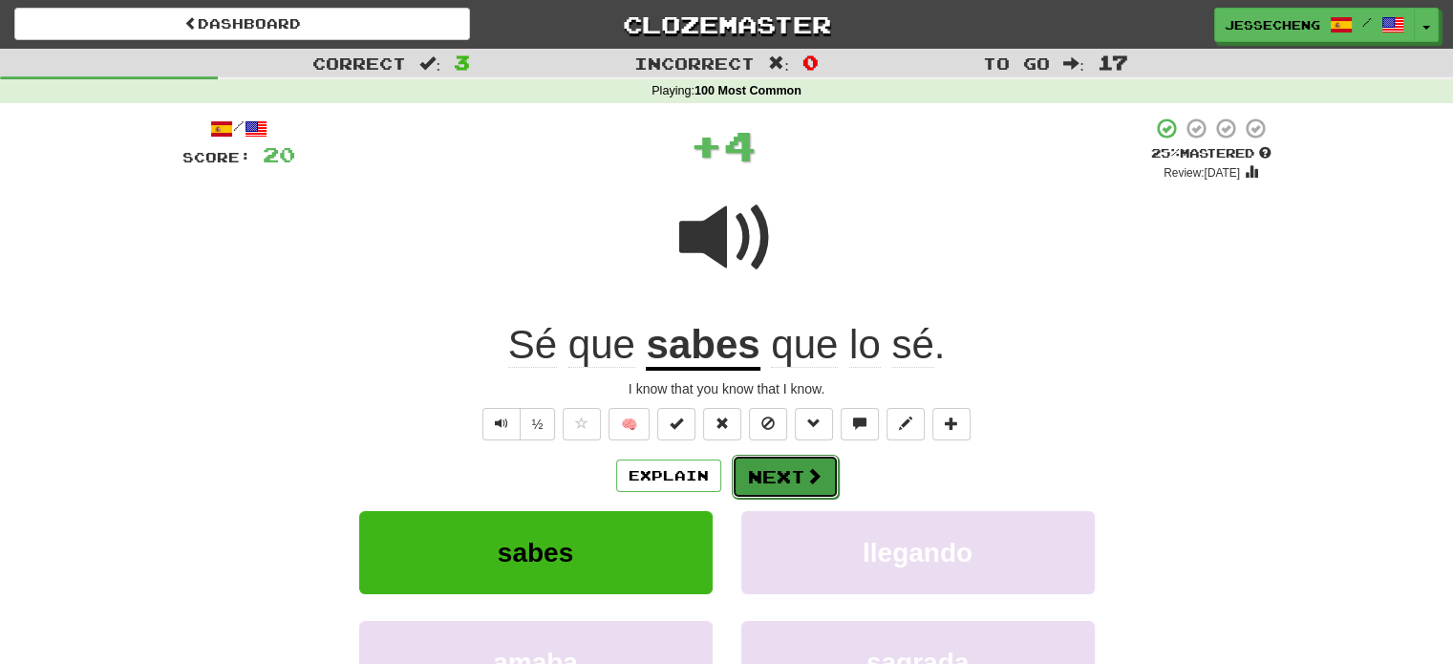
click at [774, 477] on button "Next" at bounding box center [785, 477] width 107 height 44
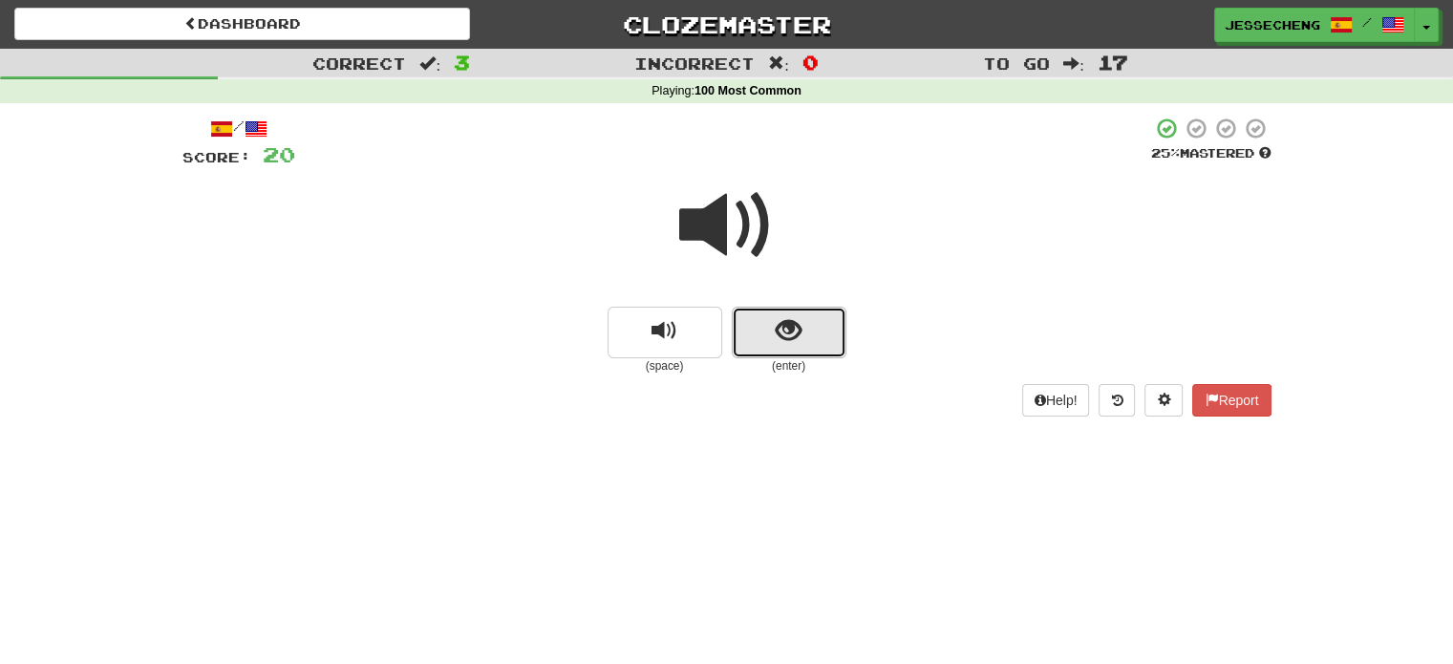
click at [772, 320] on button "show sentence" at bounding box center [789, 333] width 115 height 52
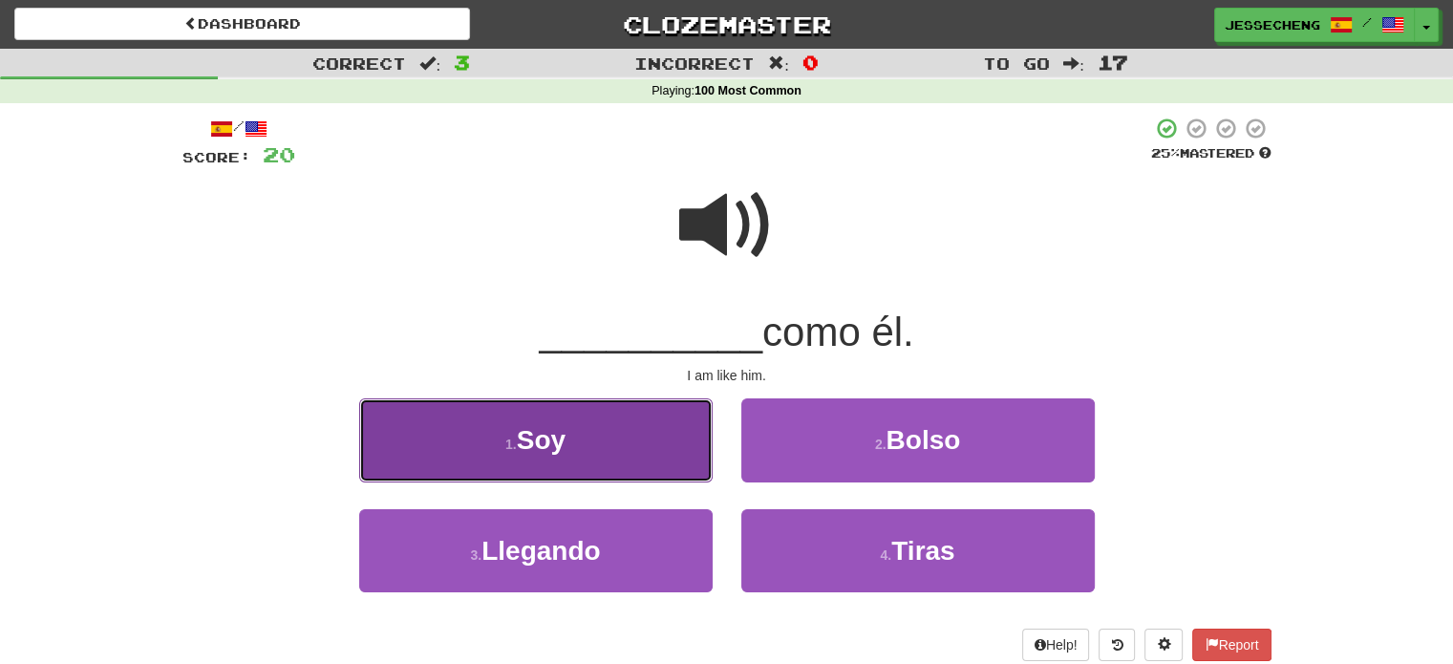
click at [620, 431] on button "1 . Soy" at bounding box center [535, 439] width 353 height 83
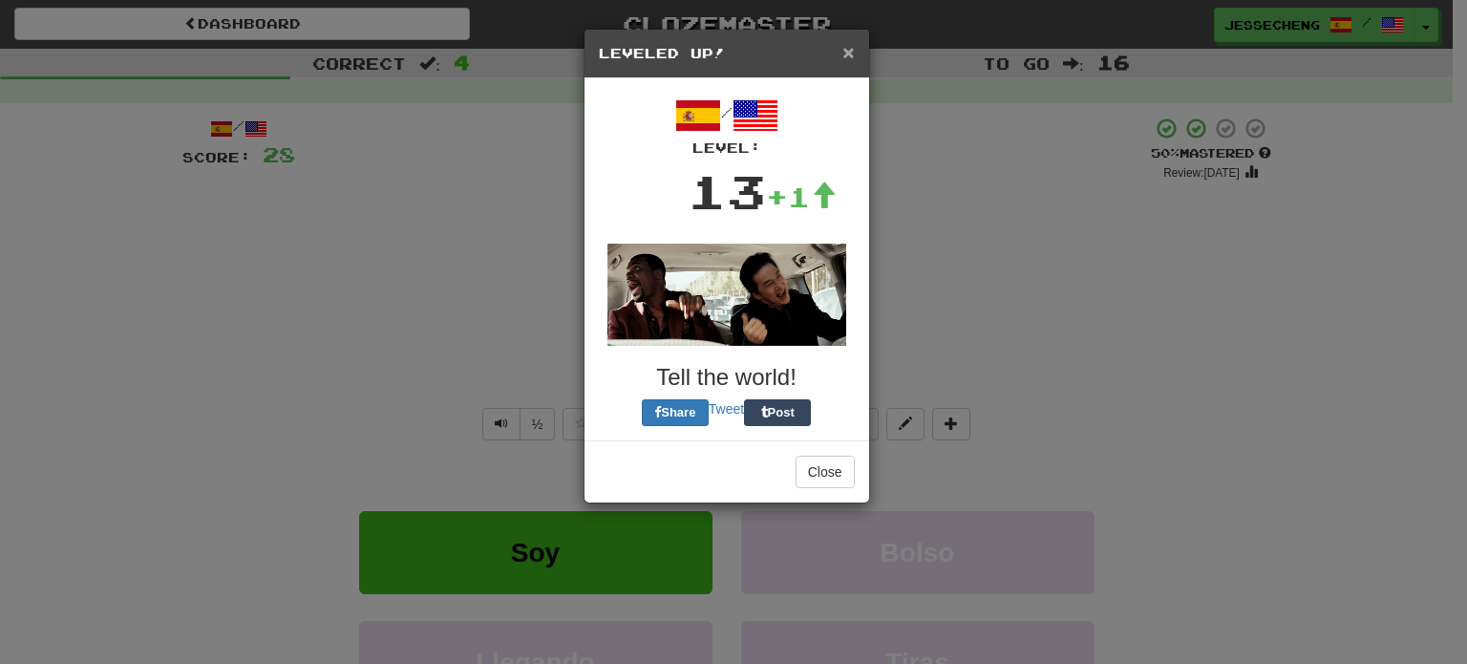
click at [853, 53] on span "×" at bounding box center [847, 52] width 11 height 22
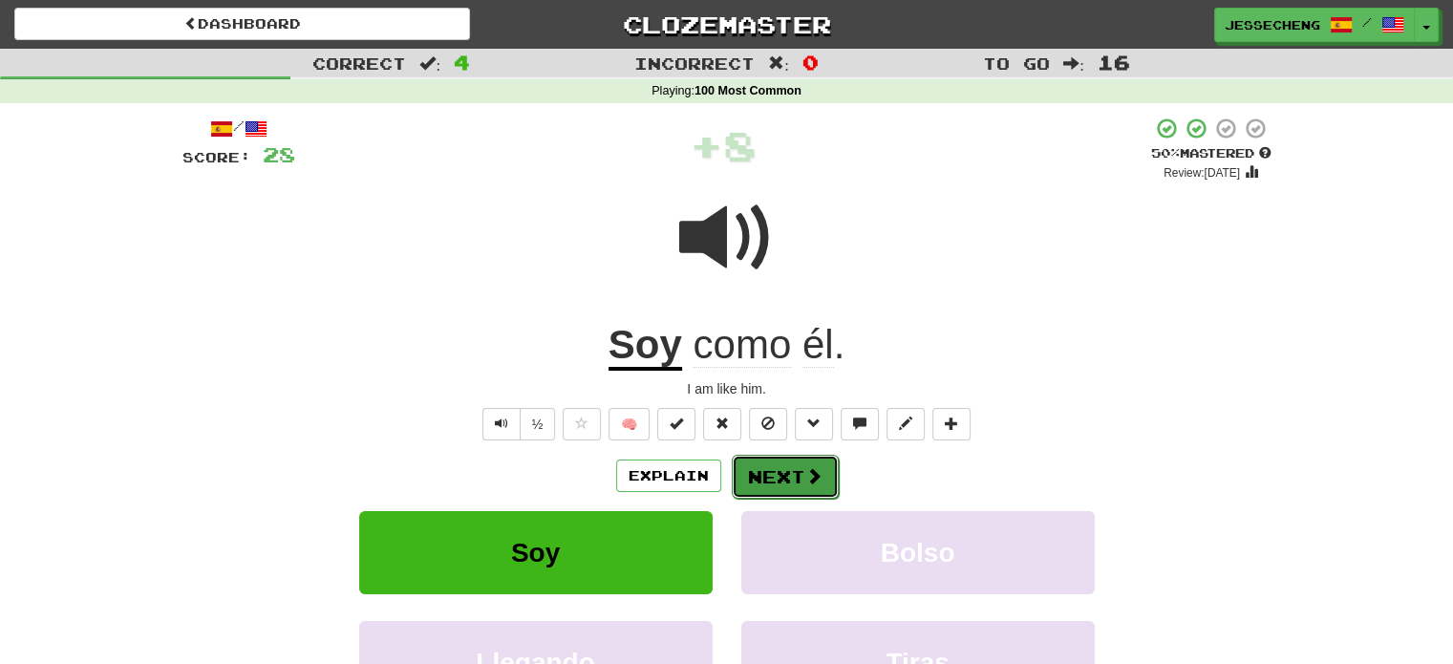
click at [788, 459] on button "Next" at bounding box center [785, 477] width 107 height 44
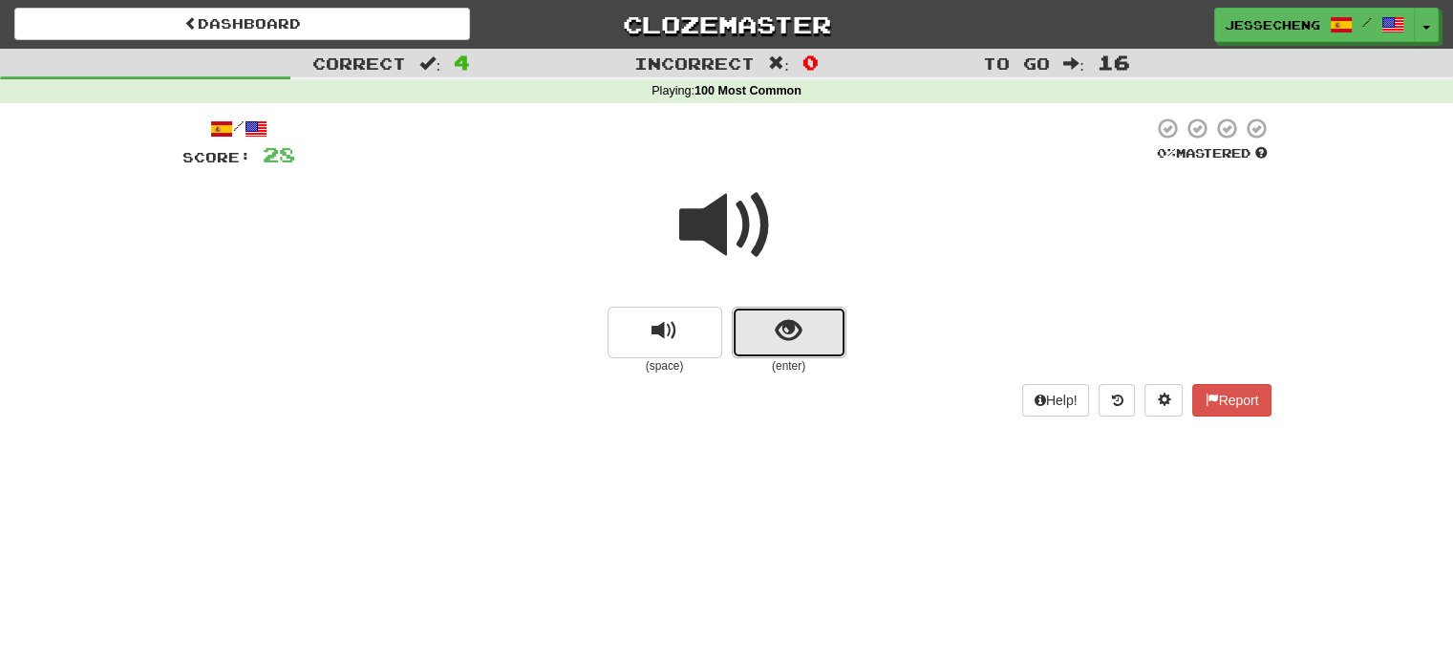
click at [786, 336] on span "show sentence" at bounding box center [788, 331] width 26 height 26
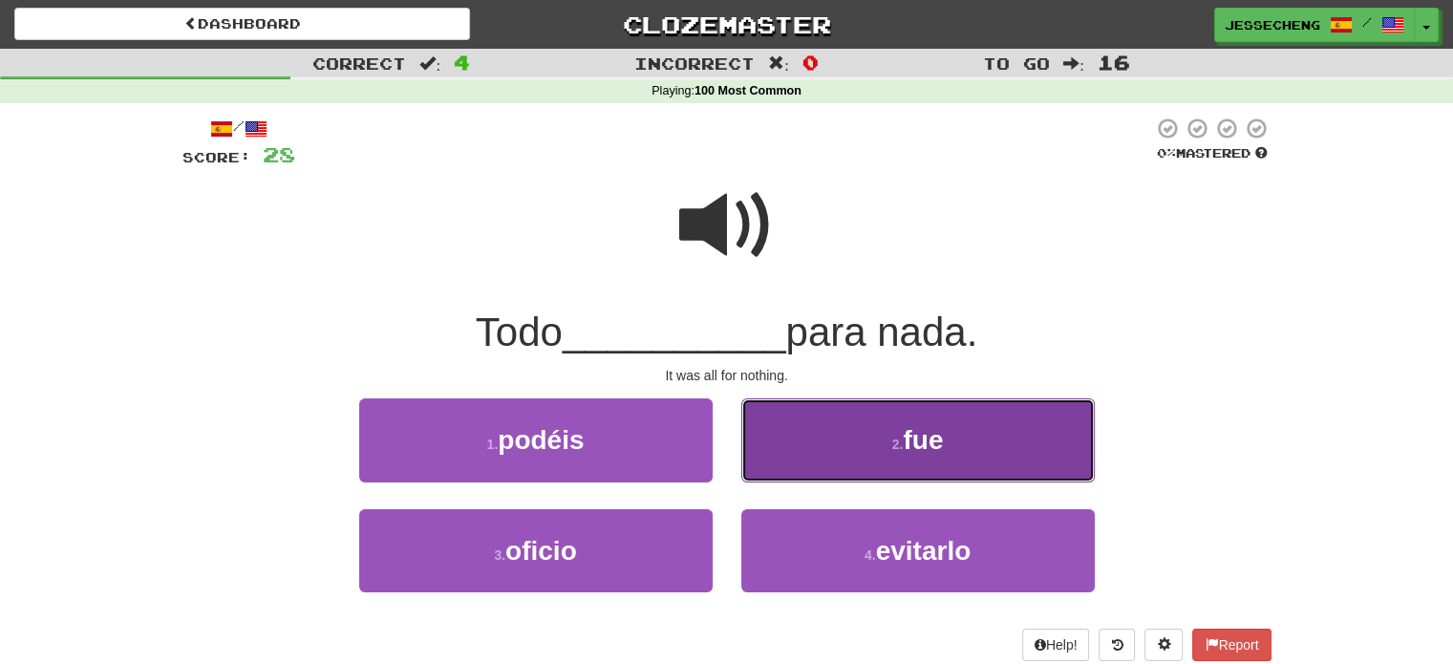
click at [875, 433] on button "2 . fue" at bounding box center [917, 439] width 353 height 83
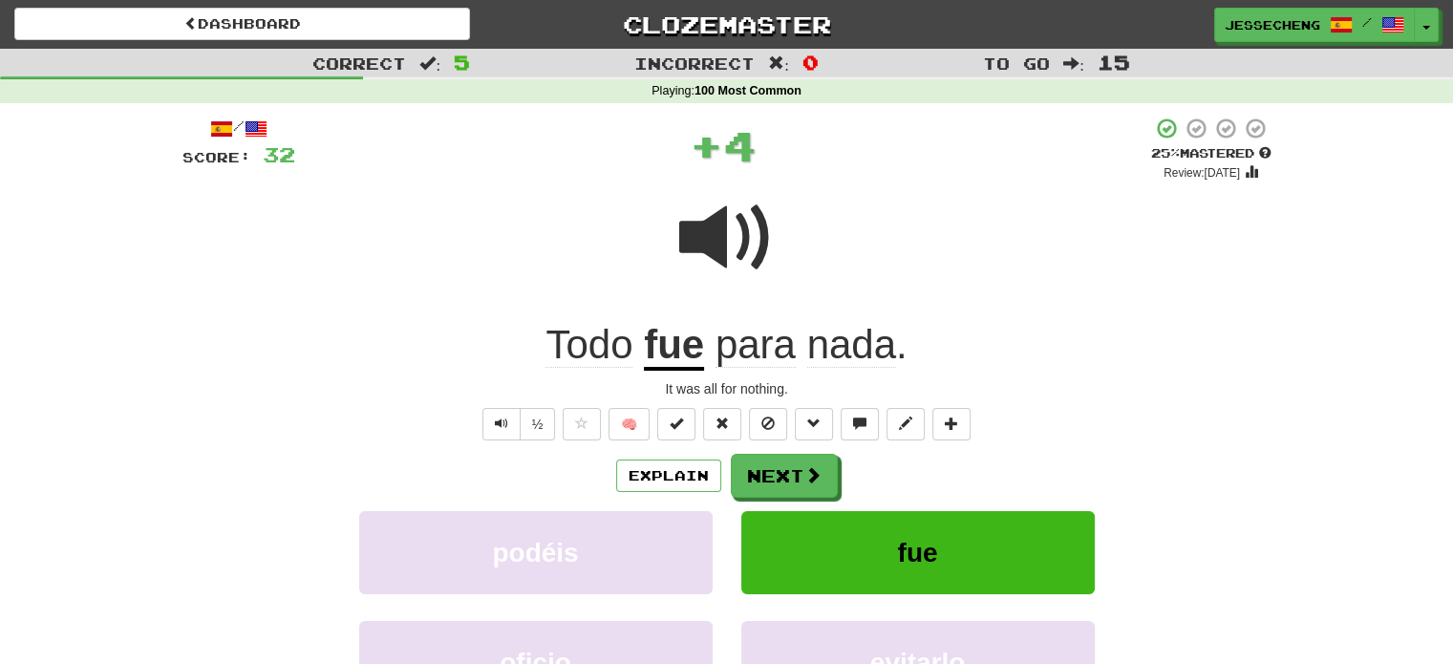
click at [875, 433] on button at bounding box center [859, 424] width 38 height 32
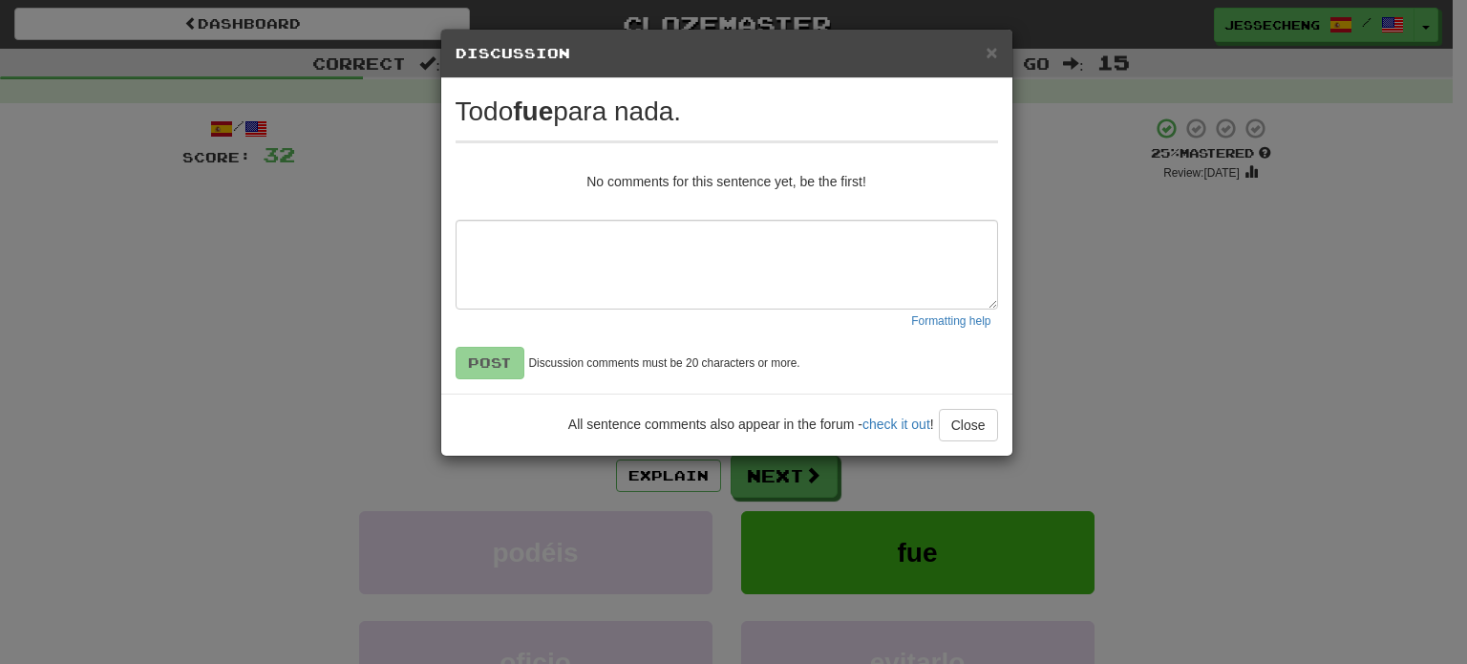
click at [996, 48] on div "Loading .." at bounding box center [726, 243] width 571 height 426
click at [998, 49] on div "× Discussion View in the forum" at bounding box center [726, 54] width 571 height 49
click at [996, 45] on span "×" at bounding box center [991, 52] width 11 height 22
